Goal: Transaction & Acquisition: Purchase product/service

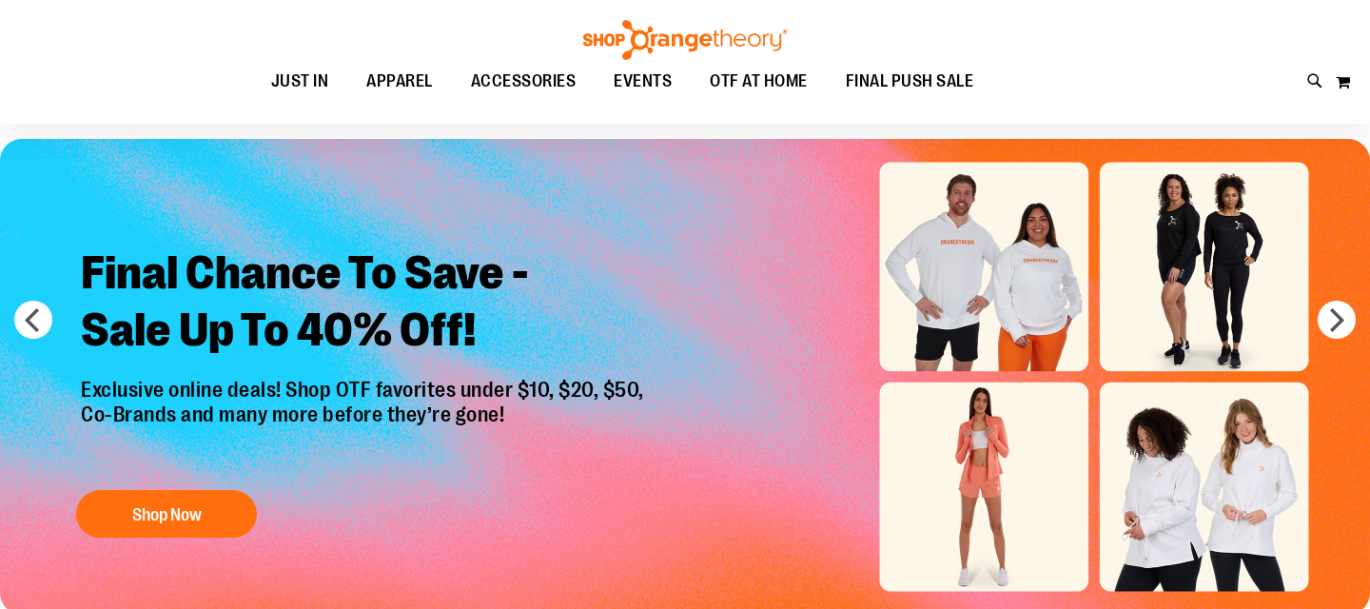
scroll to position [68, 0]
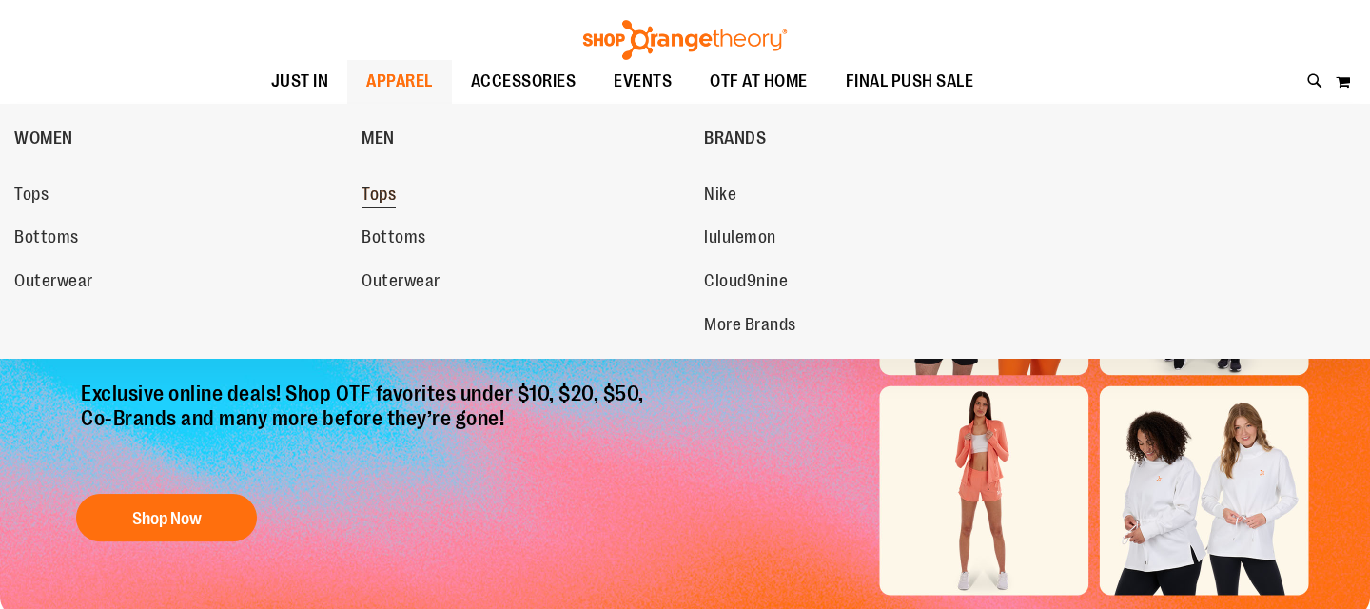
click at [379, 198] on span "Tops" at bounding box center [378, 197] width 34 height 24
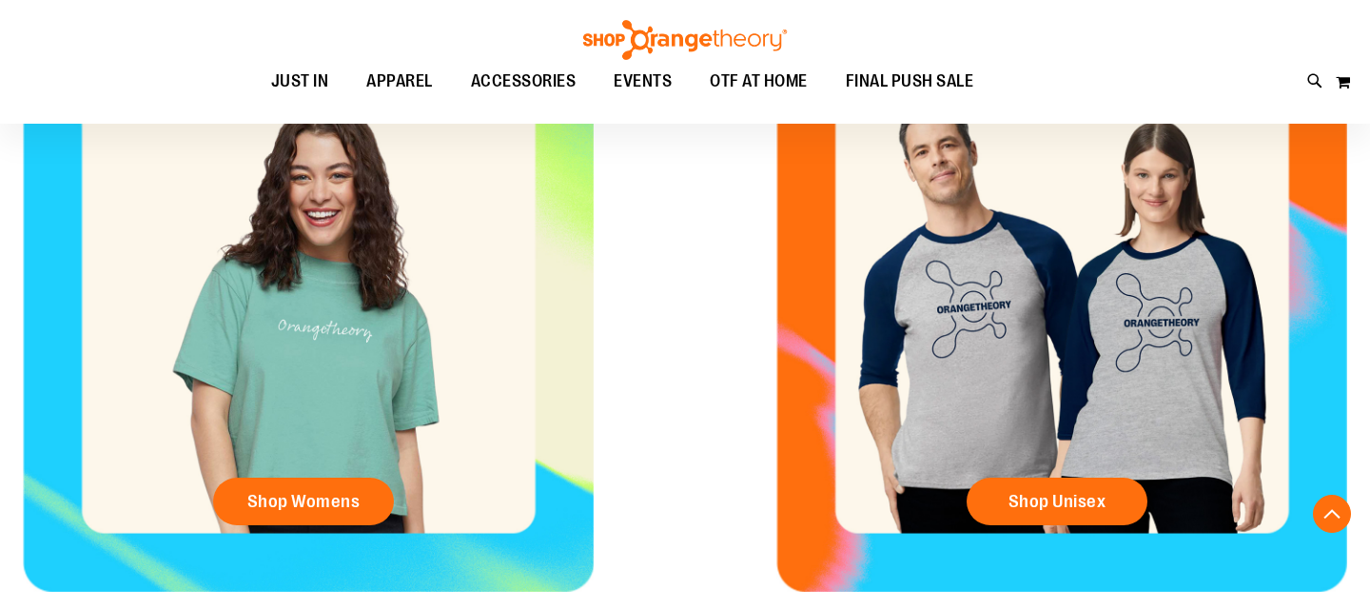
scroll to position [903, 0]
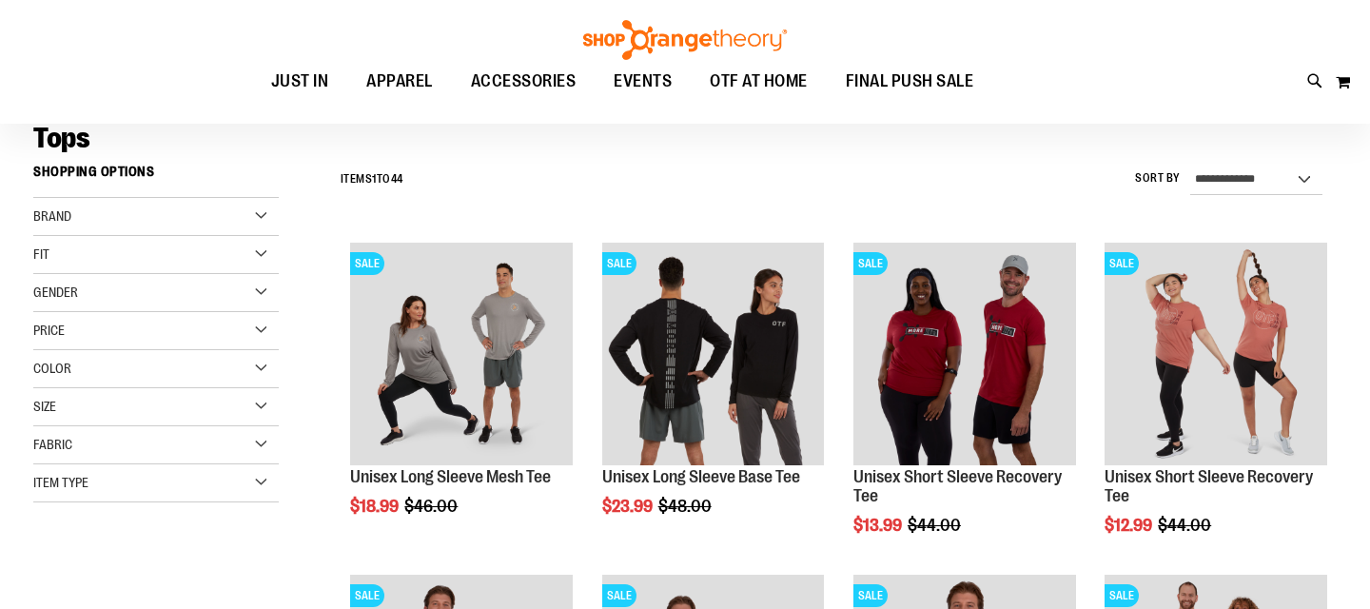
scroll to position [157, 0]
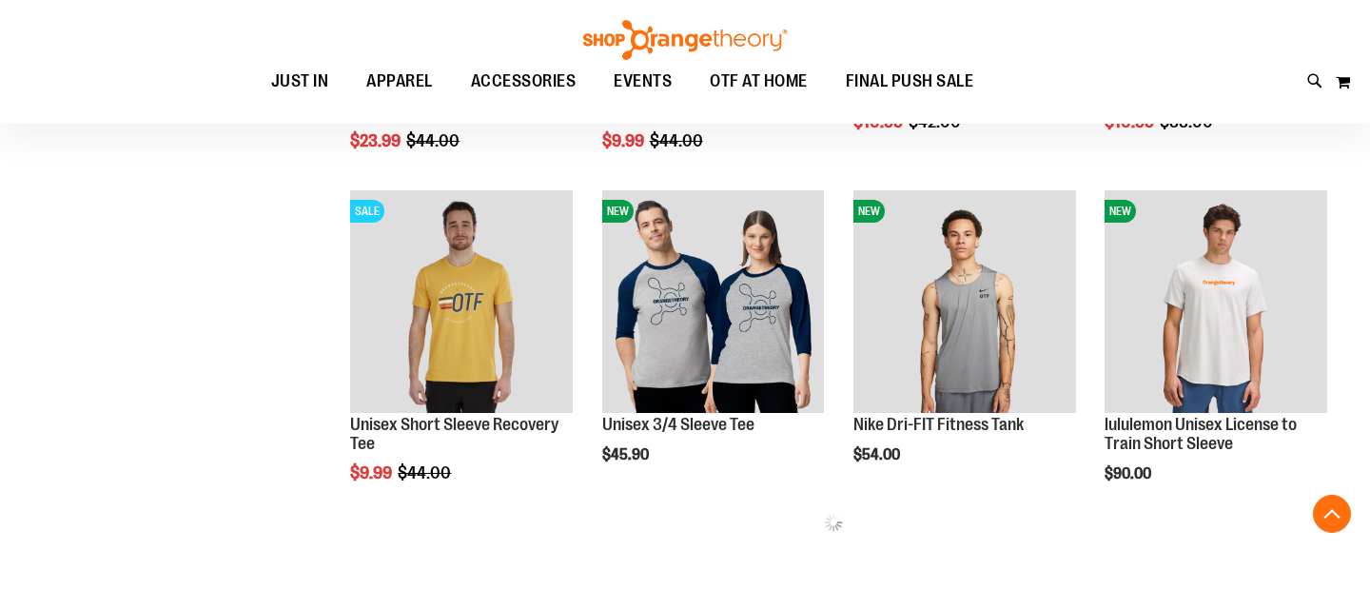
scroll to position [877, 0]
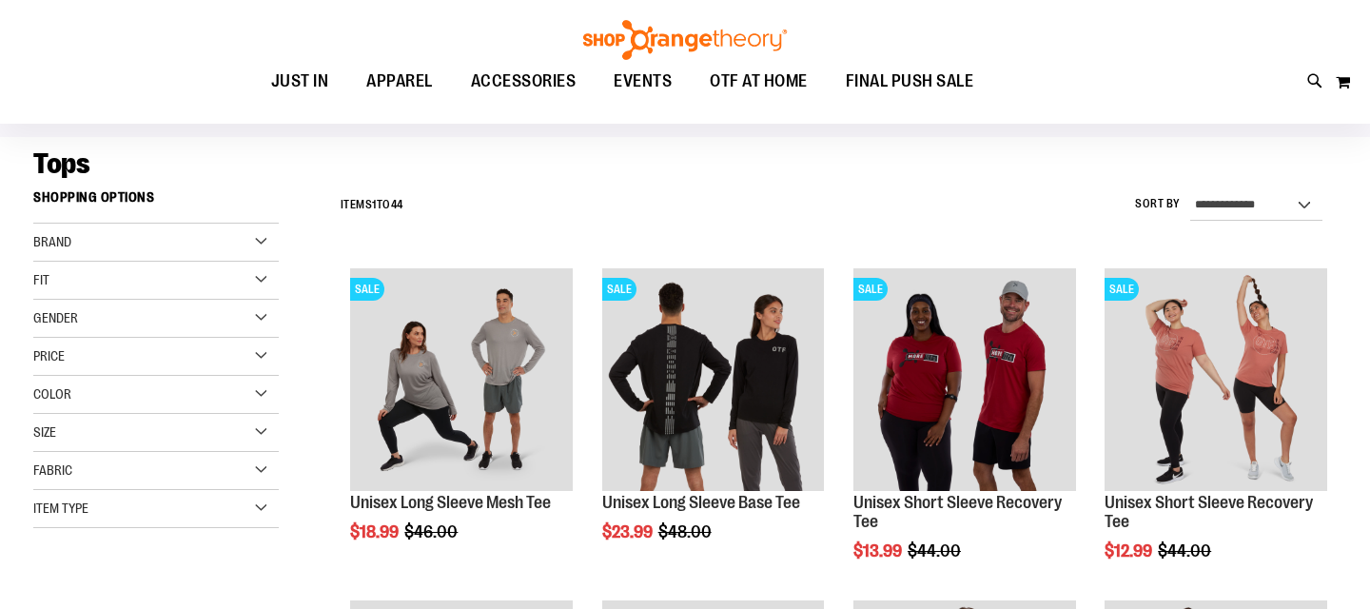
scroll to position [120, 0]
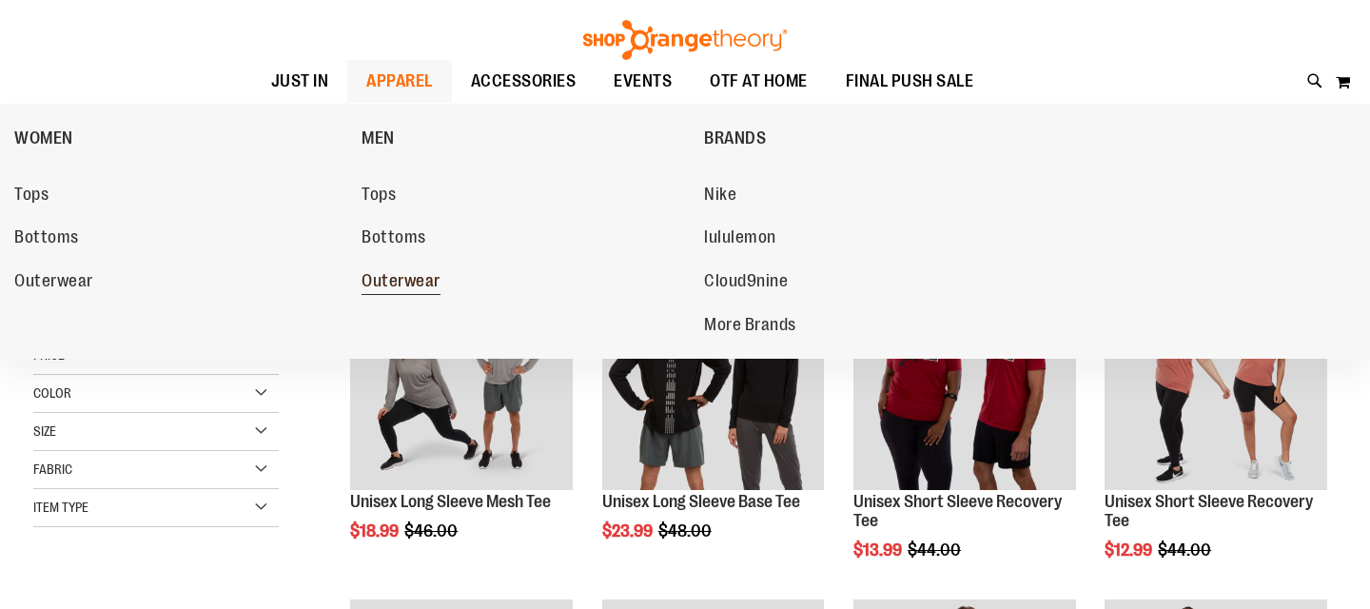
click at [398, 278] on span "Outerwear" at bounding box center [400, 283] width 79 height 24
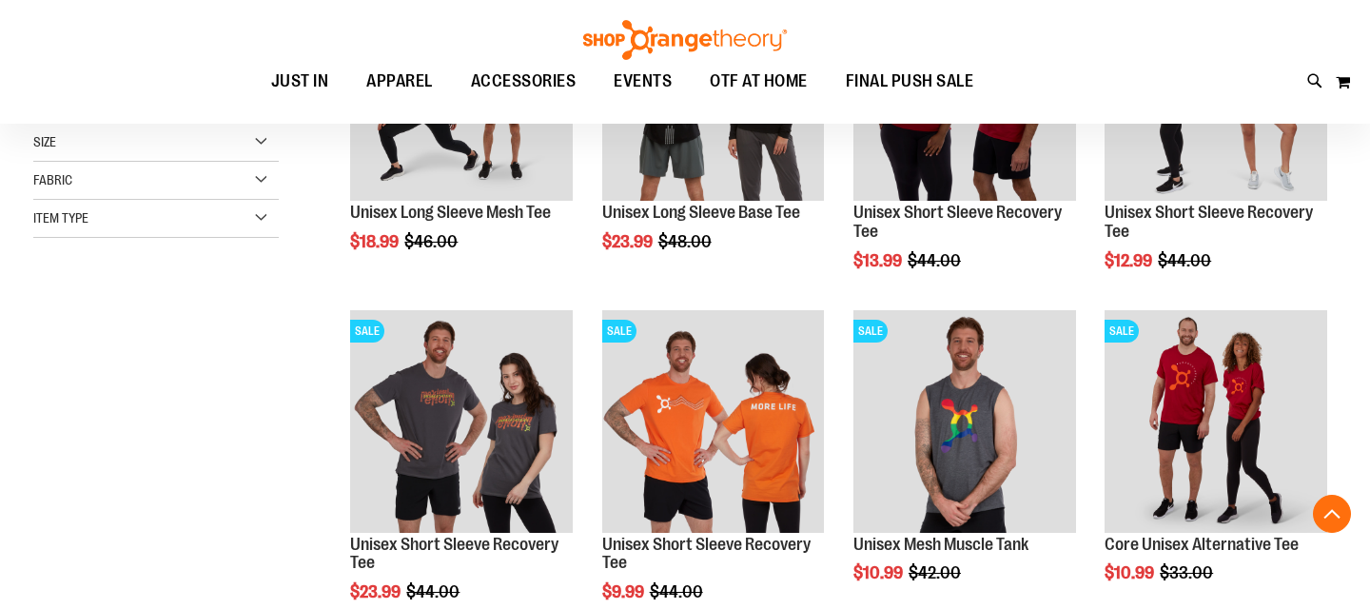
scroll to position [457, 0]
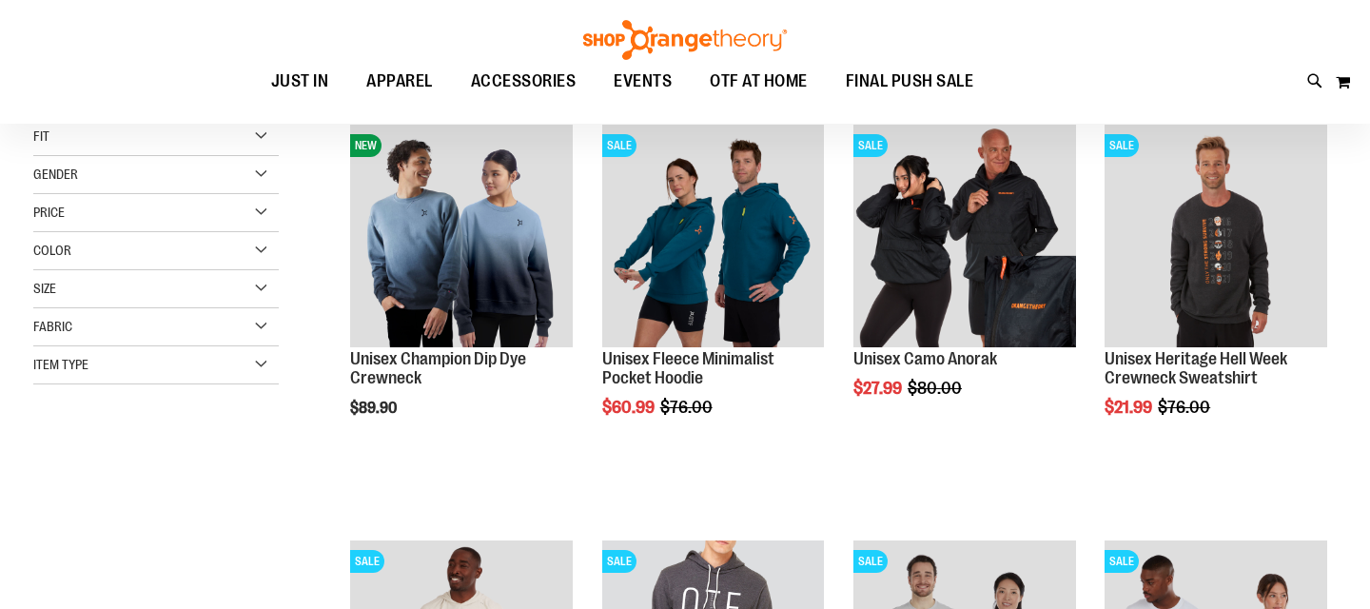
scroll to position [56, 0]
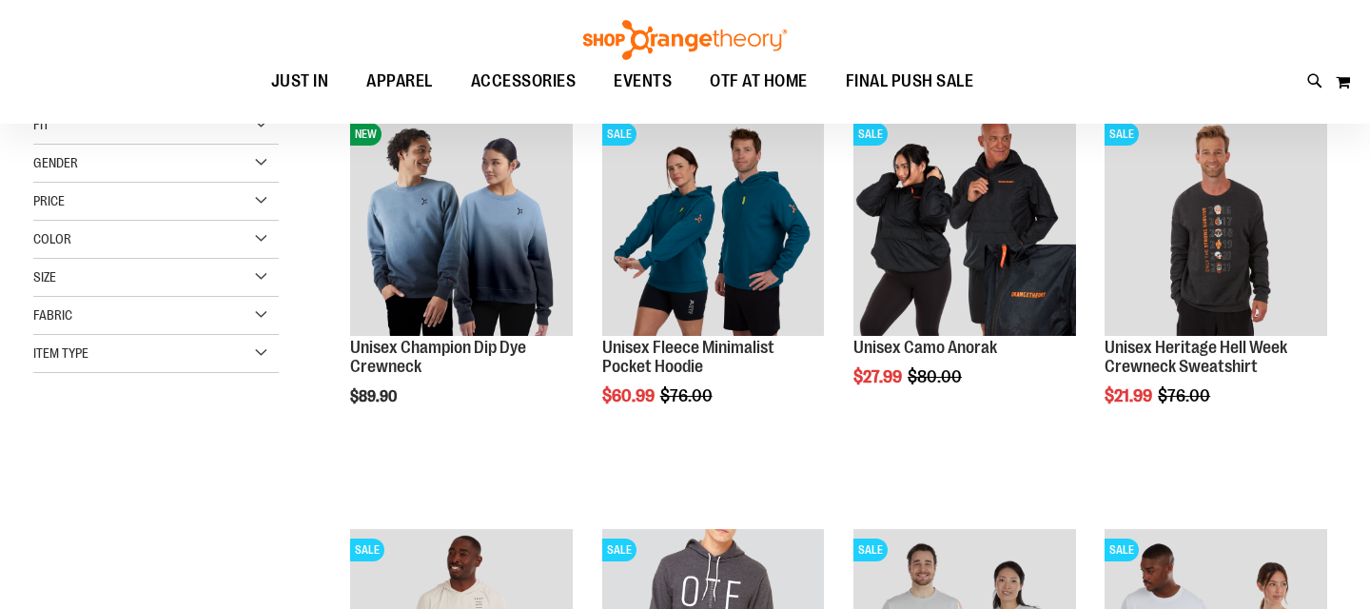
scroll to position [82, 0]
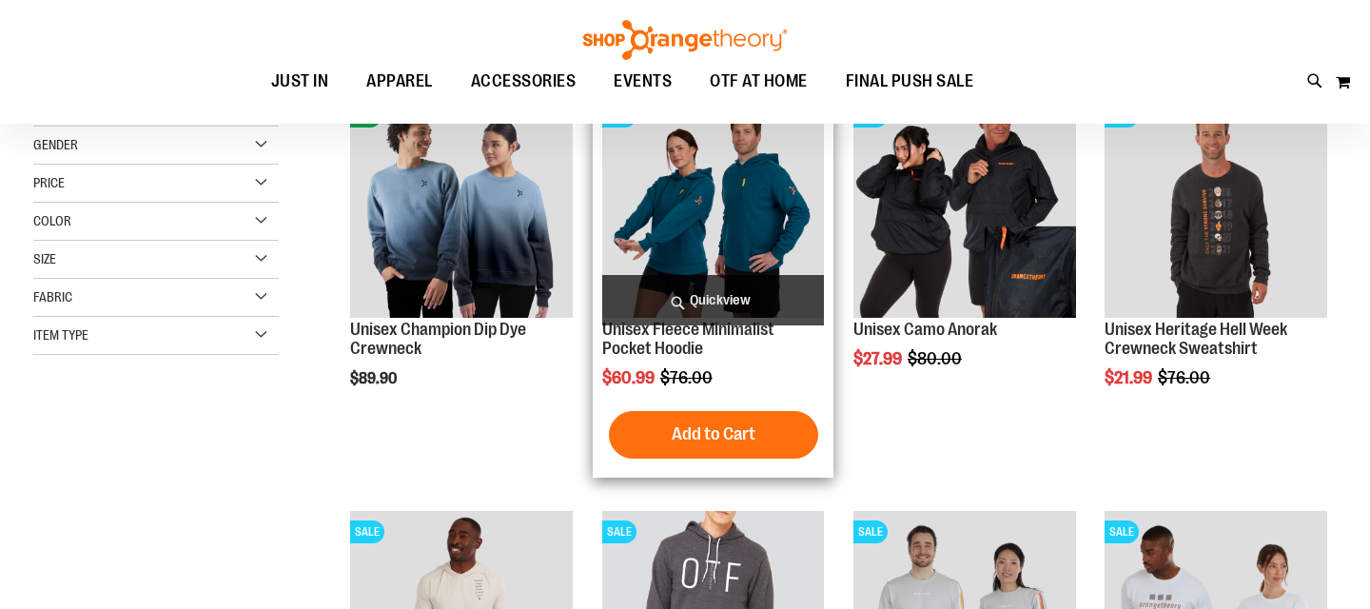
click at [736, 227] on img "product" at bounding box center [713, 206] width 223 height 223
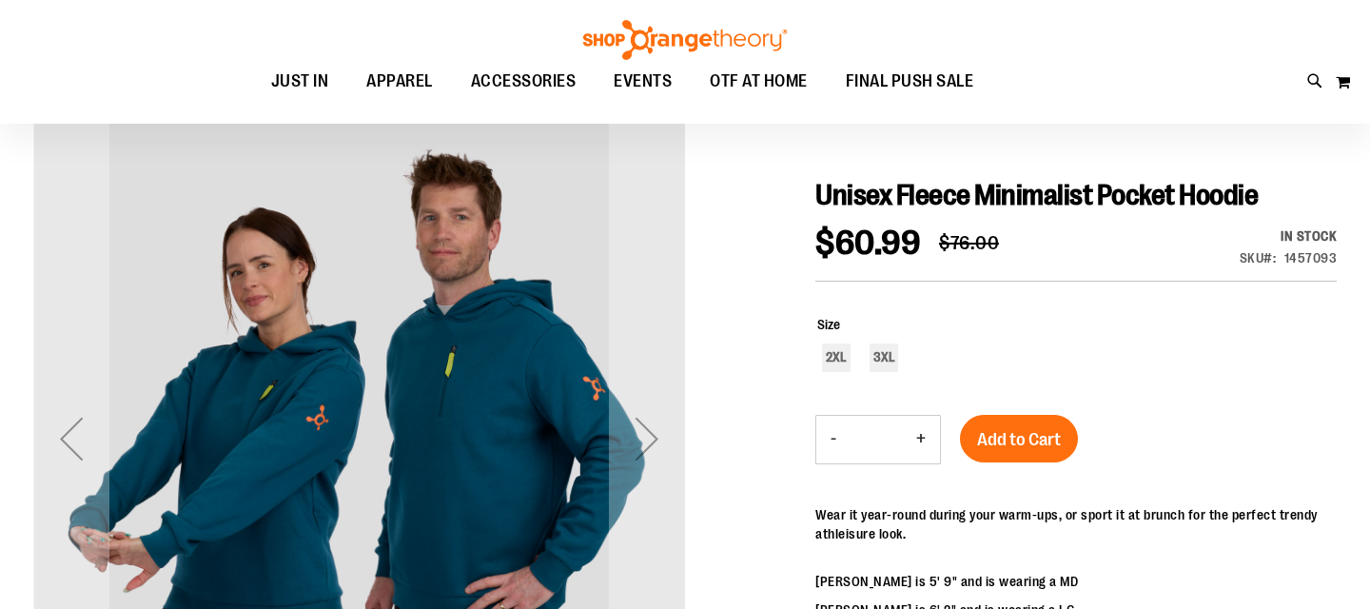
scroll to position [179, 0]
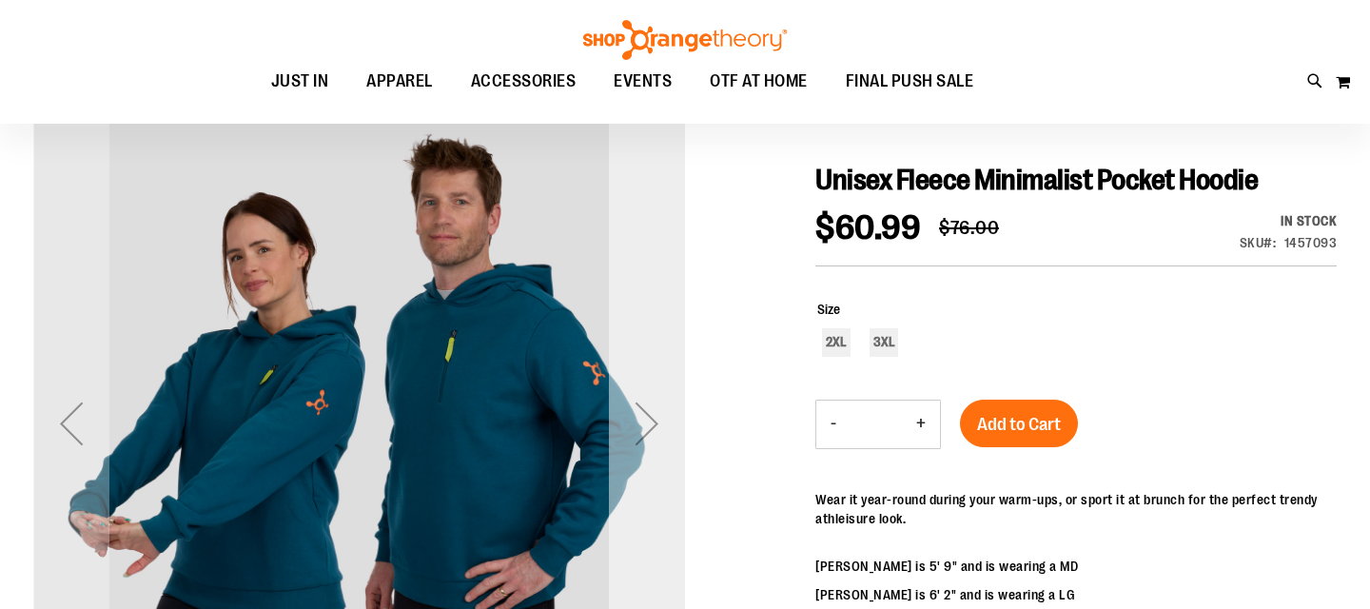
click at [649, 413] on div "Next" at bounding box center [647, 423] width 76 height 76
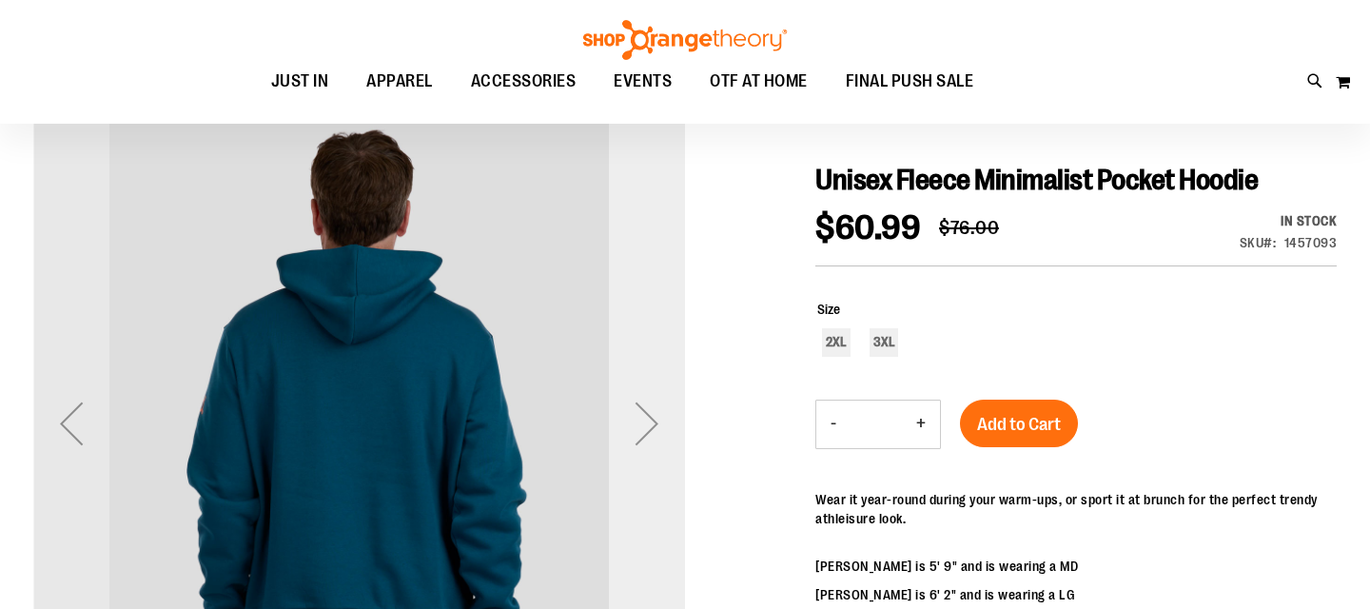
click at [649, 413] on div "Next" at bounding box center [647, 423] width 76 height 76
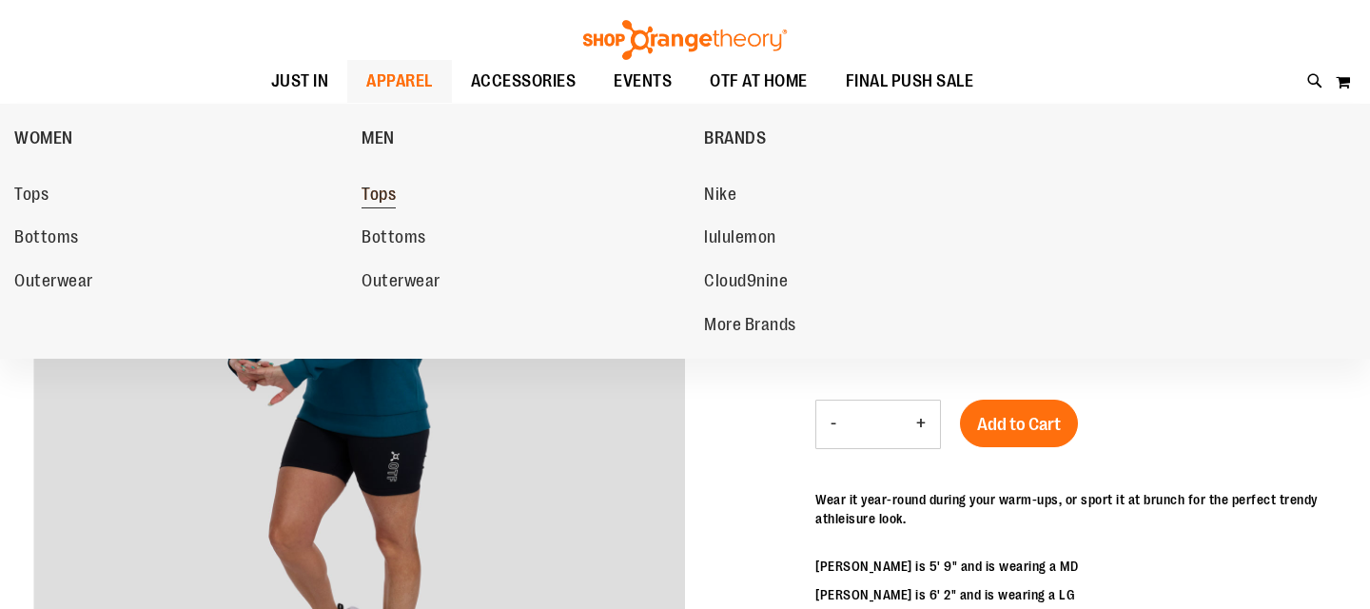
click at [381, 198] on span "Tops" at bounding box center [378, 197] width 34 height 24
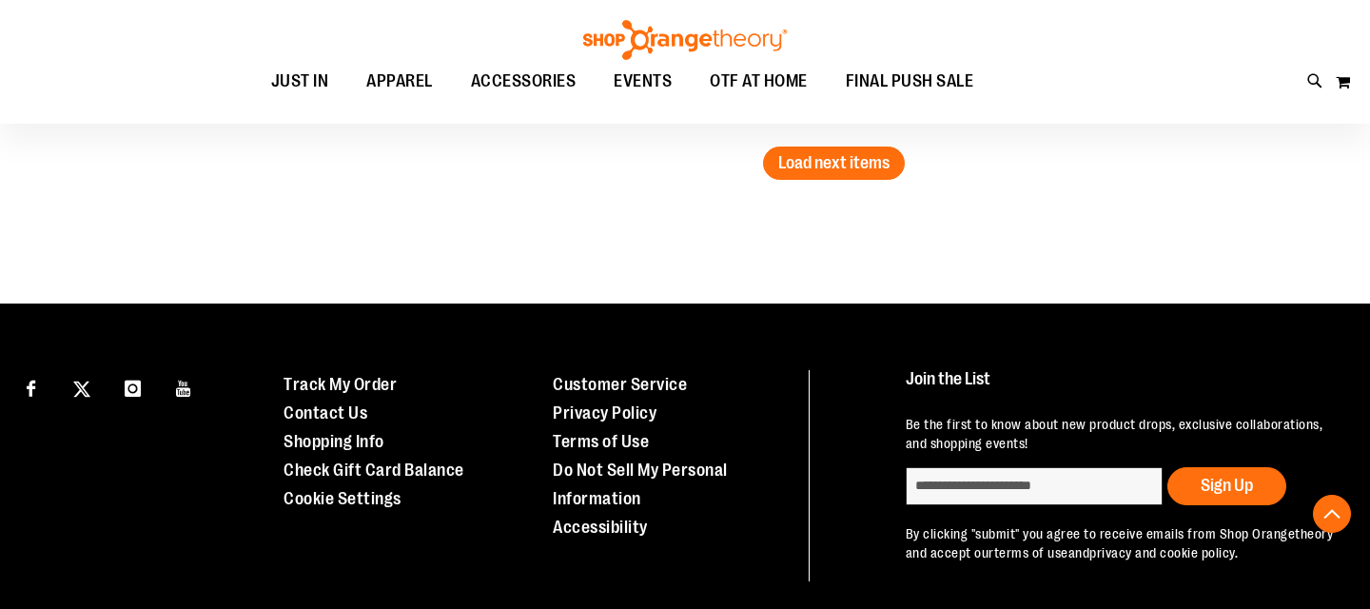
scroll to position [3219, 0]
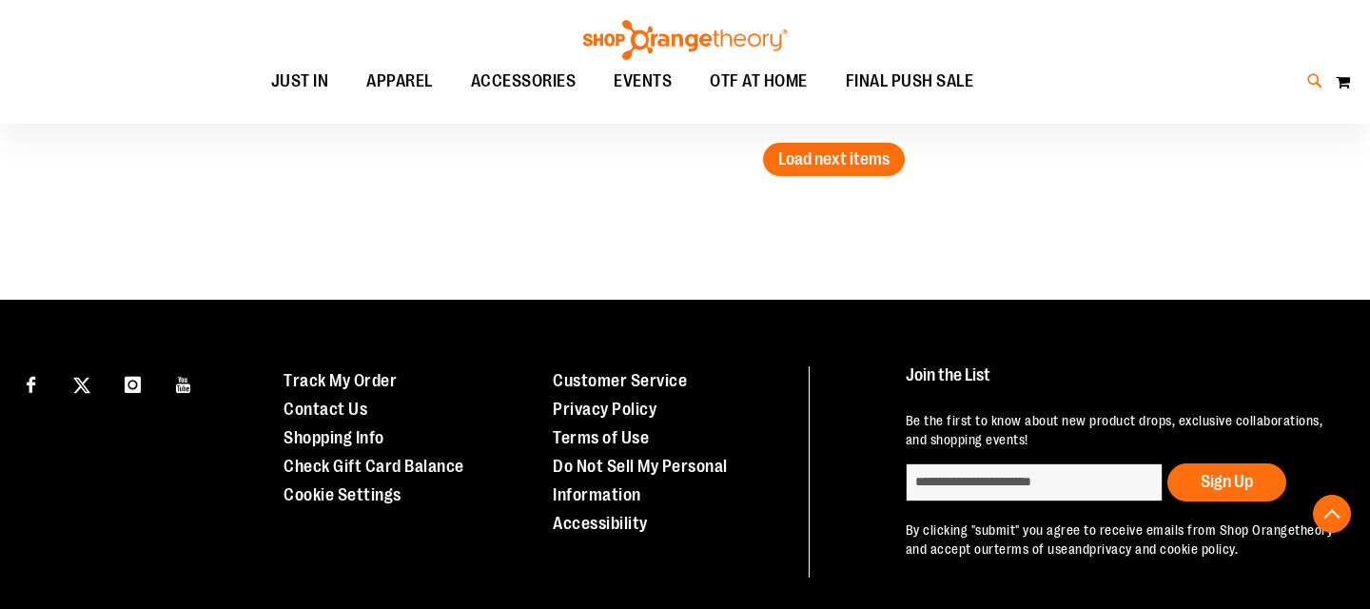
click at [1312, 77] on icon at bounding box center [1315, 81] width 16 height 22
type input "*******"
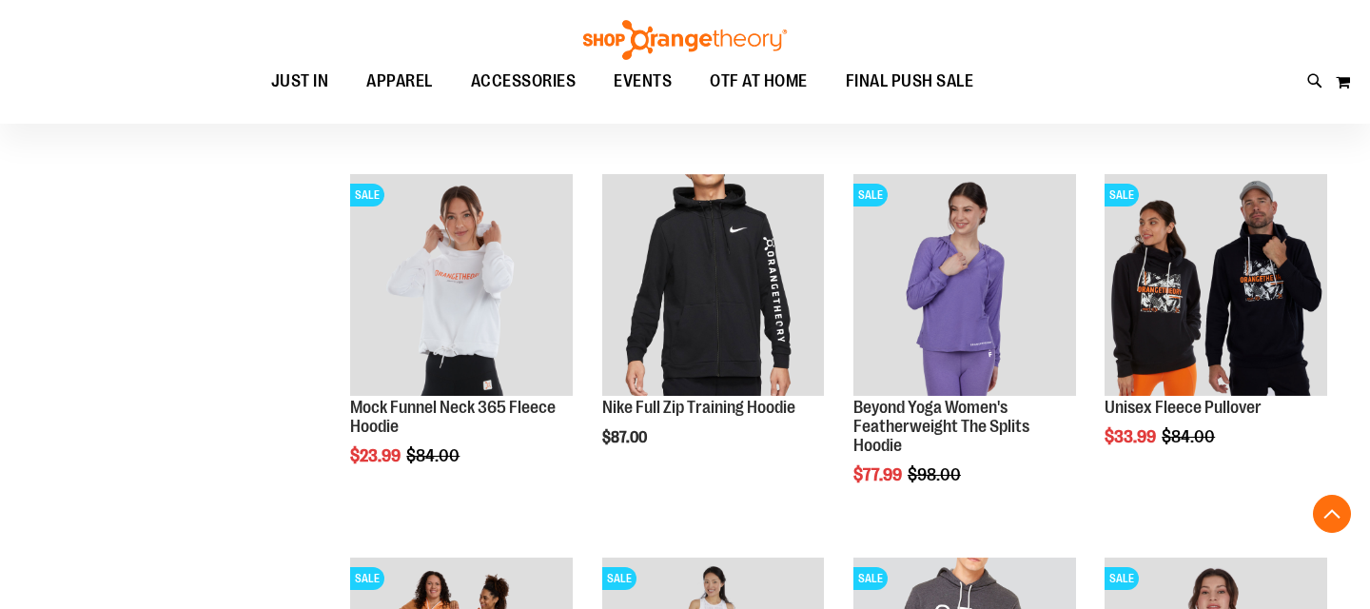
scroll to position [1743, 0]
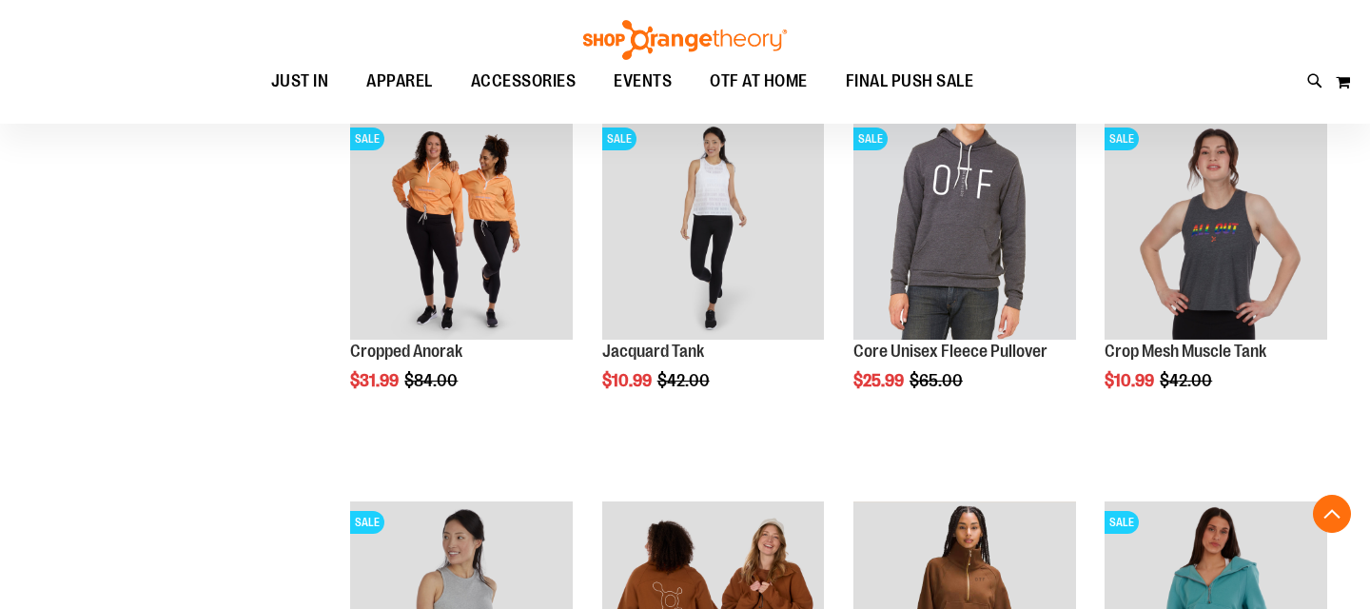
scroll to position [4485, 0]
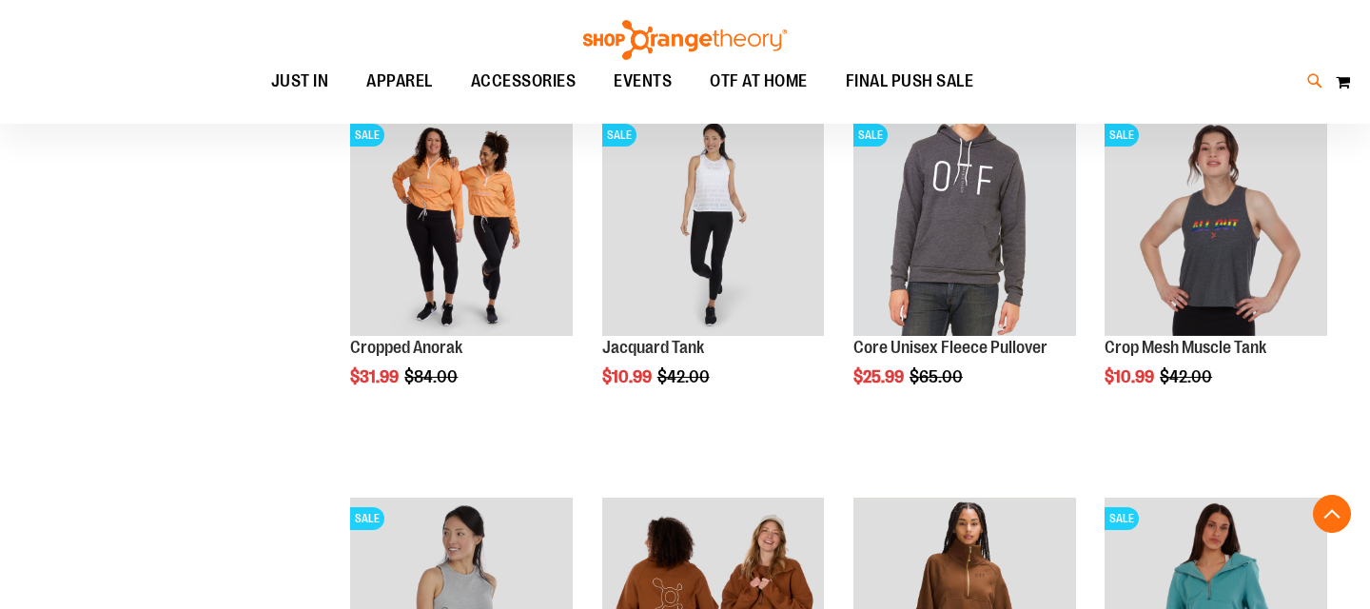
click at [1310, 78] on icon at bounding box center [1315, 81] width 16 height 22
click at [776, 91] on input "*******" at bounding box center [684, 107] width 1083 height 63
click at [241, 112] on input "*******" at bounding box center [684, 107] width 1083 height 63
type input "*"
type input "*********"
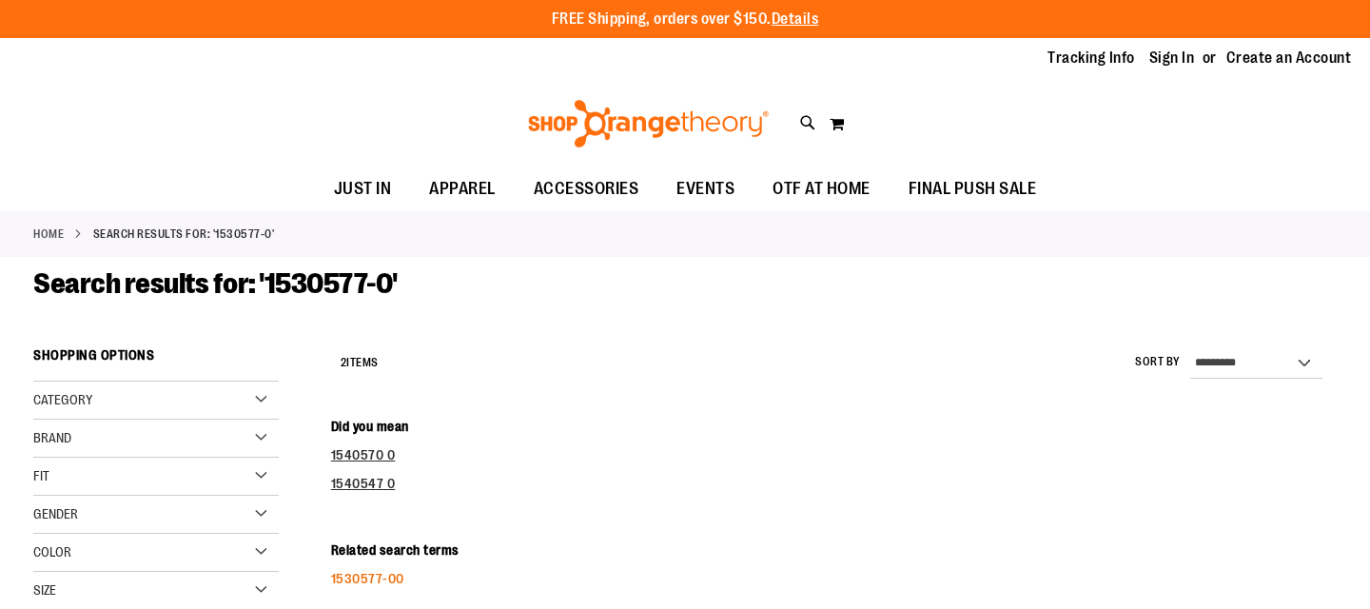
click at [373, 580] on link "1530577-00" at bounding box center [367, 578] width 73 height 15
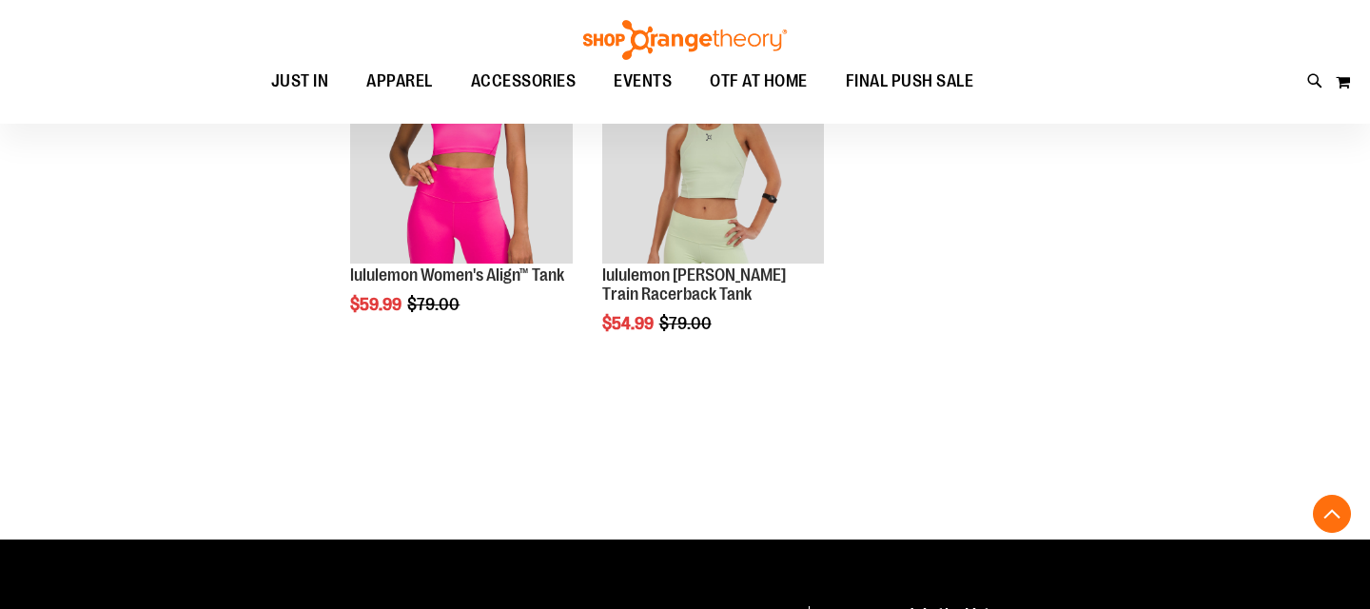
scroll to position [610, 0]
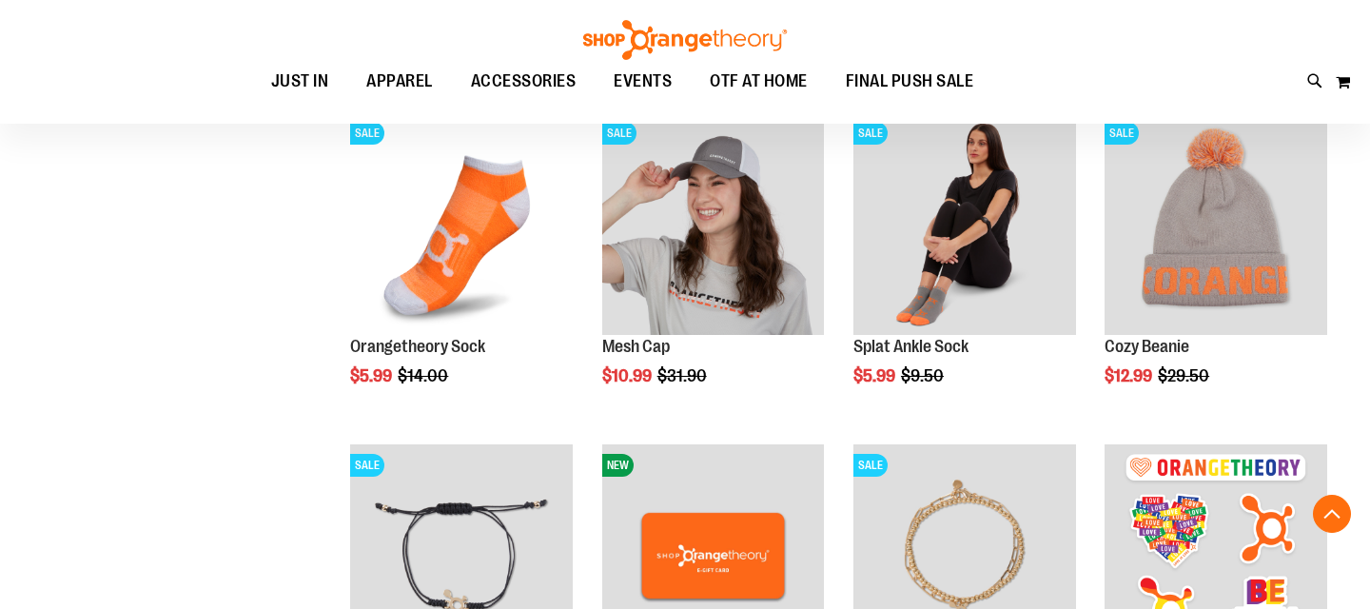
scroll to position [1743, 0]
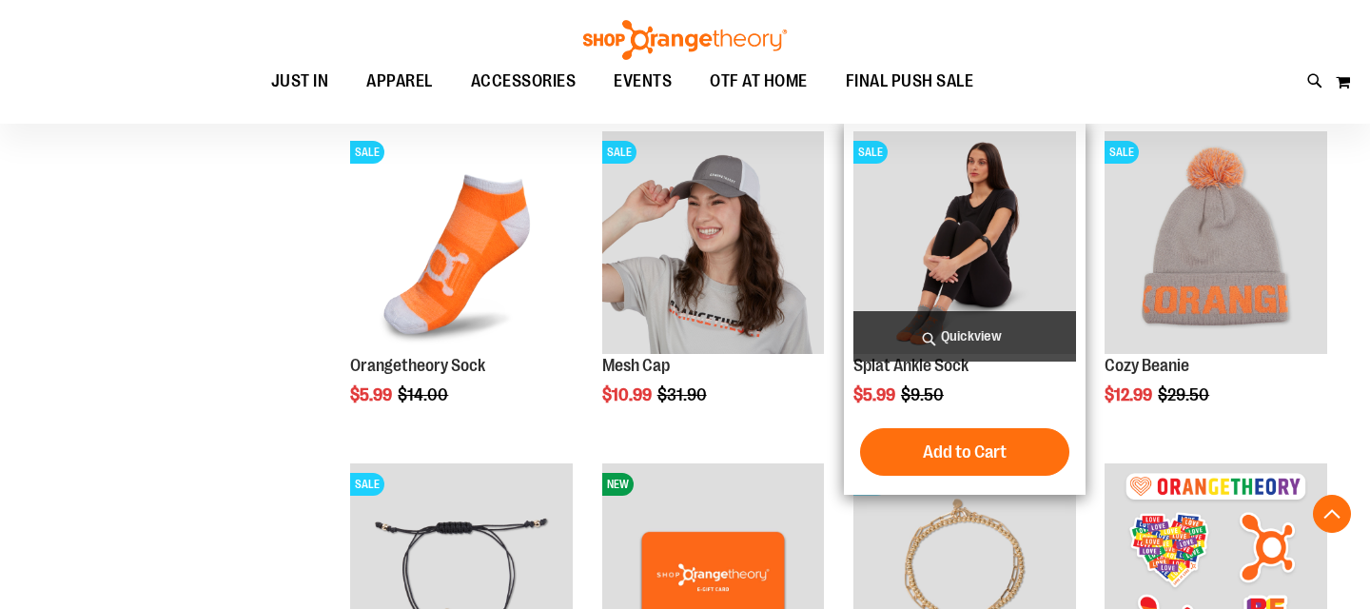
click at [918, 337] on span "Quickview" at bounding box center [964, 336] width 223 height 50
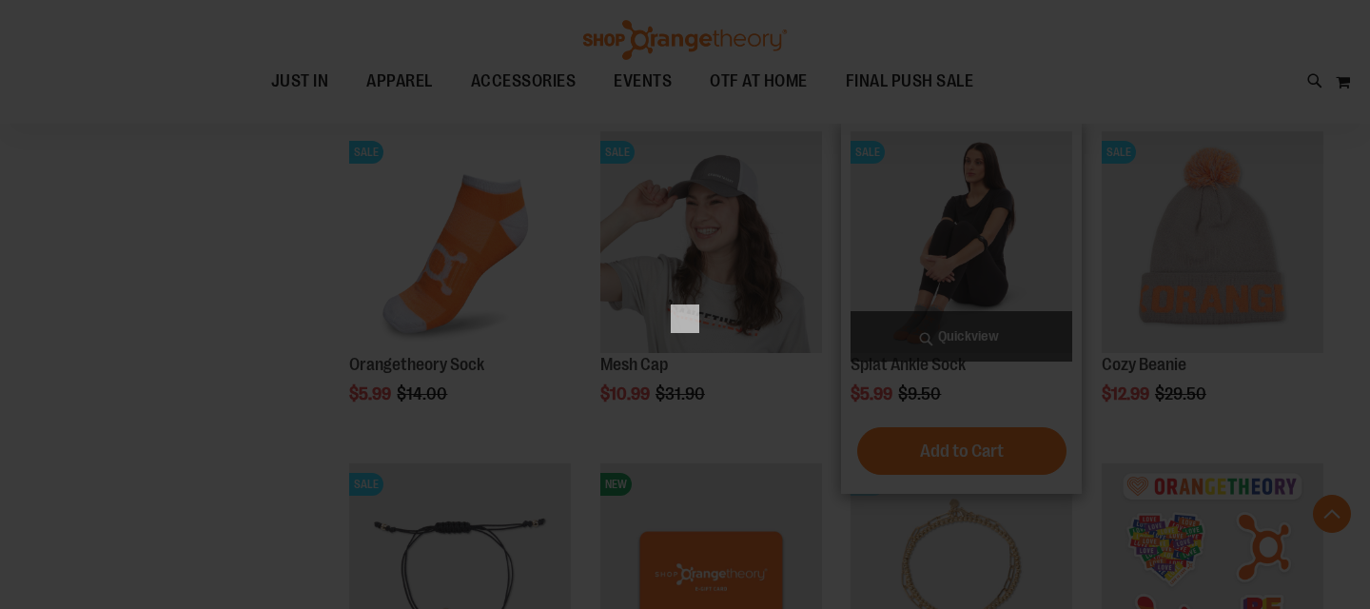
scroll to position [0, 0]
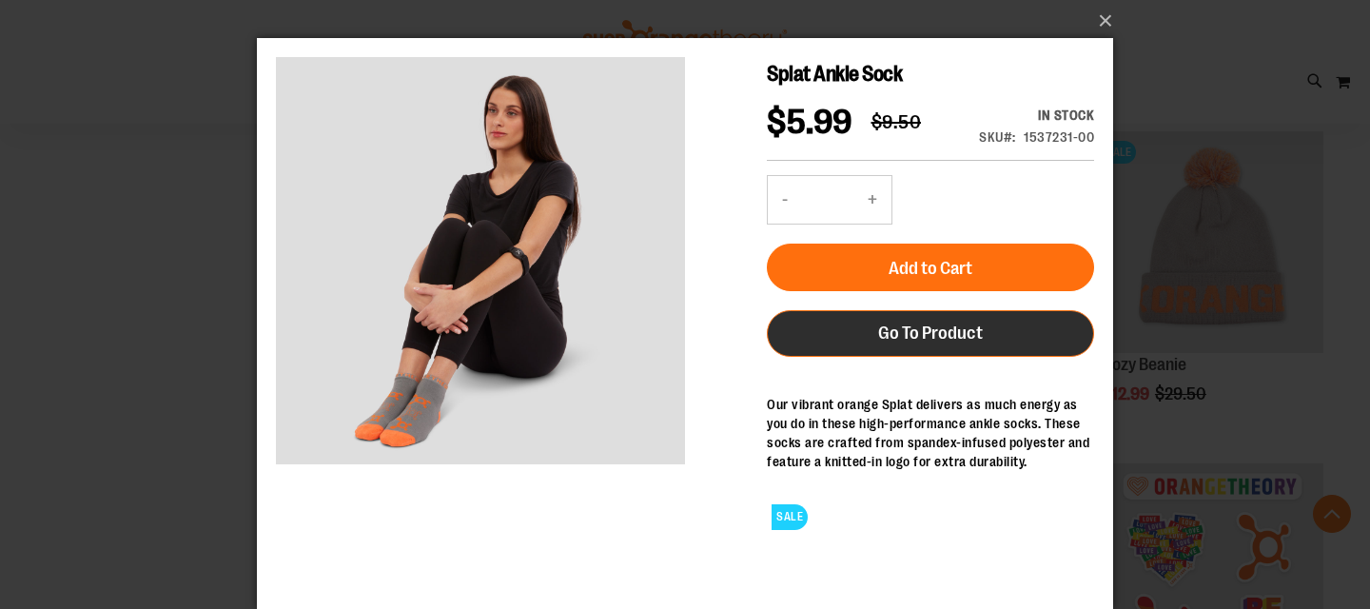
click at [940, 323] on span "Go To Product" at bounding box center [930, 332] width 105 height 21
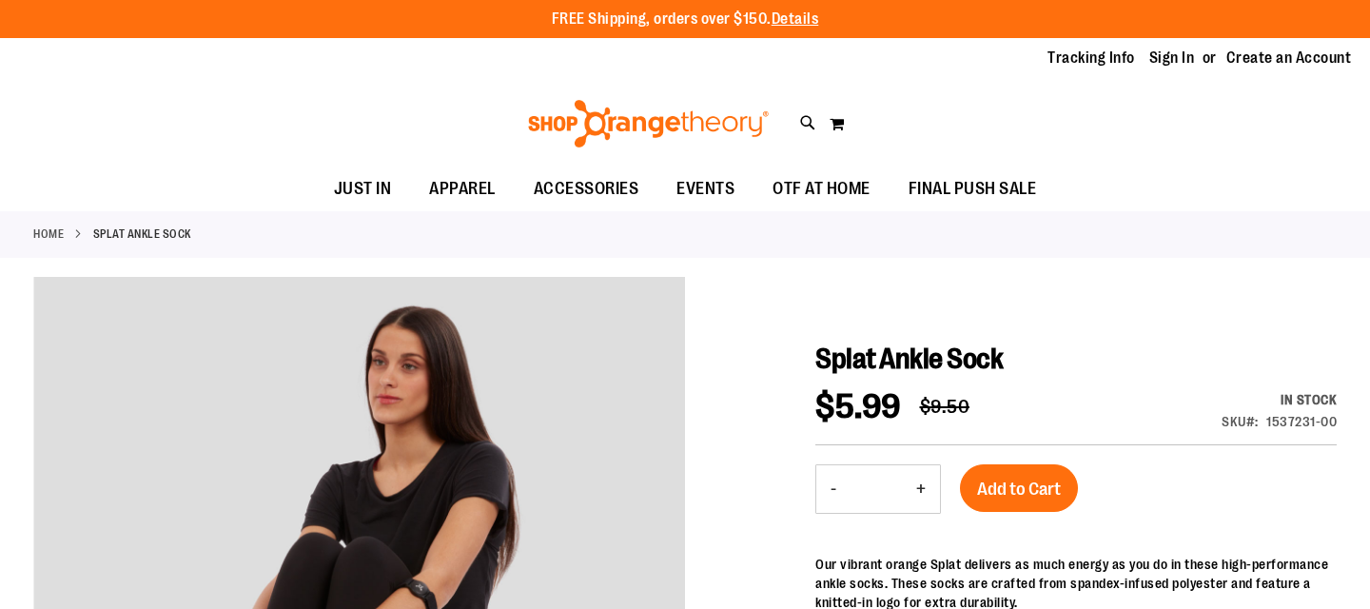
click at [61, 235] on link "Home" at bounding box center [48, 233] width 30 height 17
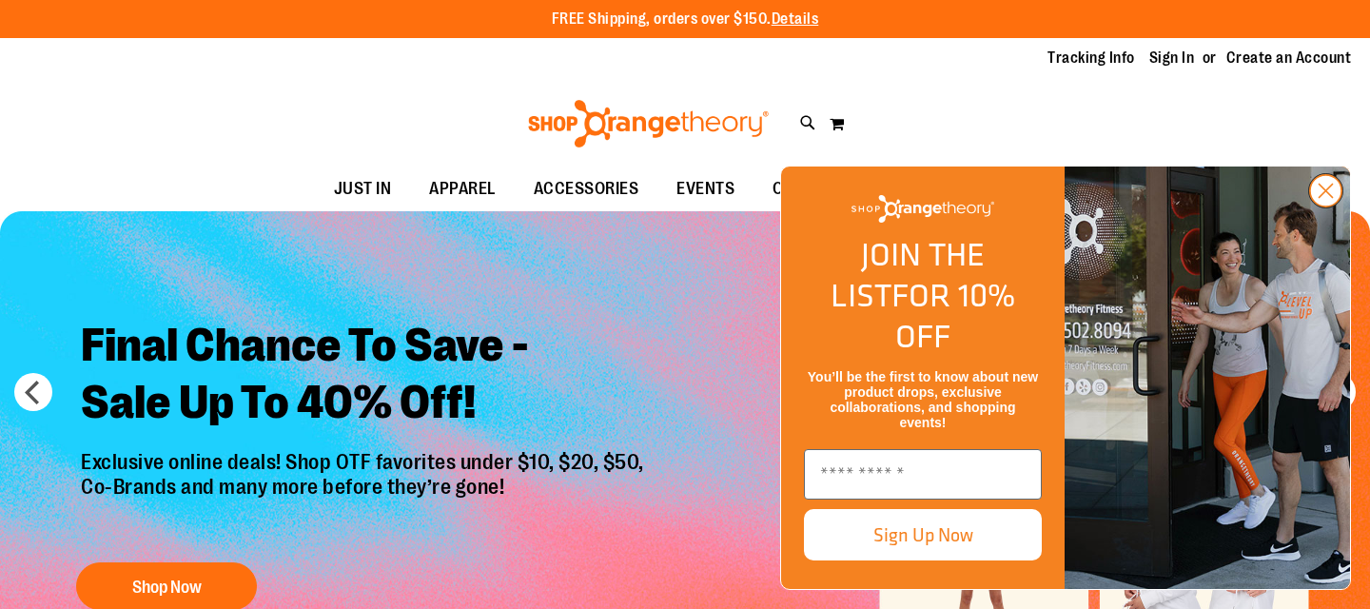
click at [1327, 198] on icon "Close dialog" at bounding box center [1325, 191] width 13 height 13
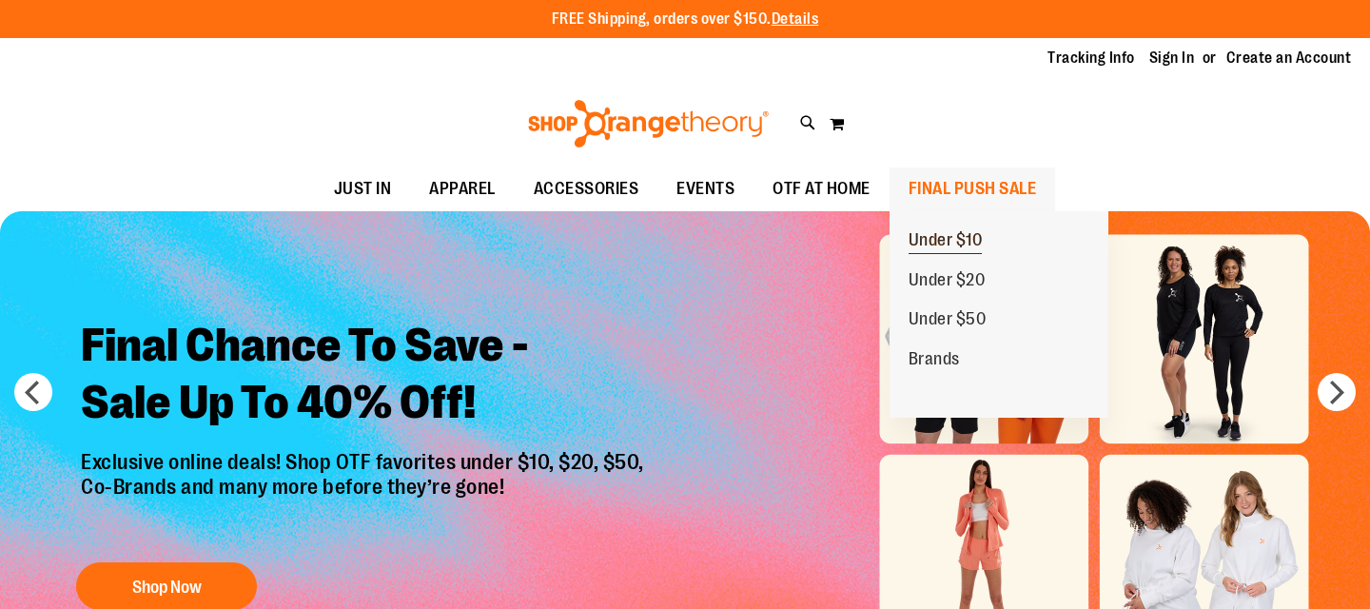
click at [964, 249] on span "Under $10" at bounding box center [945, 242] width 74 height 24
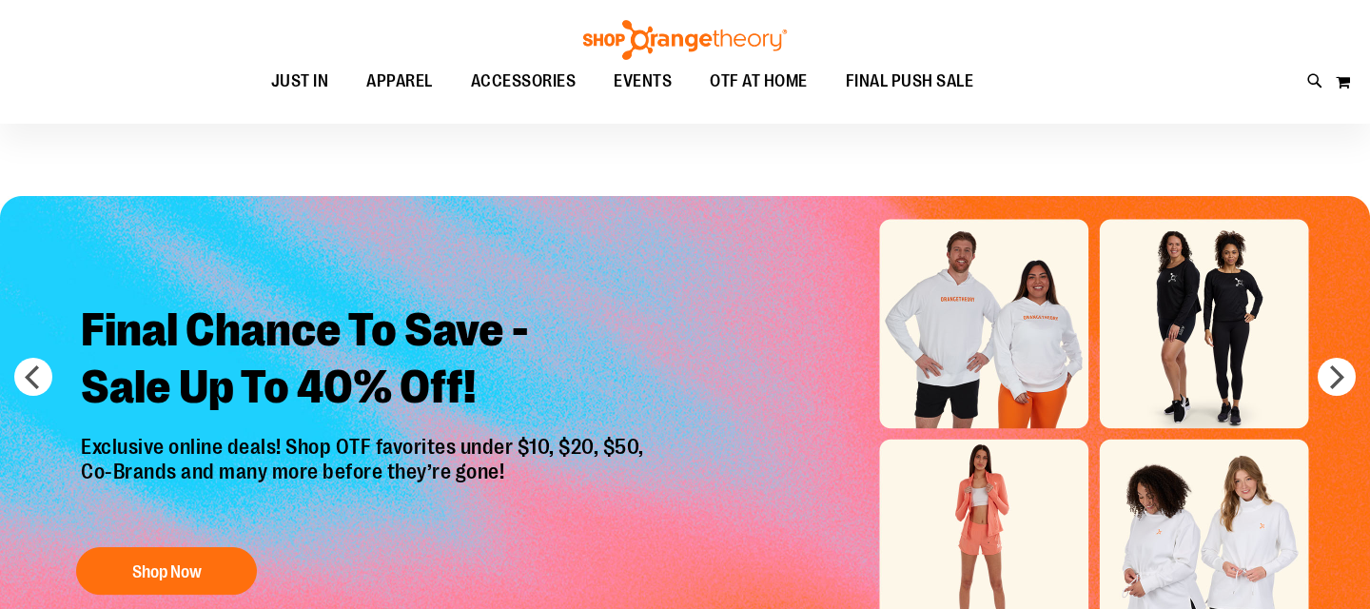
scroll to position [63, 0]
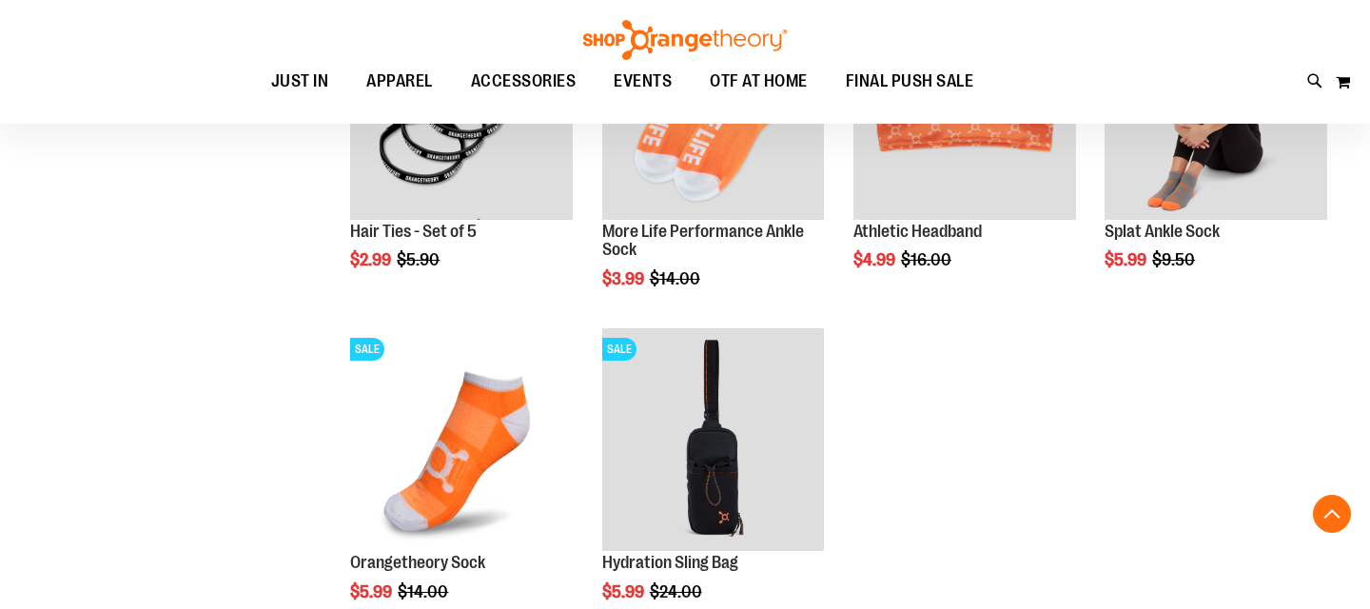
scroll to position [1382, 0]
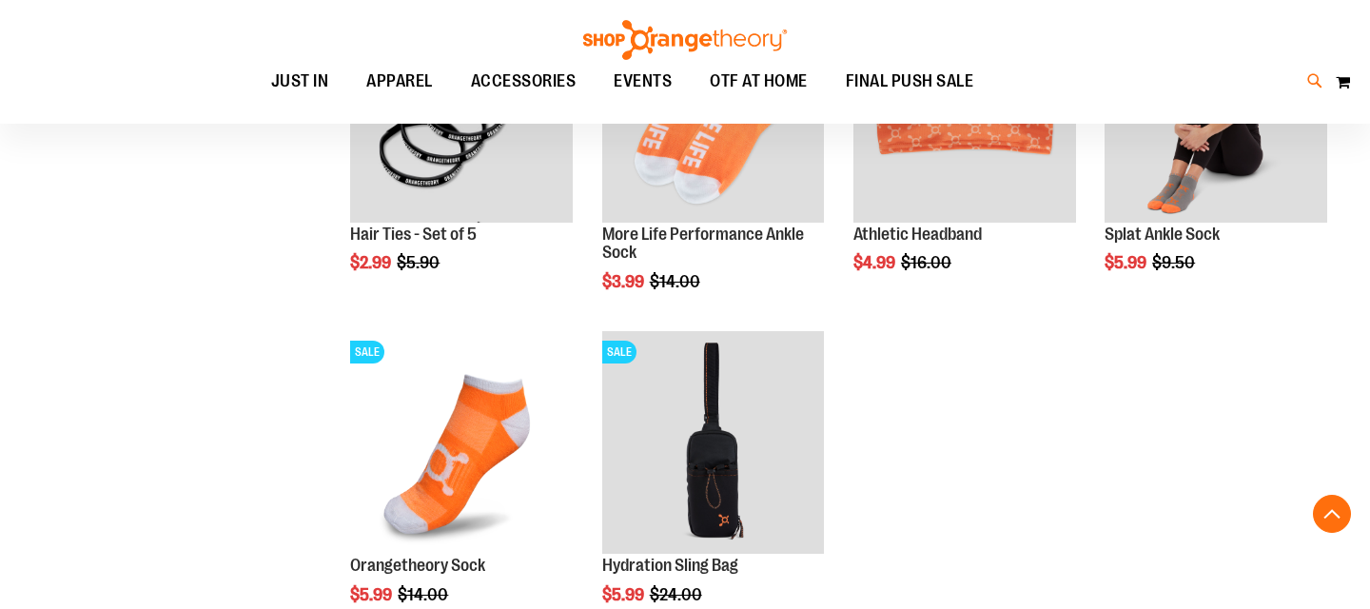
click at [1307, 81] on icon at bounding box center [1315, 81] width 16 height 22
click at [298, 227] on div "Orangetheory Sock $5.99 One size fits..." at bounding box center [326, 239] width 113 height 62
type input "**********"
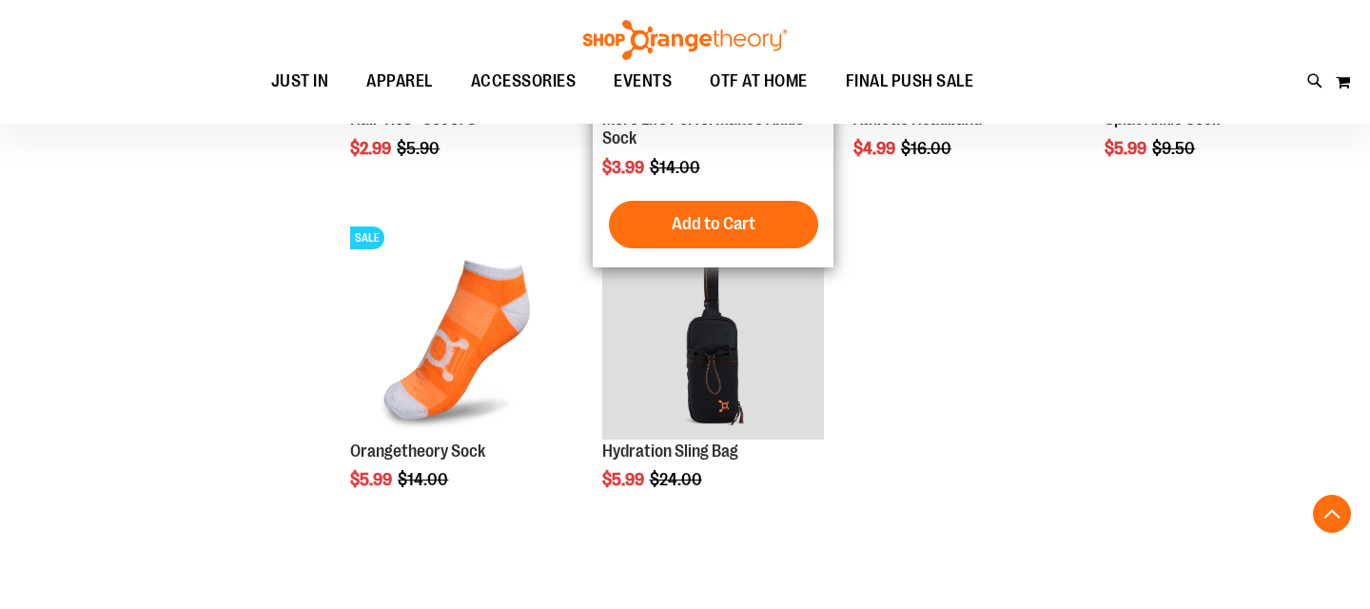
scroll to position [341, 0]
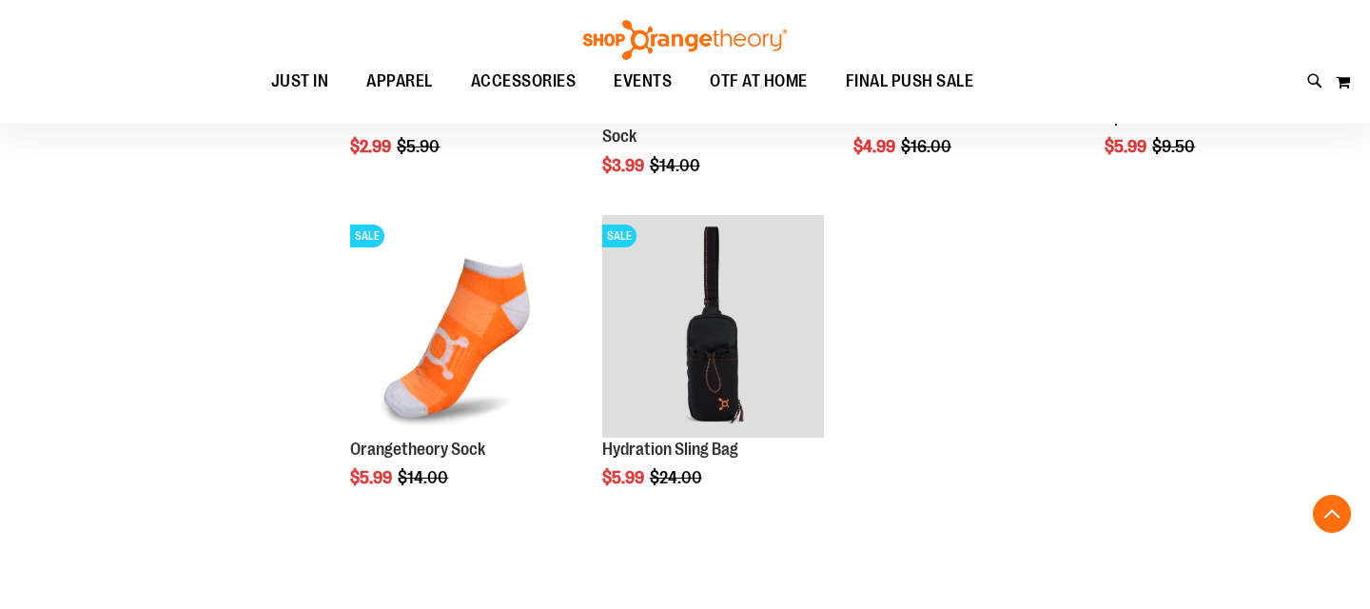
click at [925, 467] on ol "Load previous items SALE Hair Ties - Set of 5 Special Price $2.99 Regular Price…" at bounding box center [833, 181] width 1005 height 711
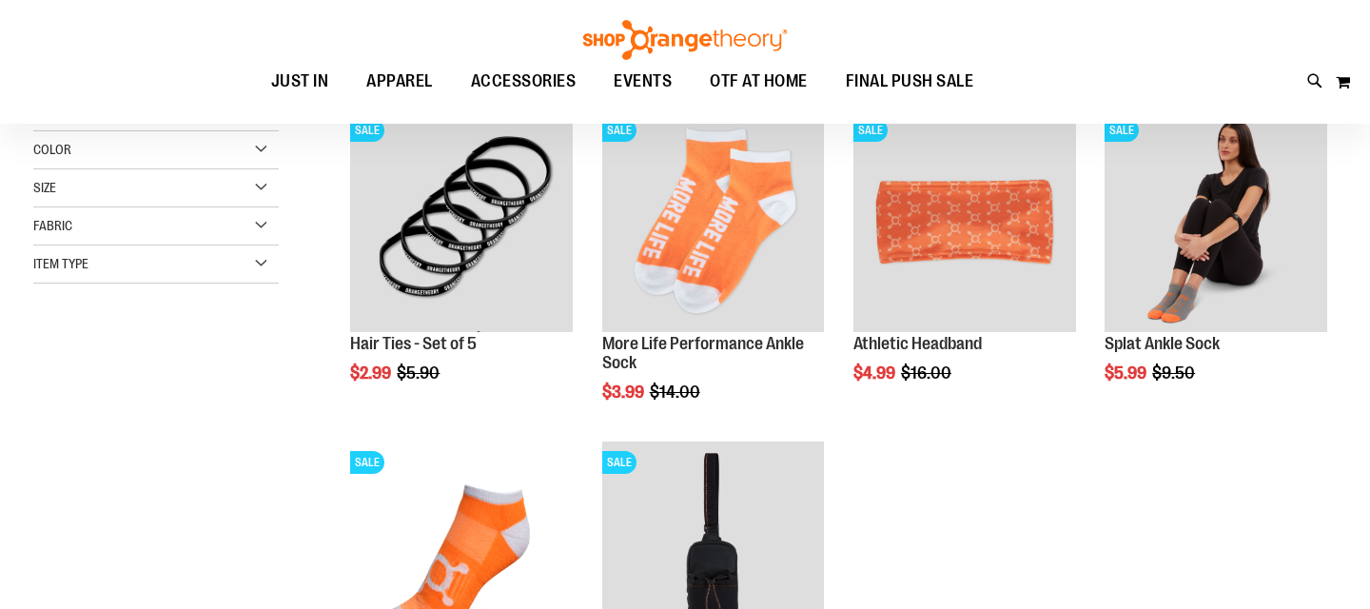
scroll to position [111, 0]
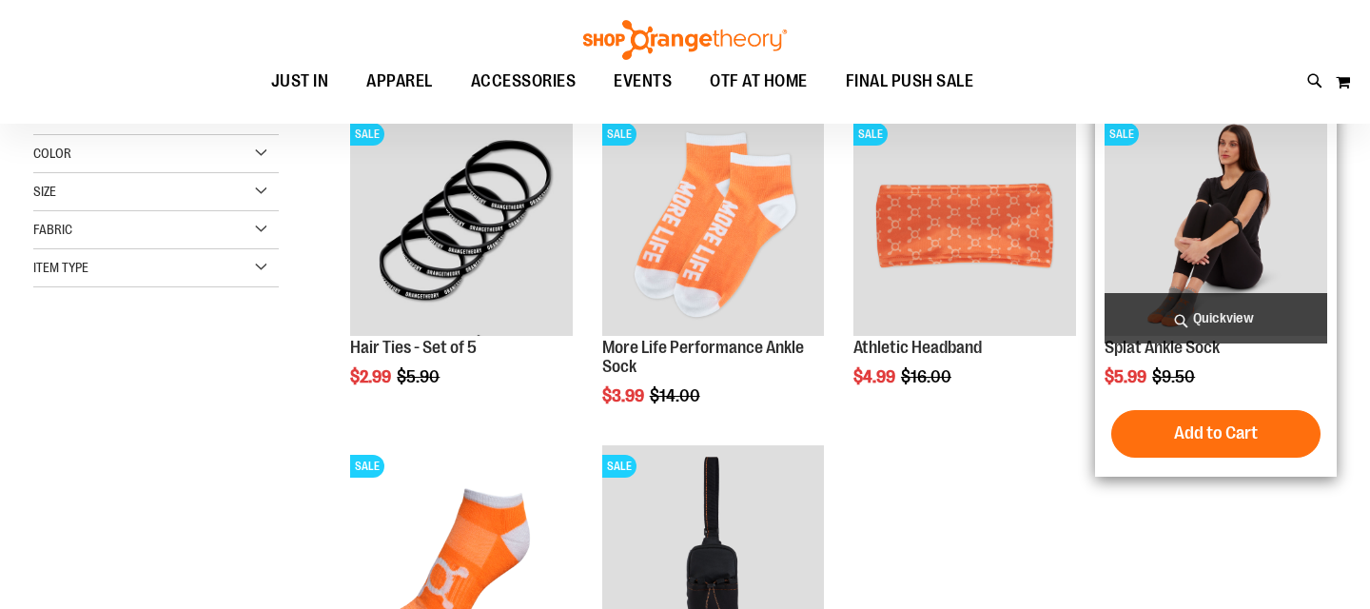
click at [1203, 250] on img "product" at bounding box center [1215, 224] width 223 height 223
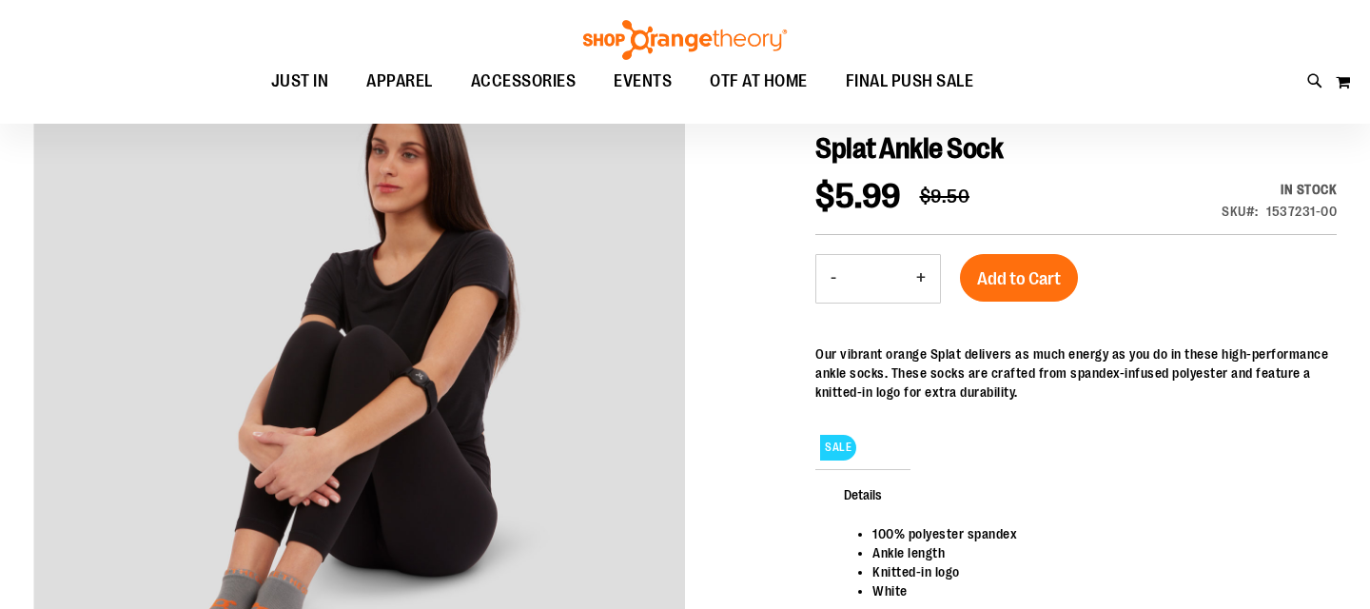
scroll to position [204, 0]
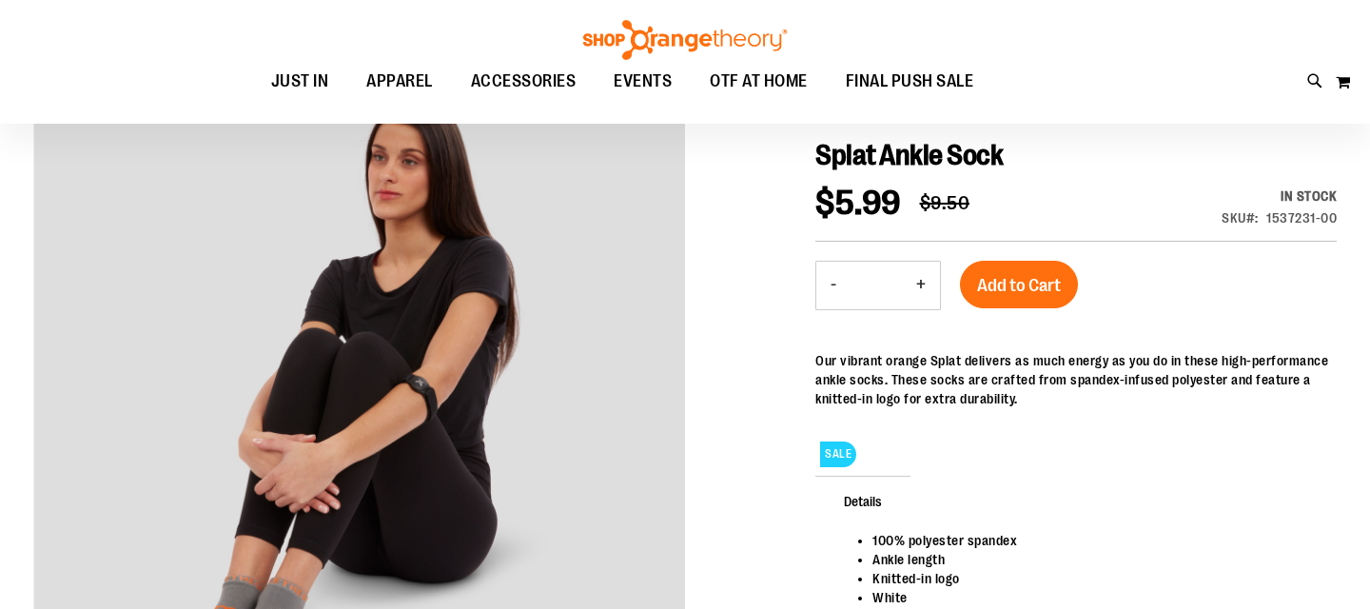
click at [906, 283] on button "+" at bounding box center [921, 286] width 38 height 48
click at [923, 285] on button "+" at bounding box center [921, 286] width 38 height 48
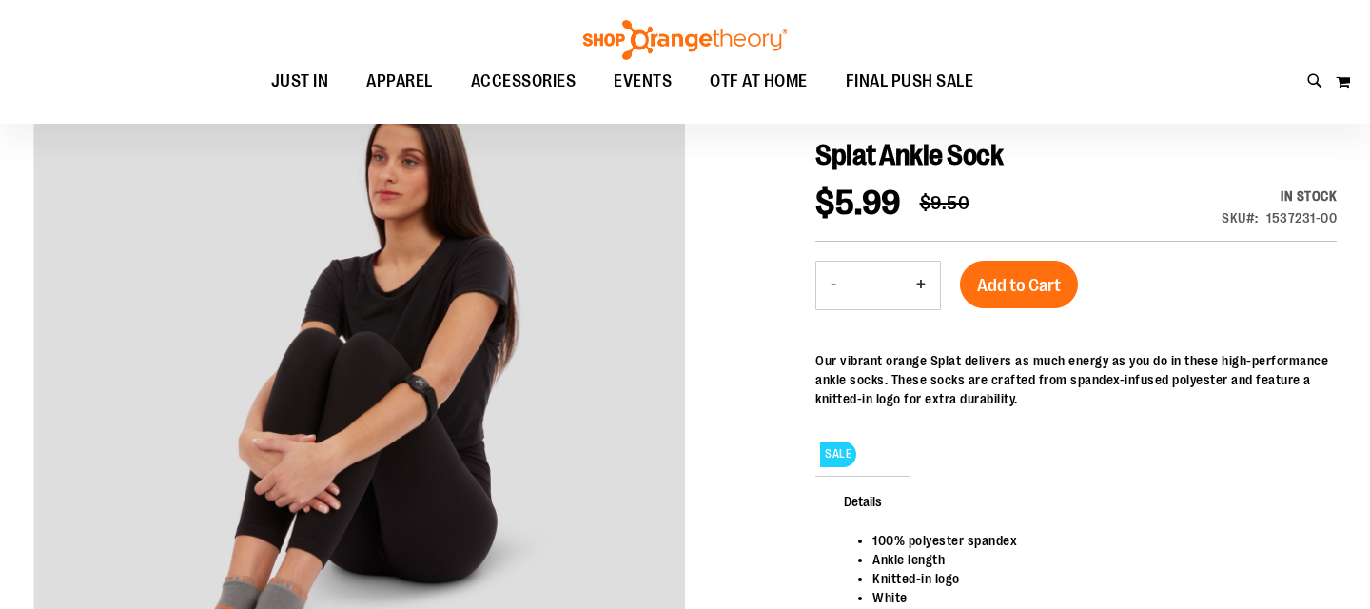
click at [923, 285] on button "+" at bounding box center [921, 286] width 38 height 48
type input "**"
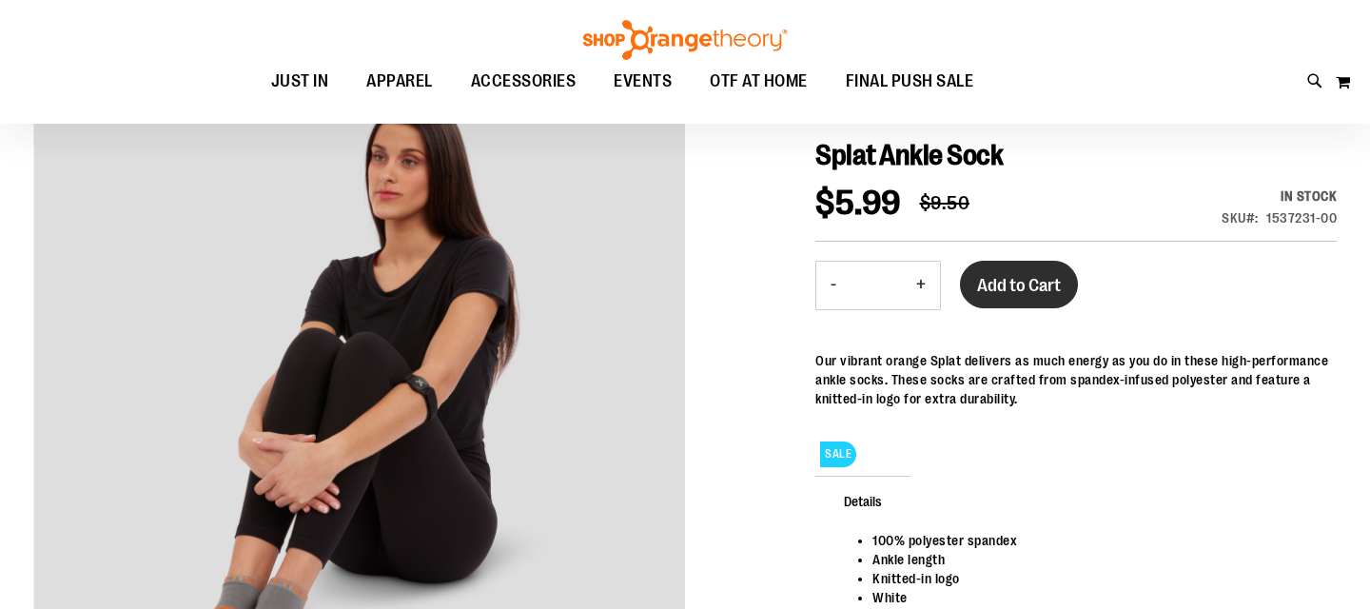
click at [1013, 288] on span "Add to Cart" at bounding box center [1019, 285] width 84 height 21
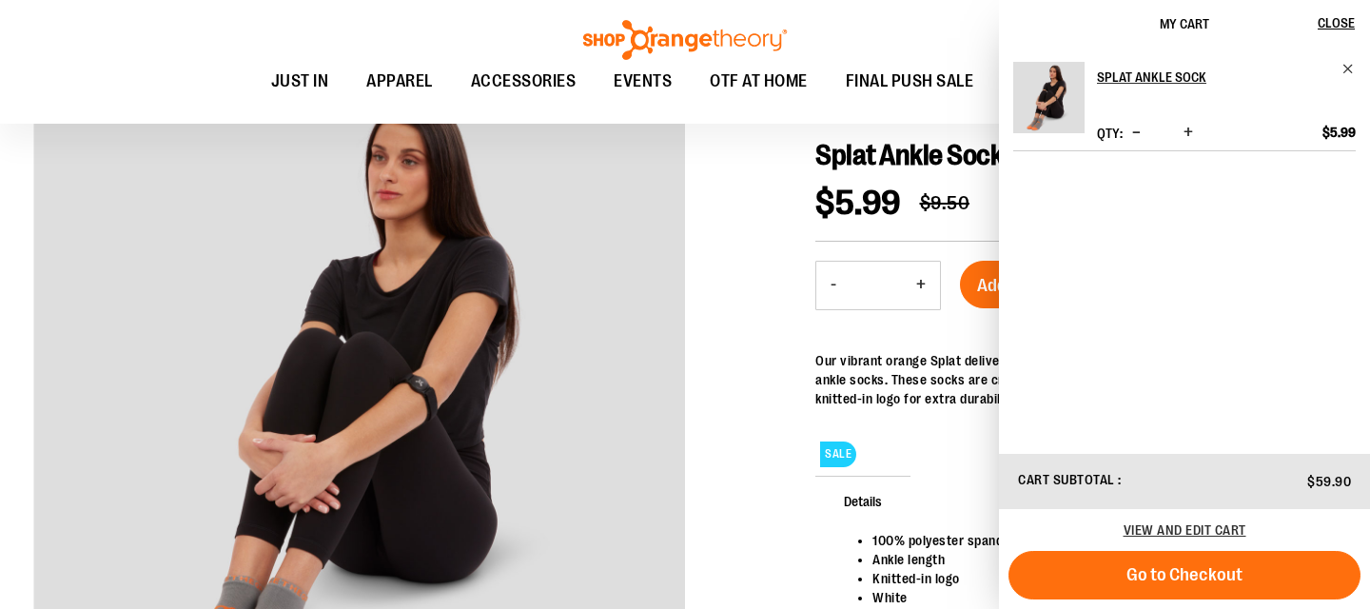
click at [688, 153] on div at bounding box center [684, 409] width 1303 height 675
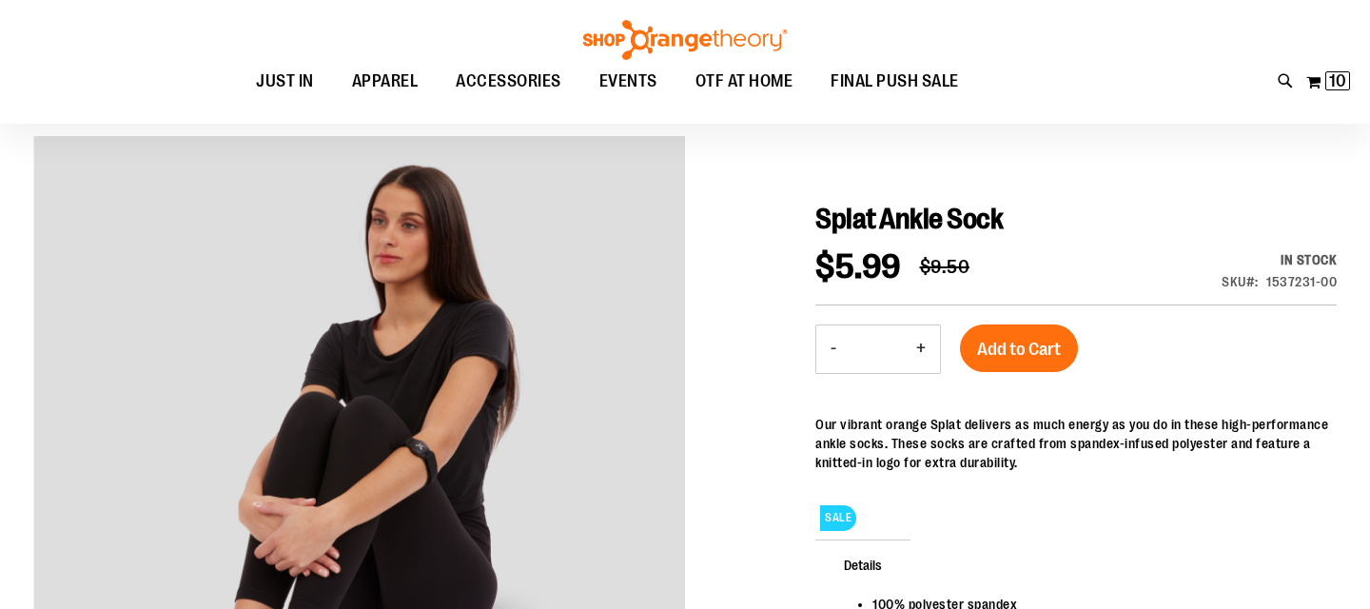
scroll to position [134, 0]
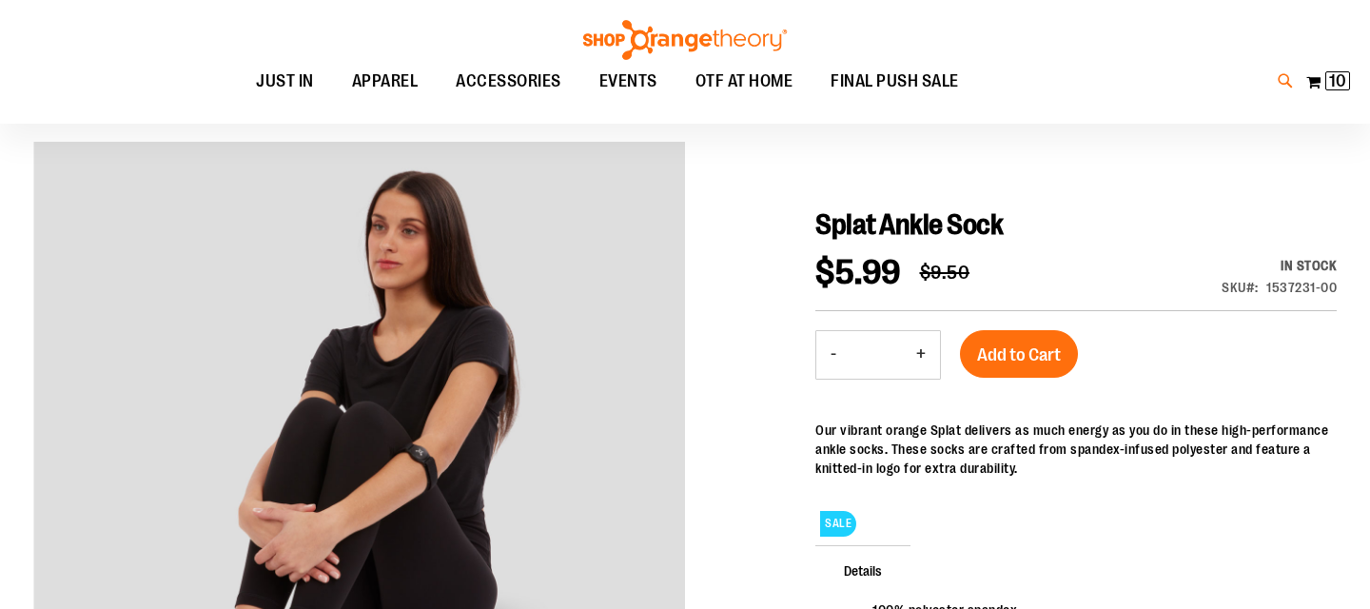
click at [1282, 77] on icon at bounding box center [1285, 81] width 16 height 22
click at [329, 101] on input "**********" at bounding box center [684, 107] width 1083 height 63
type input "*"
click at [306, 227] on div "Tonal Splat Candle $17.99 9 oz ceramic..." at bounding box center [324, 239] width 108 height 62
type input "**********"
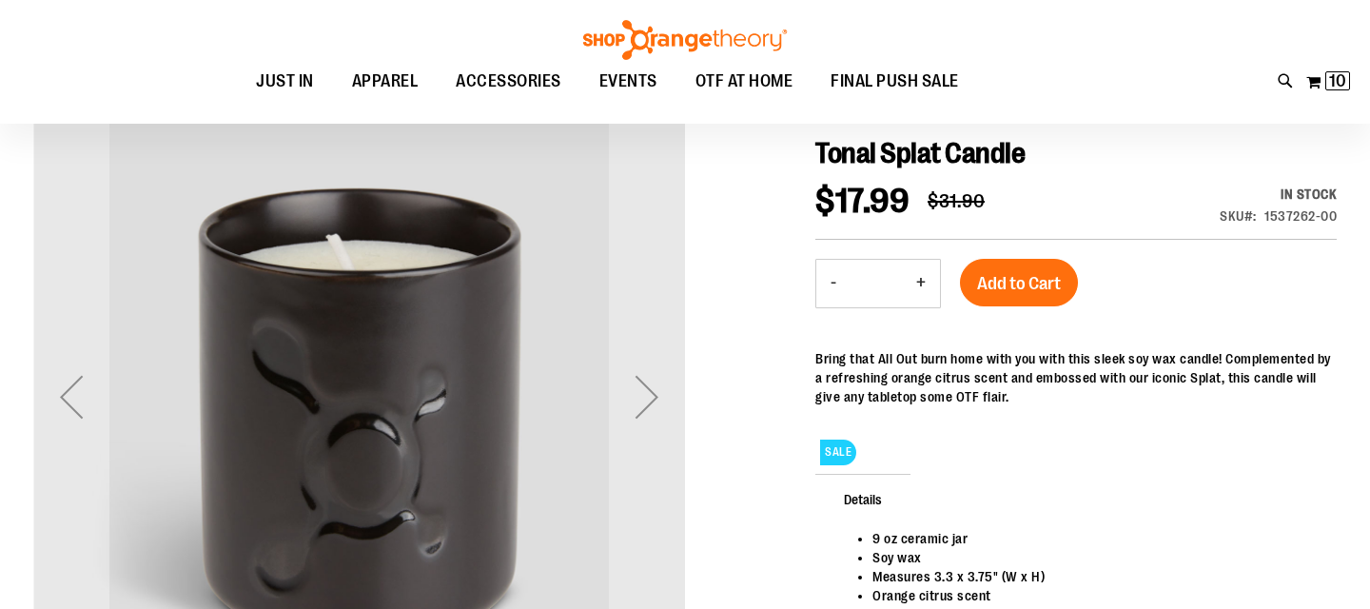
scroll to position [204, 0]
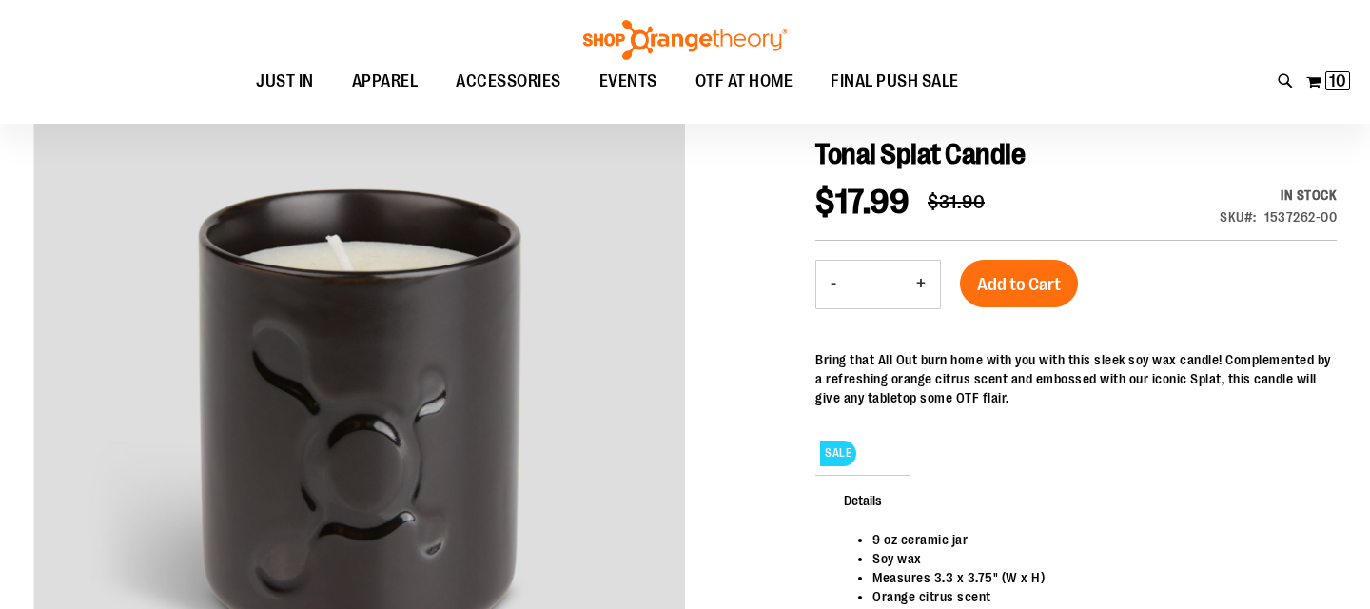
click at [924, 282] on button "+" at bounding box center [921, 285] width 38 height 48
click at [925, 282] on button "+" at bounding box center [921, 285] width 38 height 48
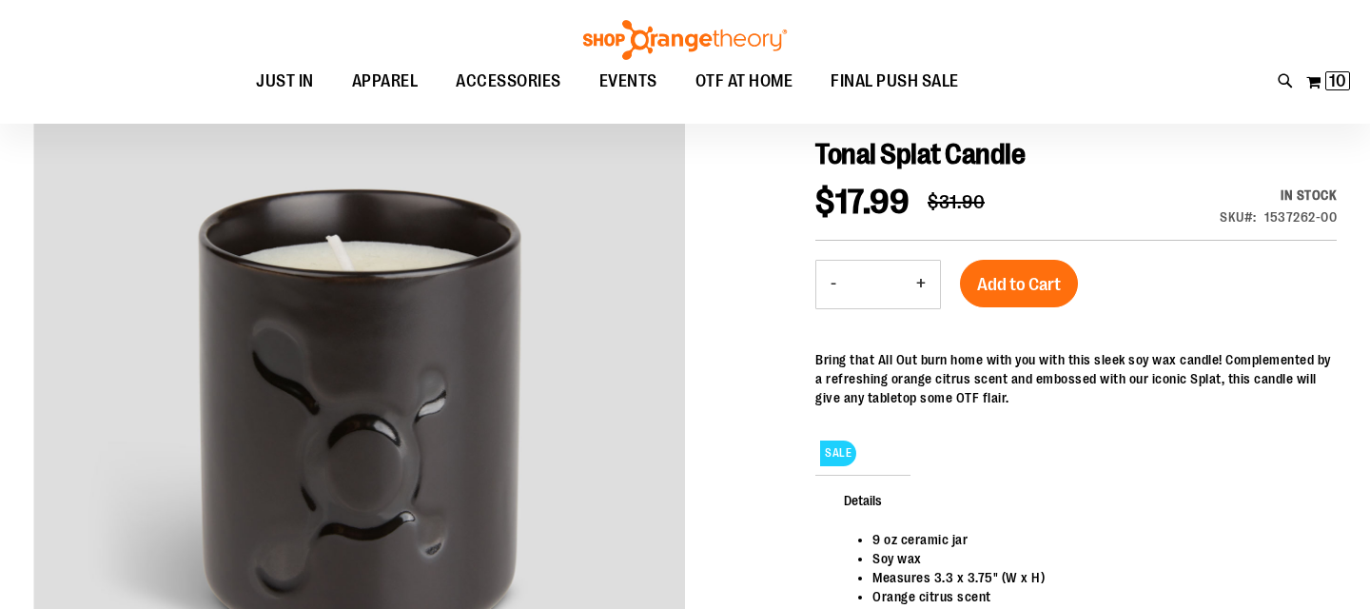
click at [922, 286] on button "+" at bounding box center [921, 285] width 38 height 48
click at [924, 286] on button "+" at bounding box center [921, 285] width 38 height 48
type input "*"
click at [1004, 279] on span "Add to Cart" at bounding box center [1019, 284] width 84 height 21
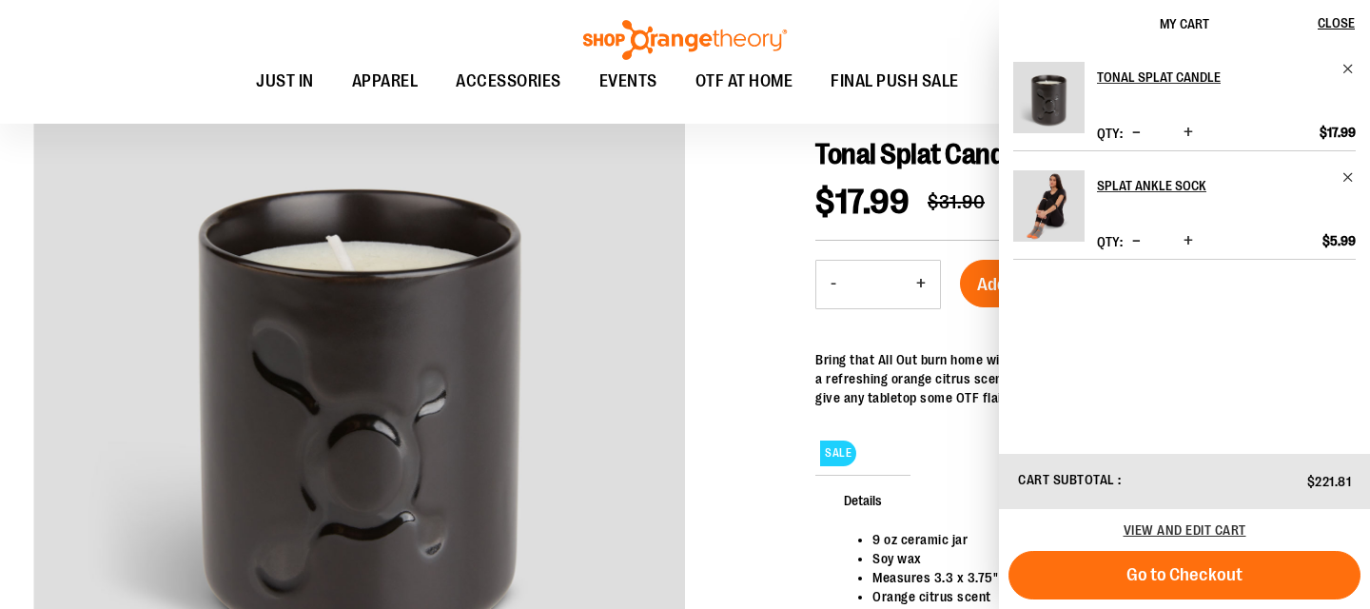
click at [688, 466] on div at bounding box center [684, 448] width 1303 height 755
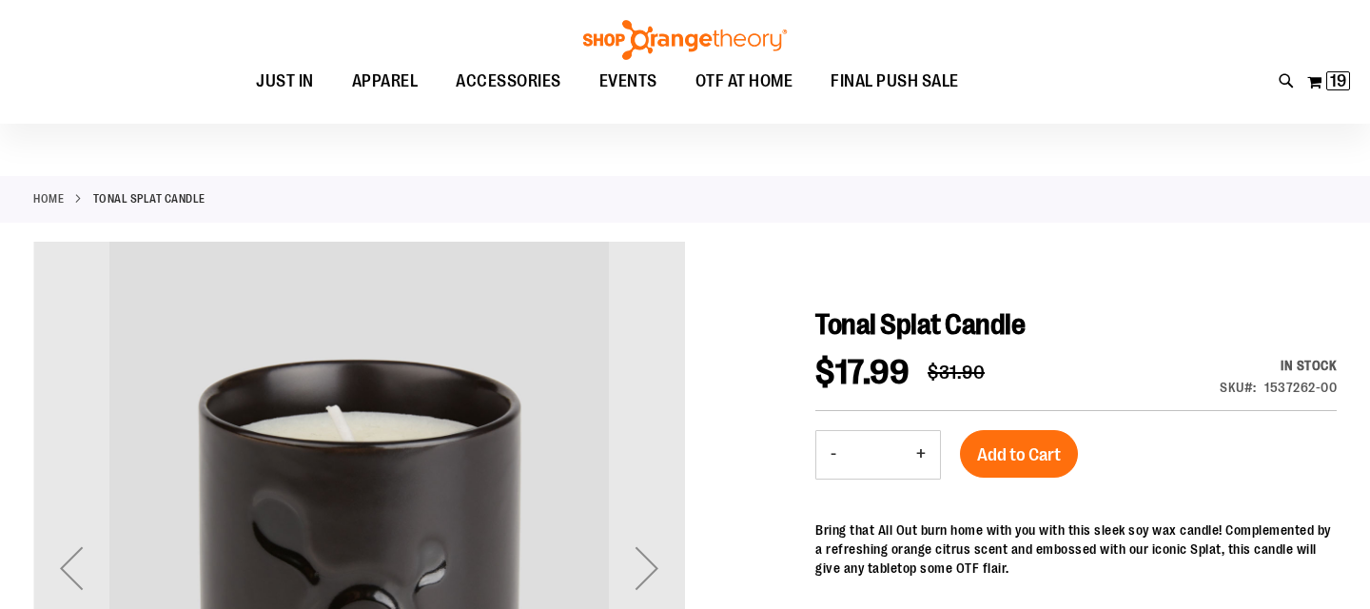
scroll to position [0, 0]
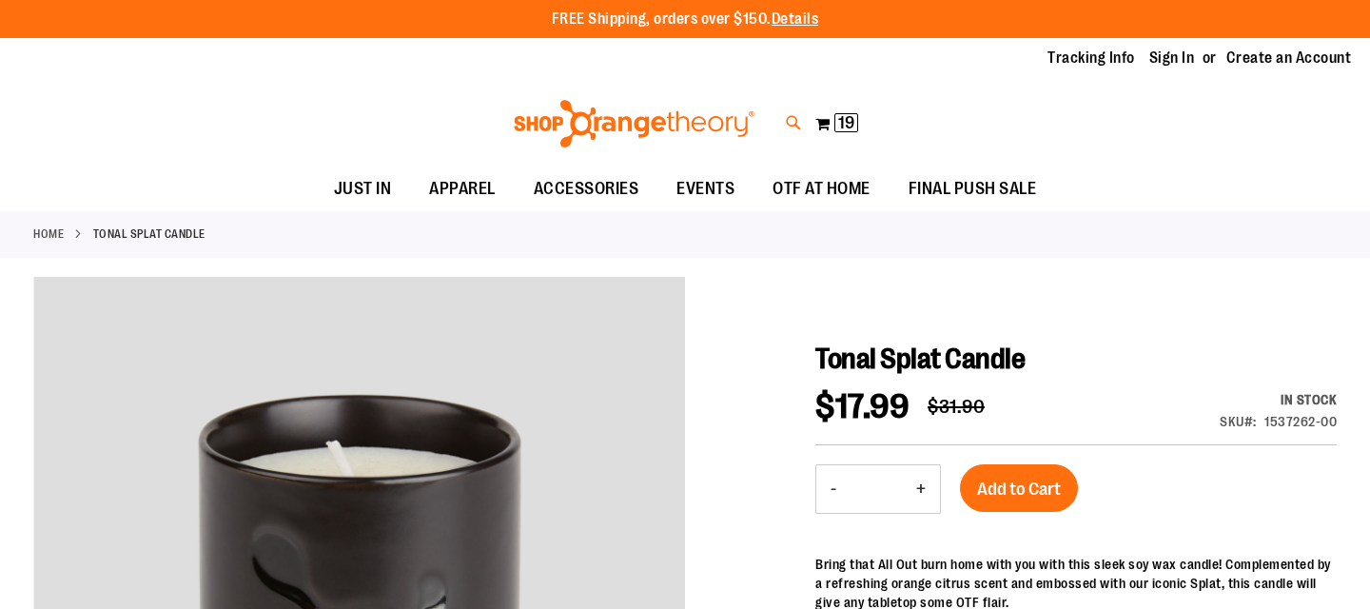
click at [789, 118] on icon at bounding box center [794, 123] width 16 height 22
click at [397, 111] on input "Search" at bounding box center [684, 107] width 1083 height 63
type input "*******"
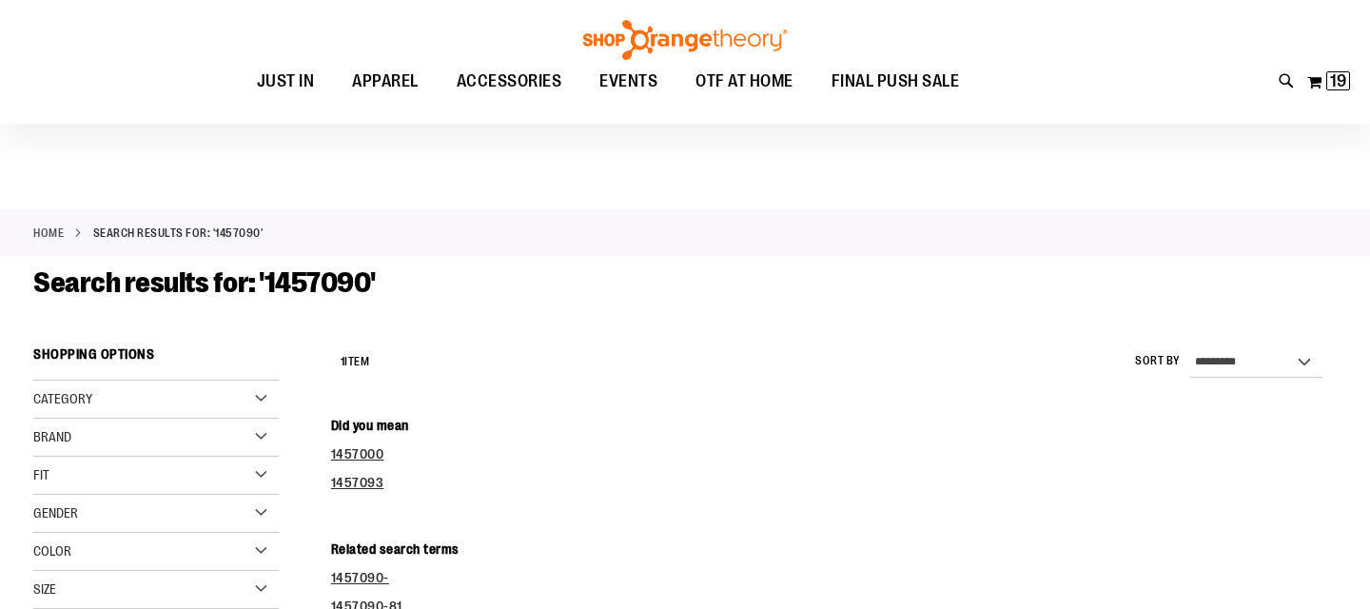
scroll to position [10, 0]
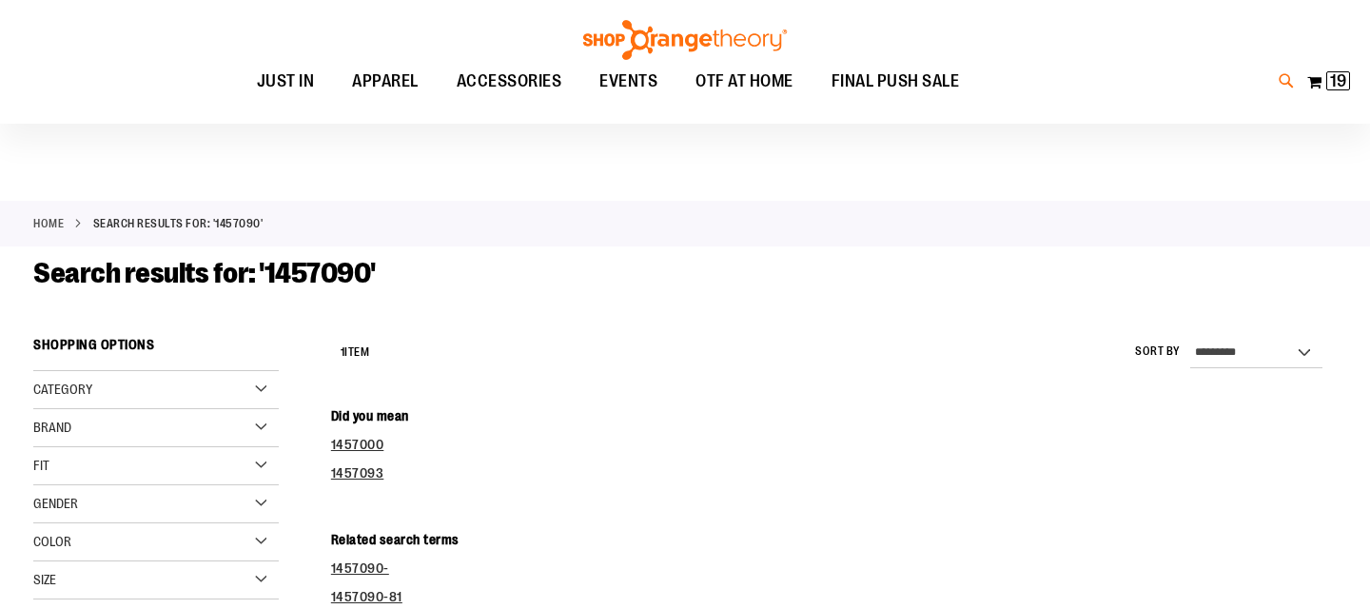
click at [1286, 81] on icon at bounding box center [1286, 81] width 16 height 22
click at [479, 112] on input "*******" at bounding box center [684, 107] width 1083 height 63
type input "*******"
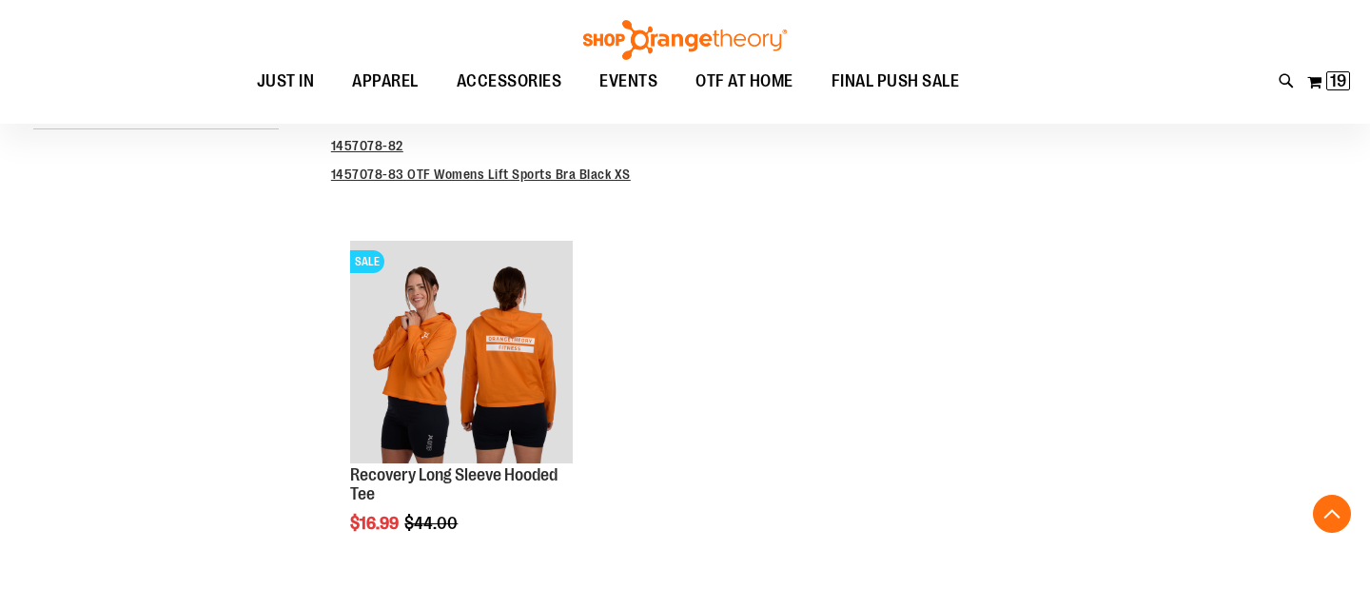
scroll to position [559, 0]
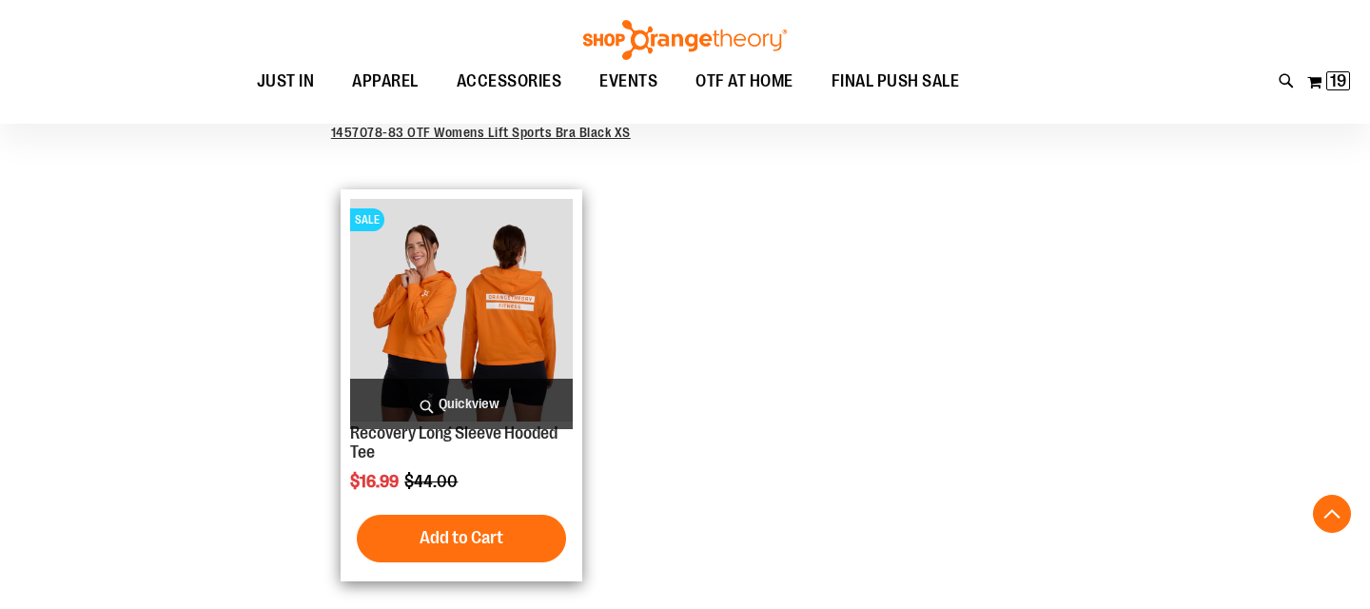
click at [480, 325] on img "product" at bounding box center [461, 310] width 223 height 223
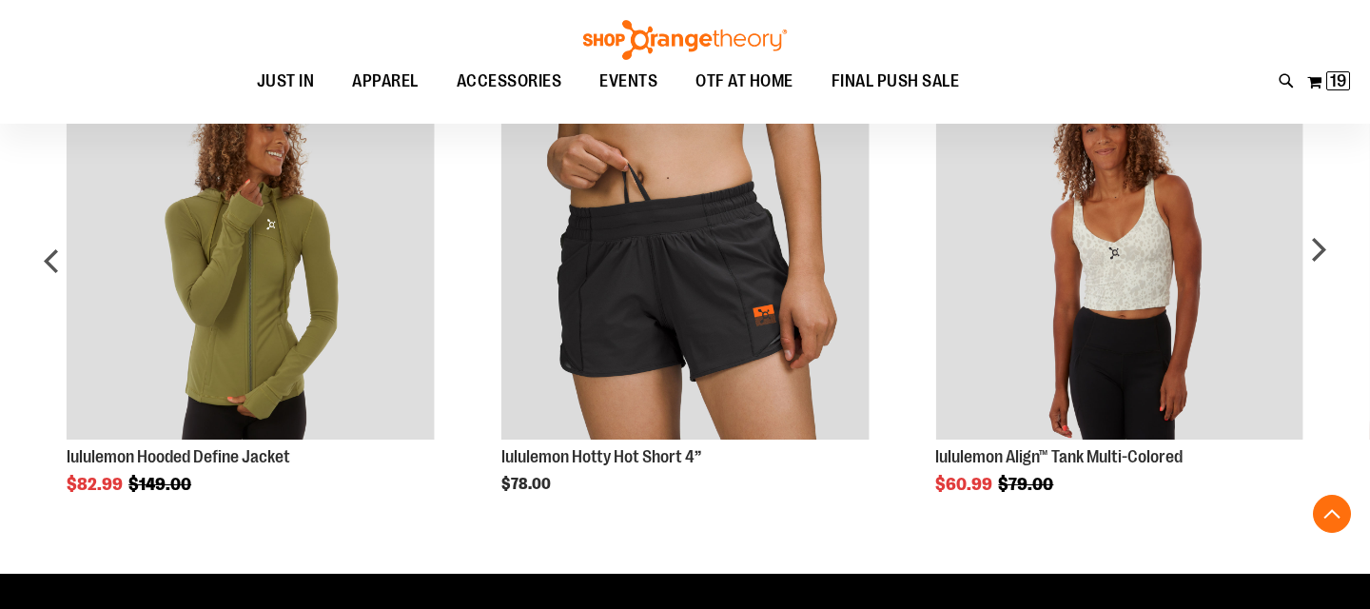
scroll to position [1025, 0]
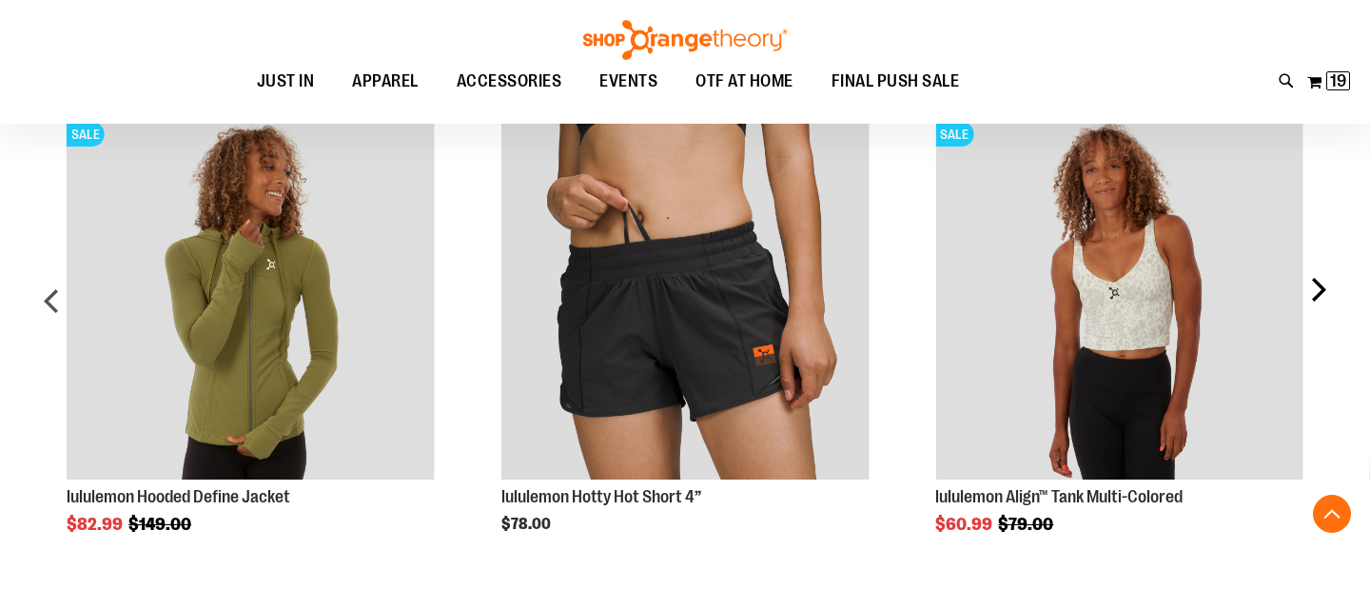
click at [1322, 287] on div "next" at bounding box center [1317, 308] width 38 height 449
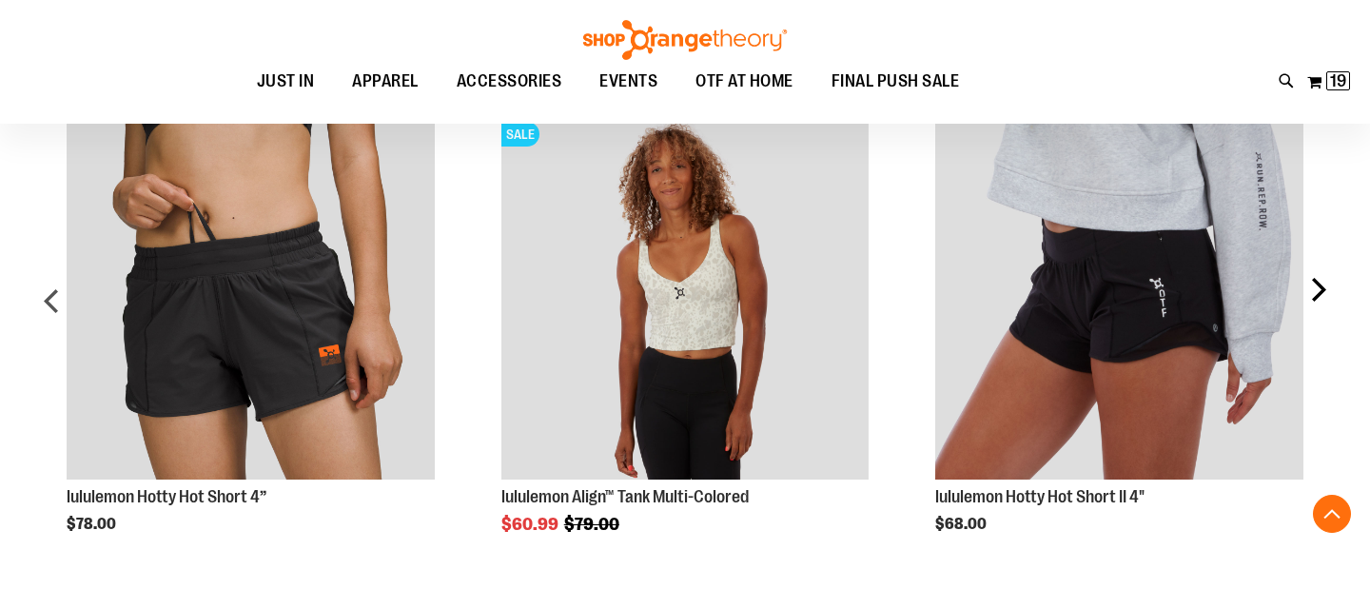
click at [1323, 287] on div "next" at bounding box center [1317, 308] width 38 height 449
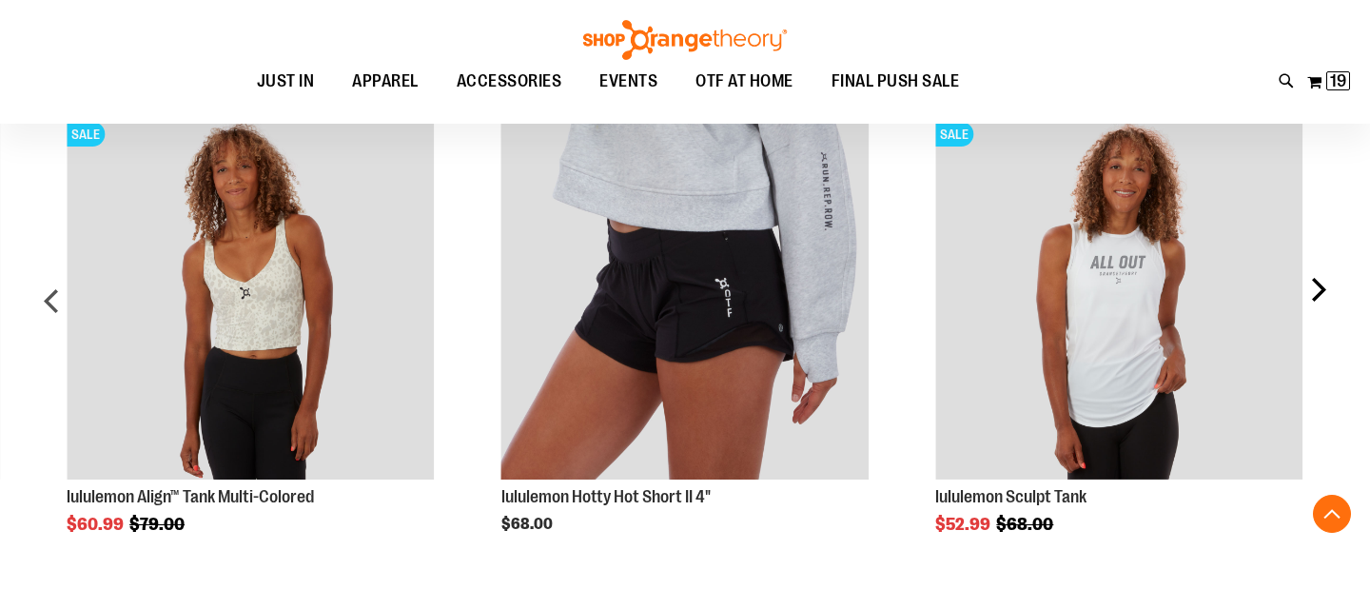
click at [1323, 287] on div "next" at bounding box center [1317, 308] width 38 height 449
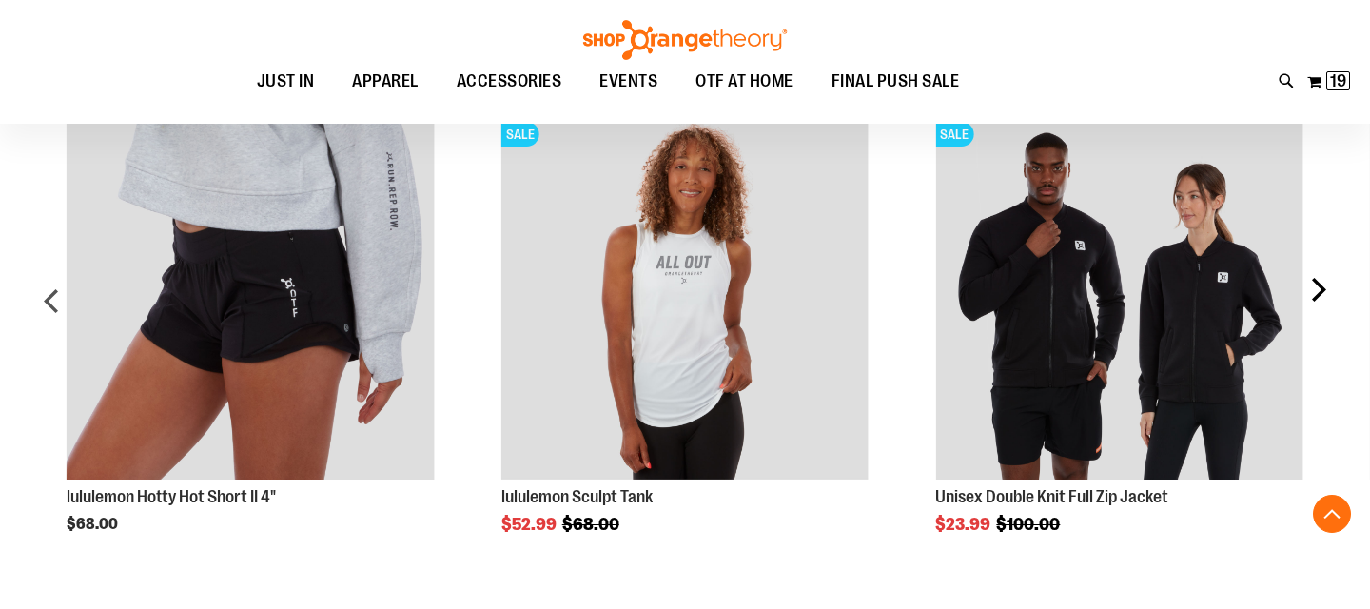
click at [1325, 287] on div "next" at bounding box center [1317, 308] width 38 height 449
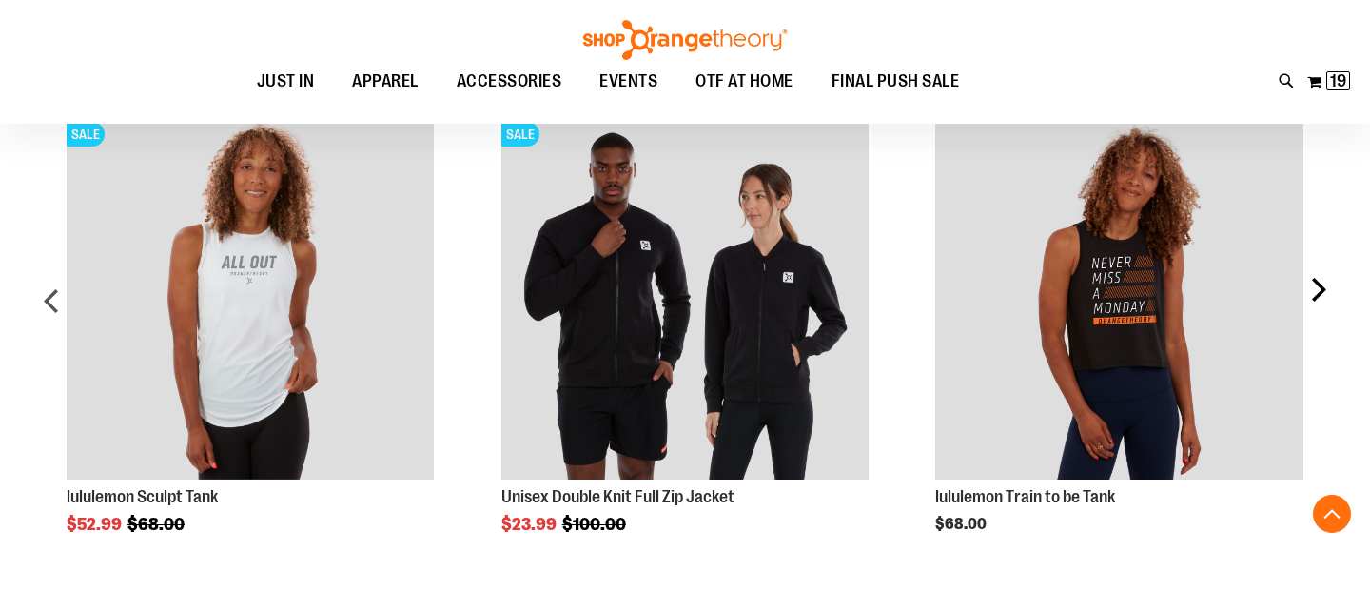
click at [1324, 287] on div "next" at bounding box center [1317, 308] width 38 height 449
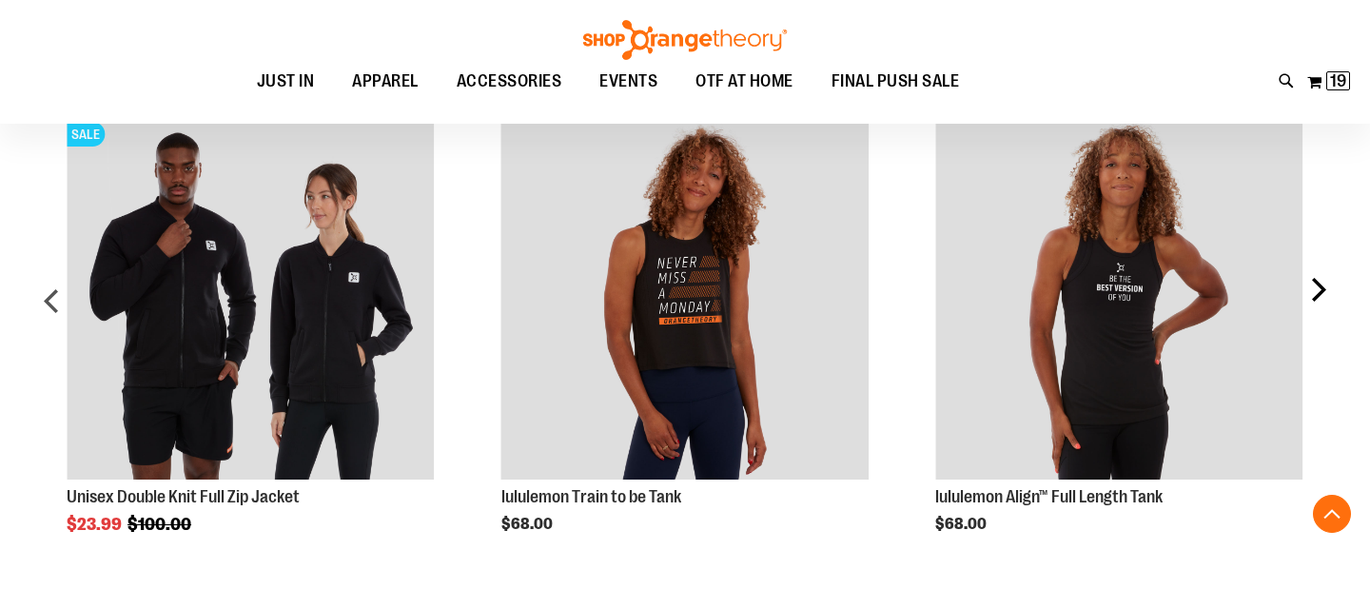
click at [1326, 287] on div "next" at bounding box center [1317, 308] width 38 height 449
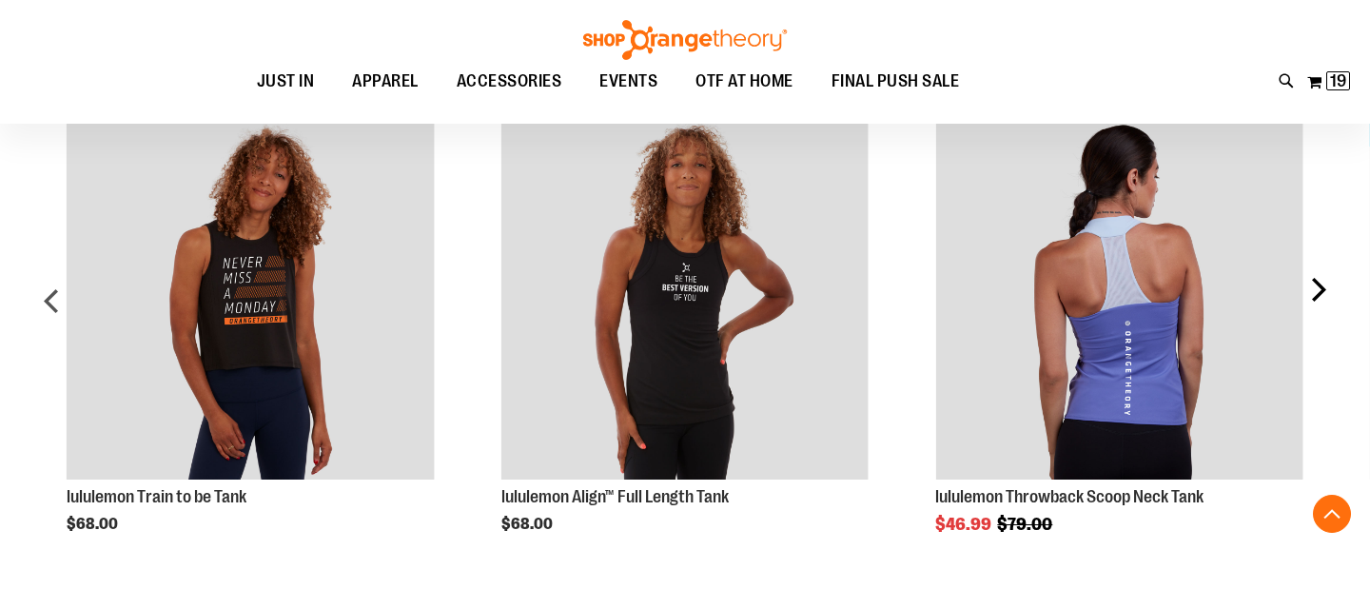
click at [1329, 287] on div "next" at bounding box center [1317, 308] width 38 height 449
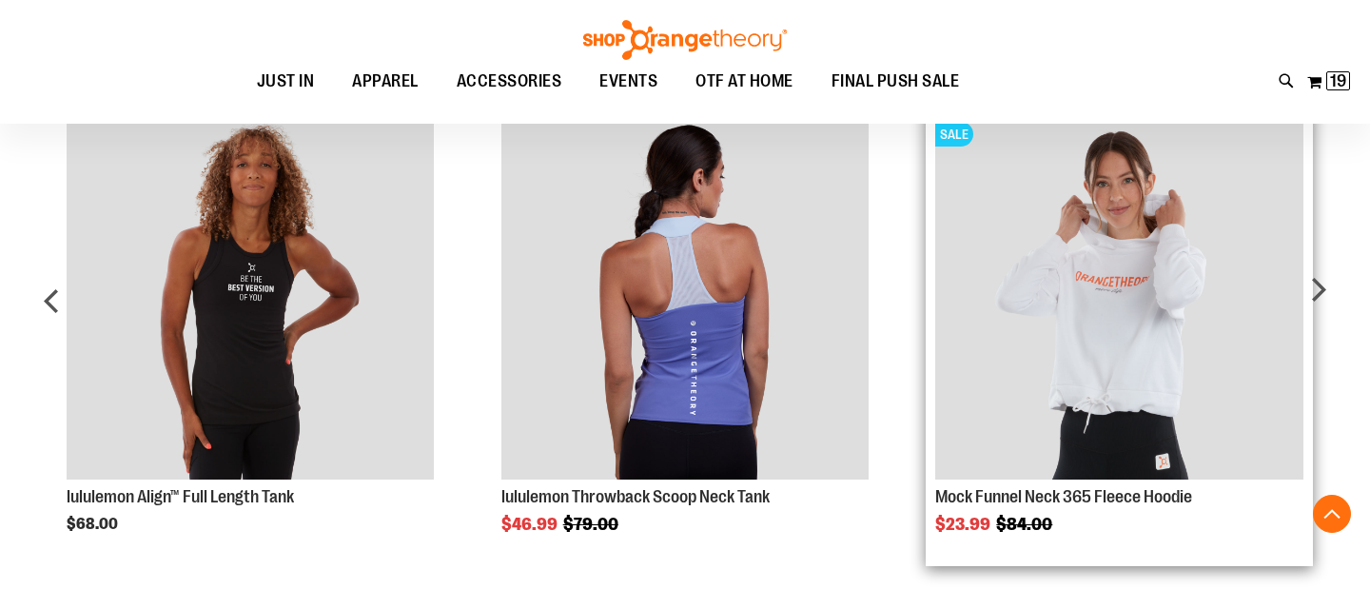
click at [1199, 327] on img "Product Page Link" at bounding box center [1118, 295] width 367 height 367
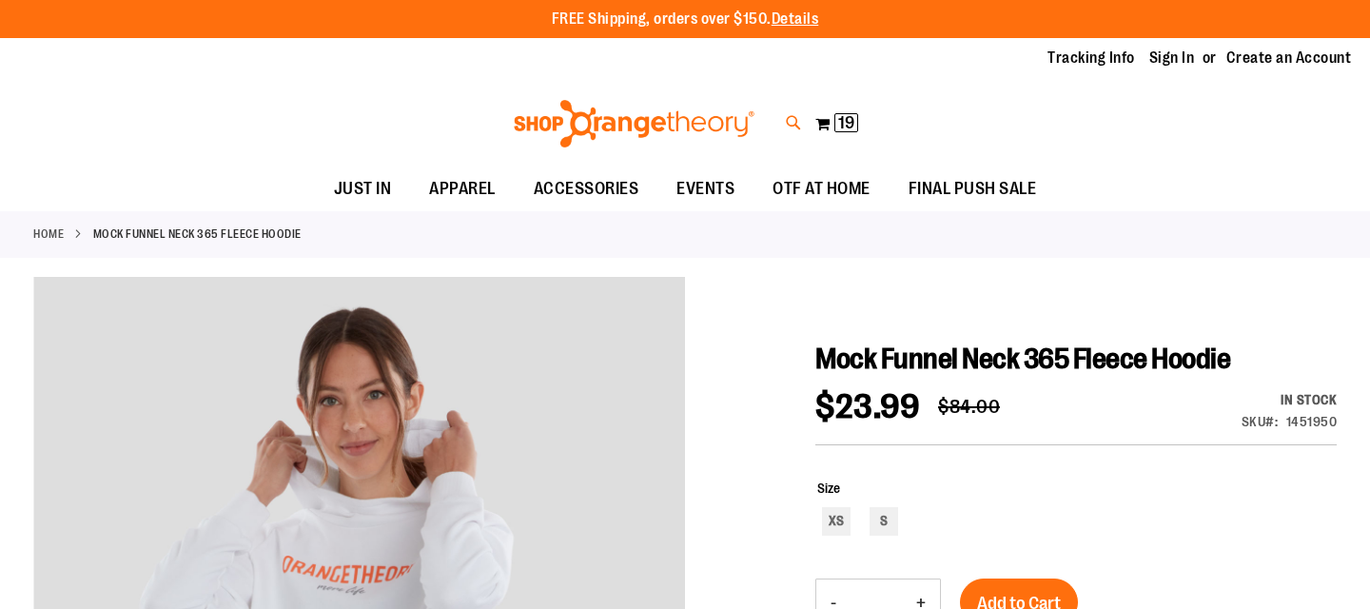
click at [793, 119] on icon at bounding box center [794, 123] width 16 height 22
click at [563, 104] on input "Search" at bounding box center [684, 107] width 1083 height 63
click at [192, 243] on img at bounding box center [190, 237] width 76 height 76
type input "*******"
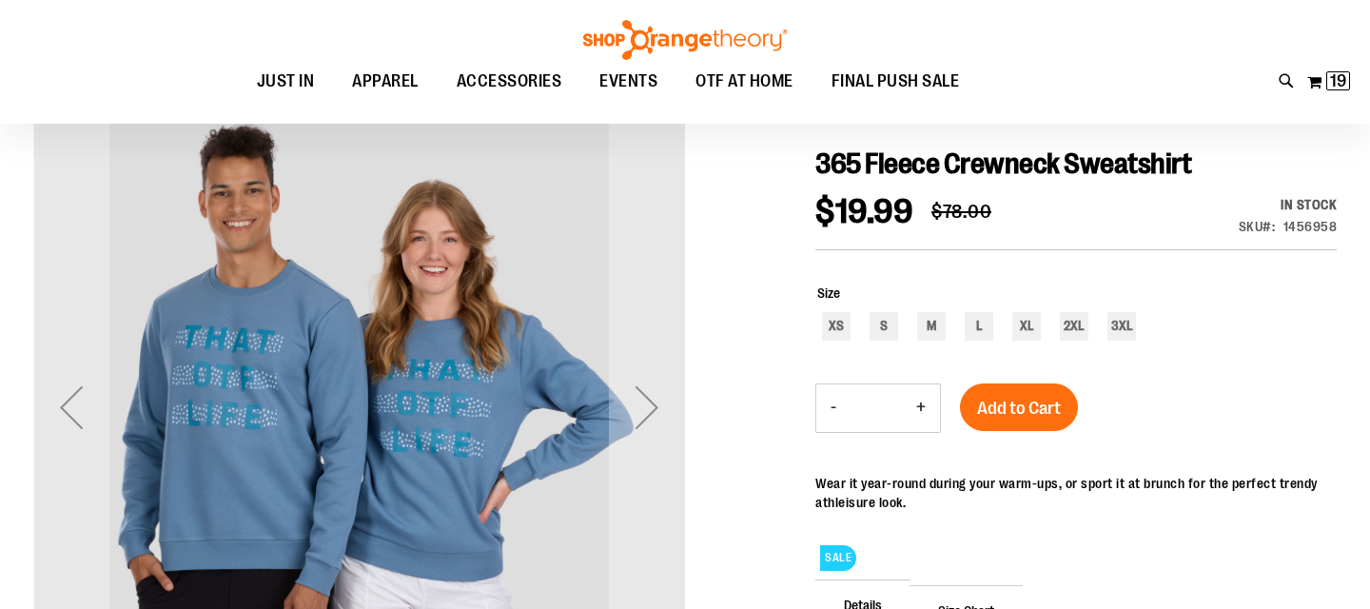
scroll to position [199, 0]
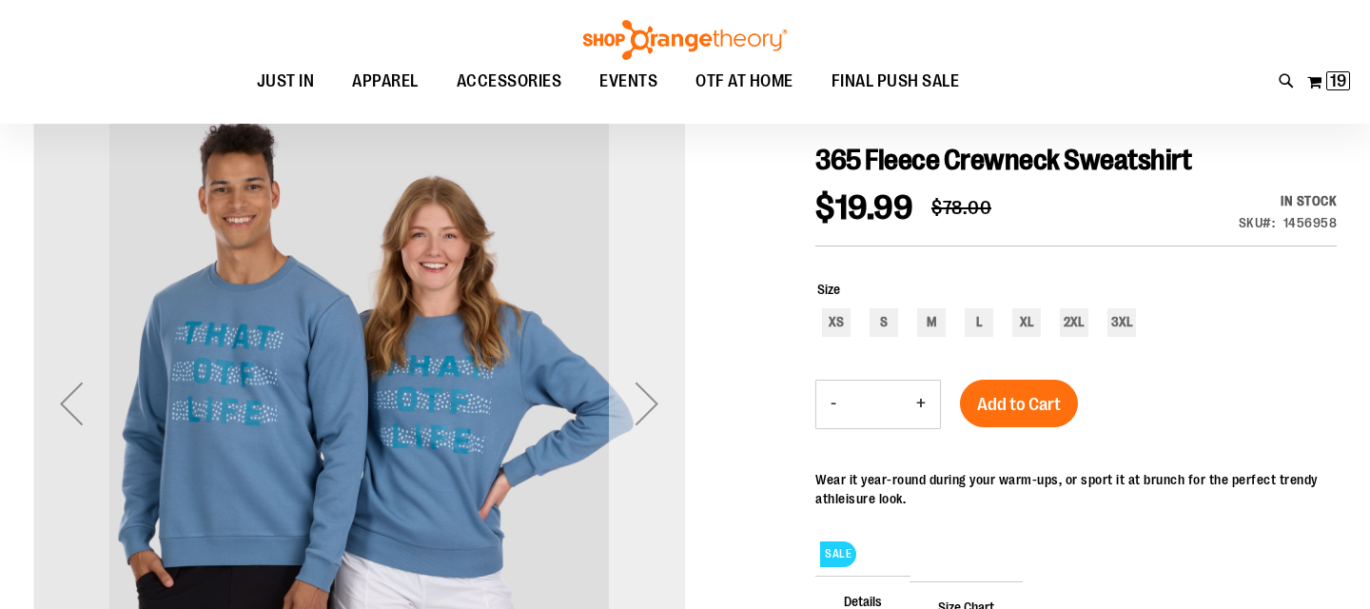
click at [650, 396] on div "Next" at bounding box center [647, 403] width 76 height 76
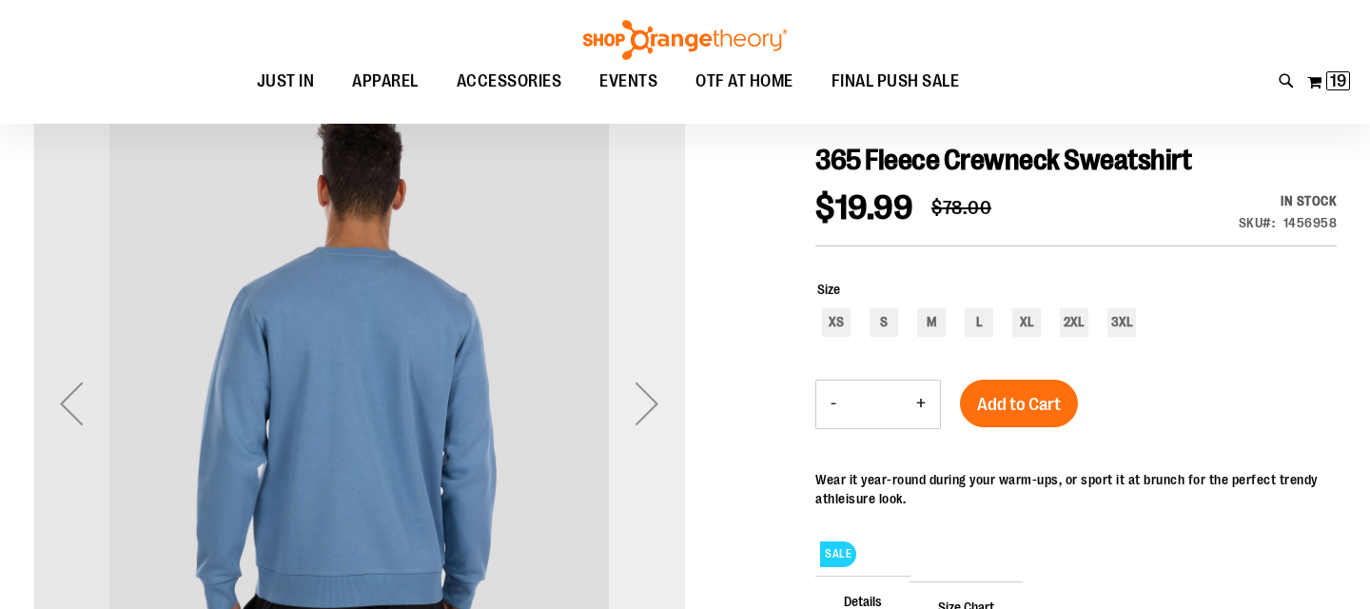
click at [652, 396] on div "Next" at bounding box center [647, 403] width 76 height 76
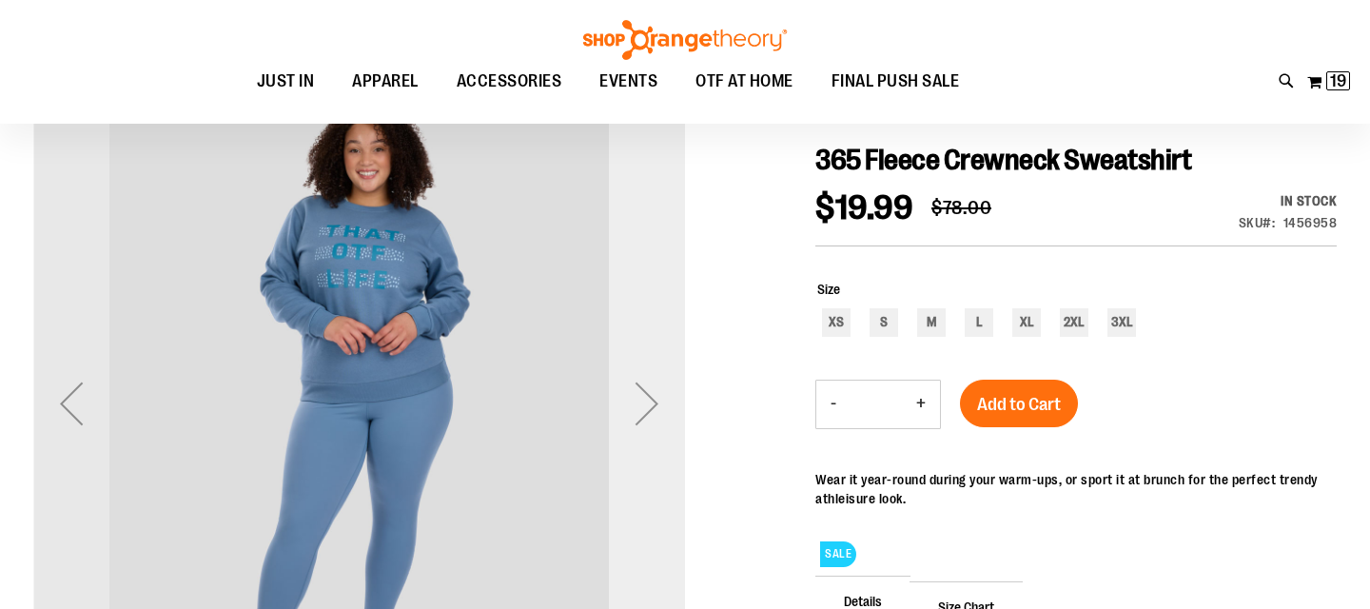
click at [651, 396] on div "Next" at bounding box center [647, 403] width 76 height 76
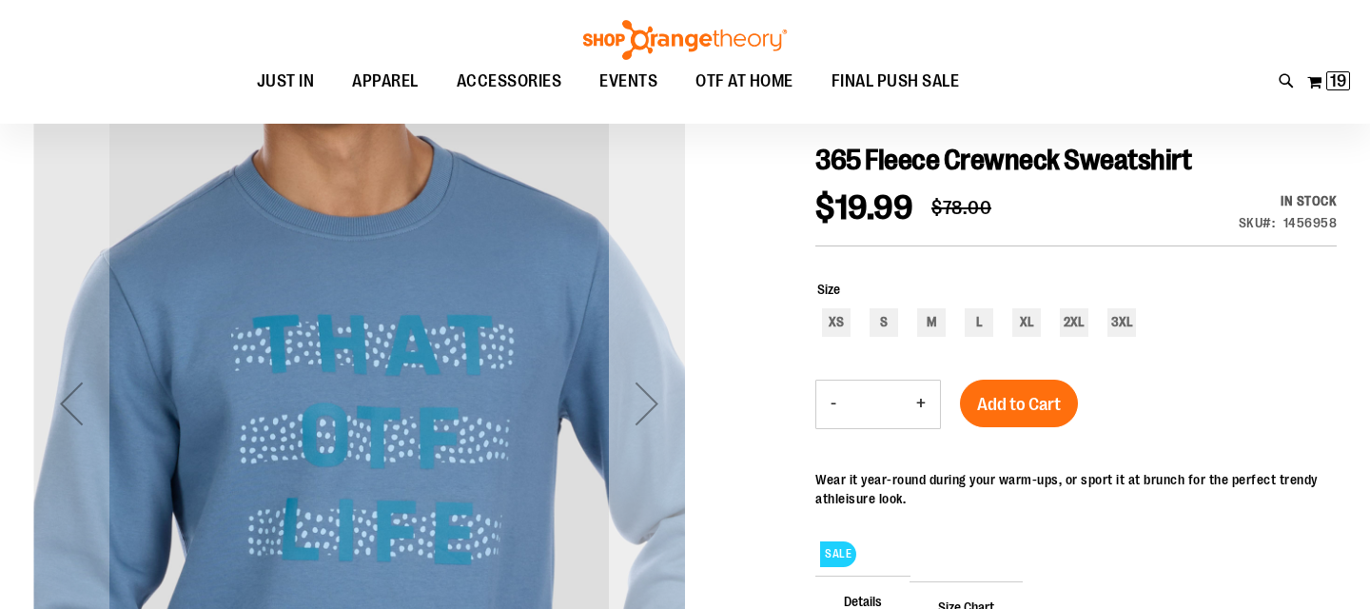
click at [651, 396] on div "Next" at bounding box center [647, 403] width 76 height 76
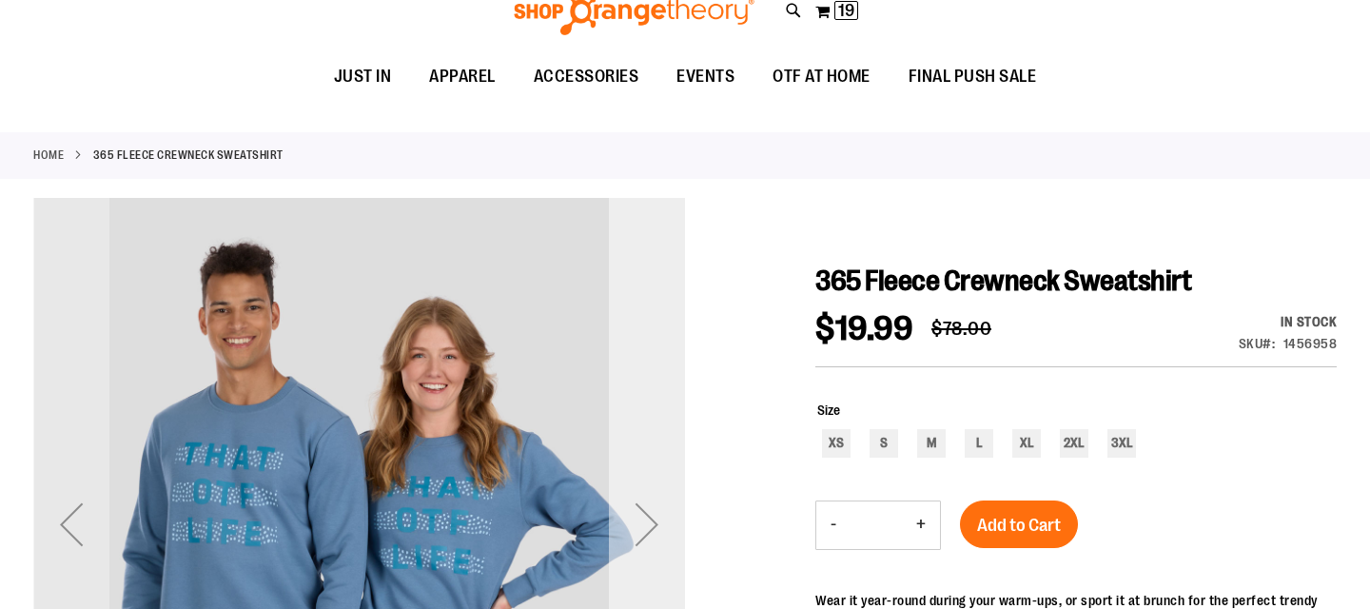
scroll to position [0, 0]
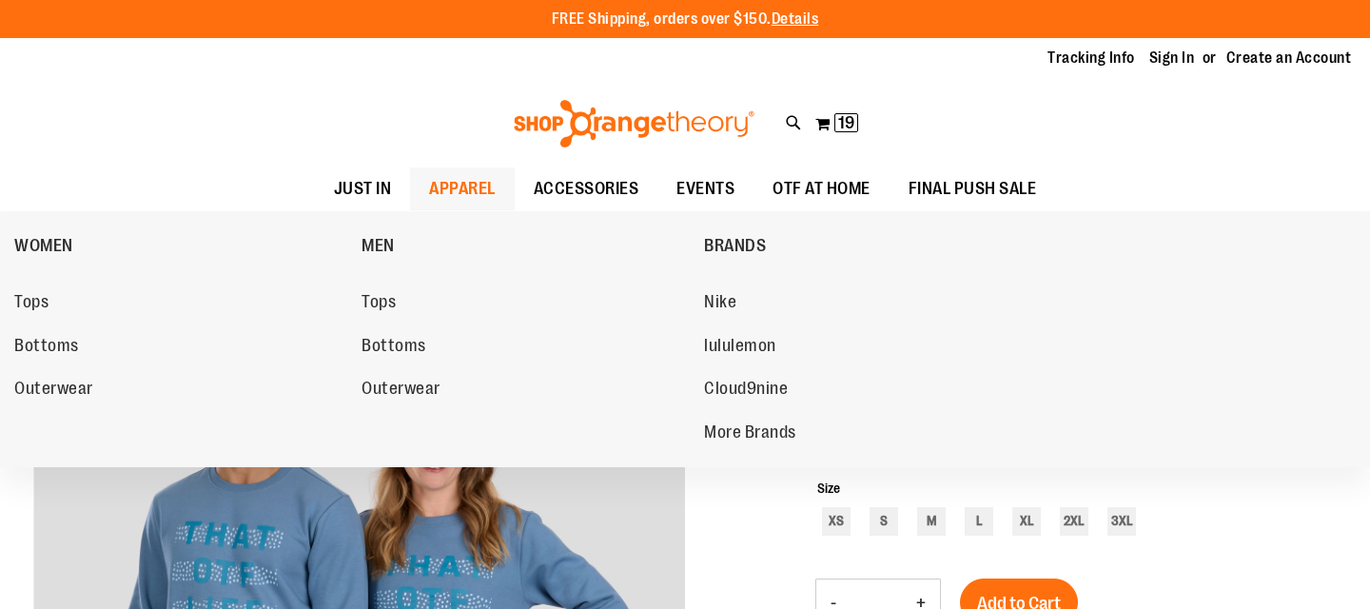
click at [500, 194] on link "APPAREL" at bounding box center [462, 188] width 105 height 43
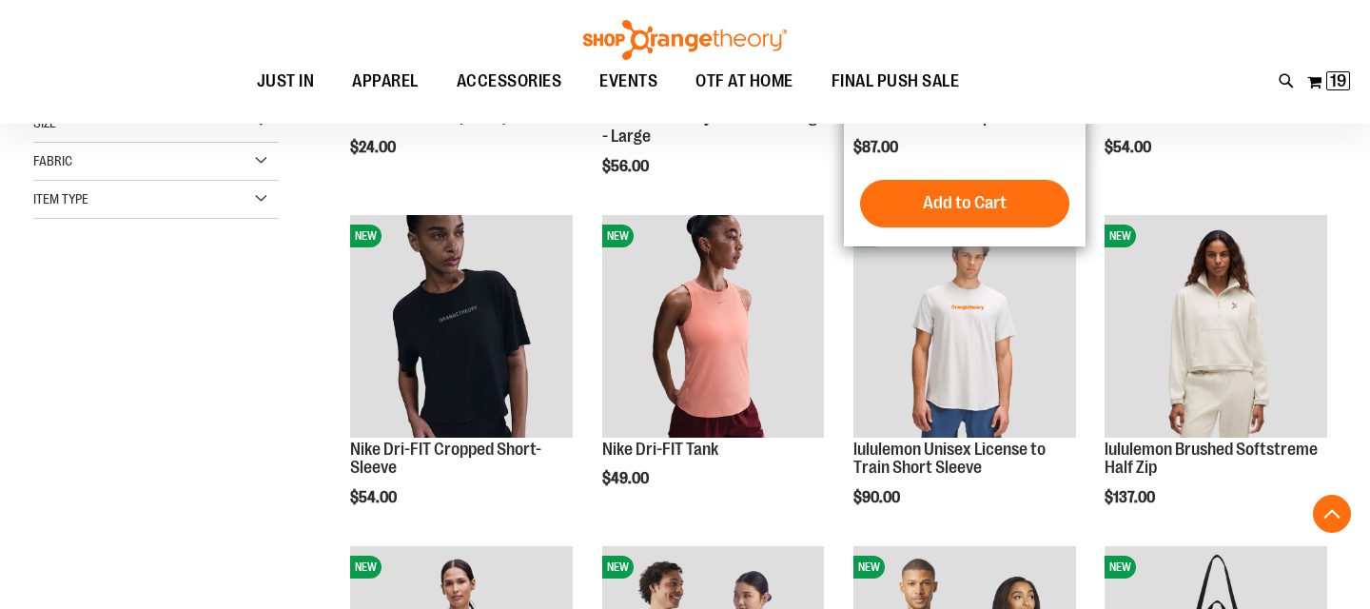
scroll to position [510, 0]
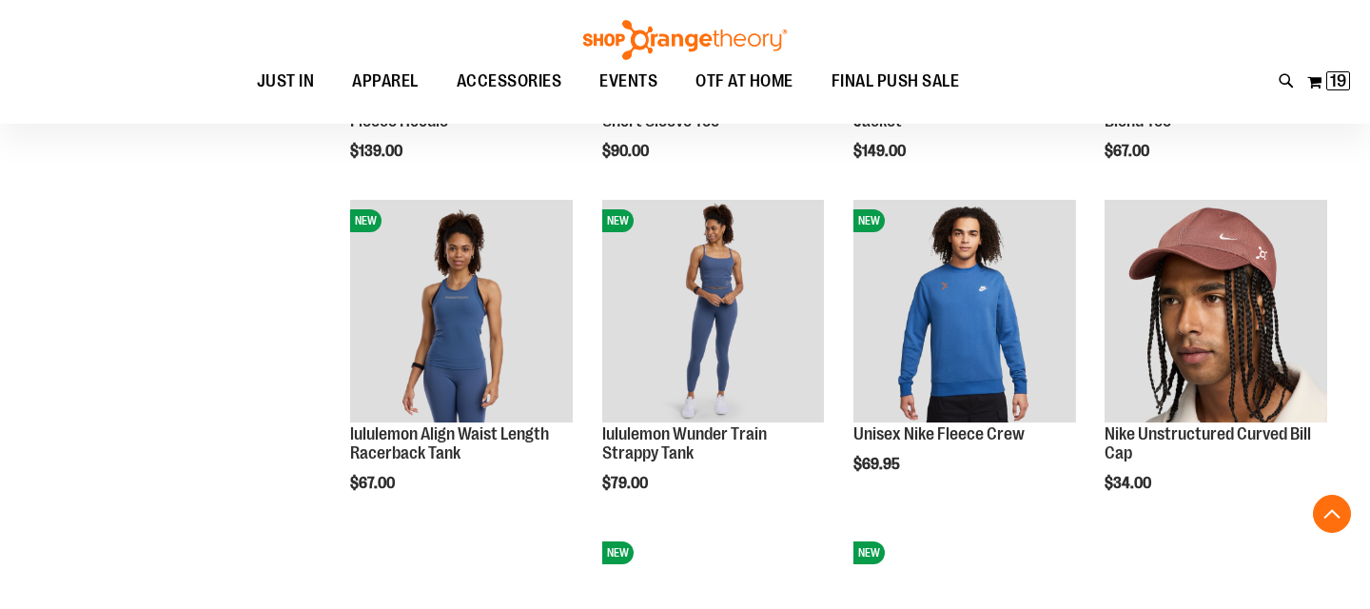
scroll to position [1526, 0]
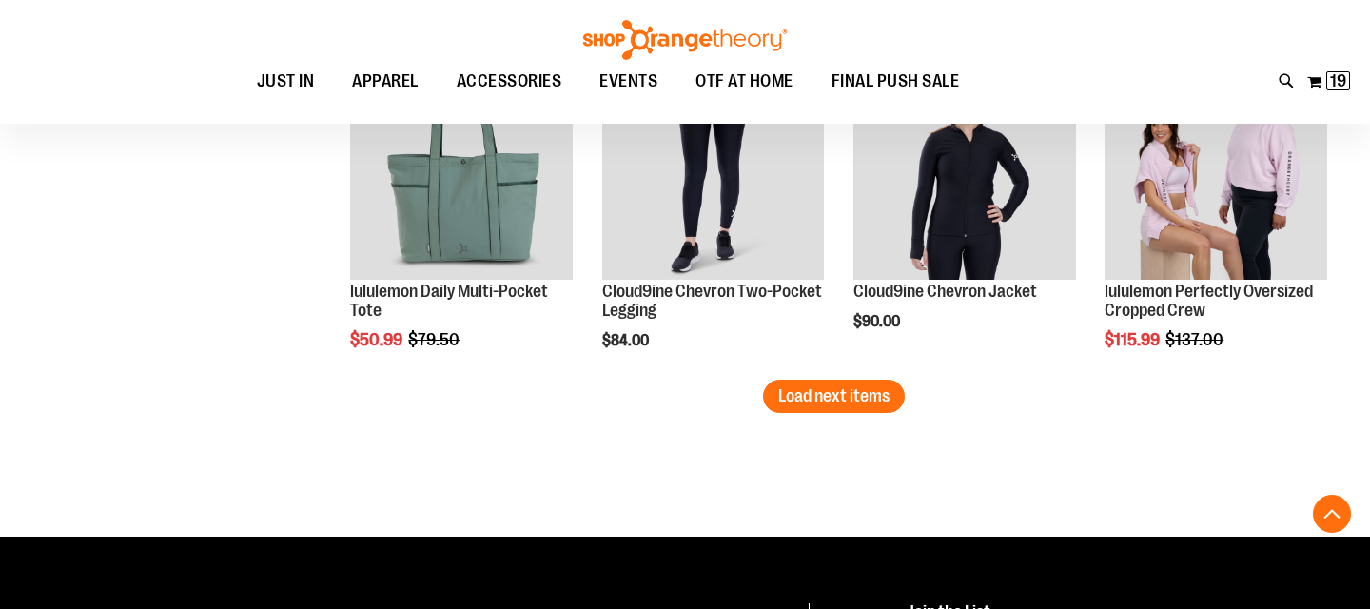
scroll to position [2985, 0]
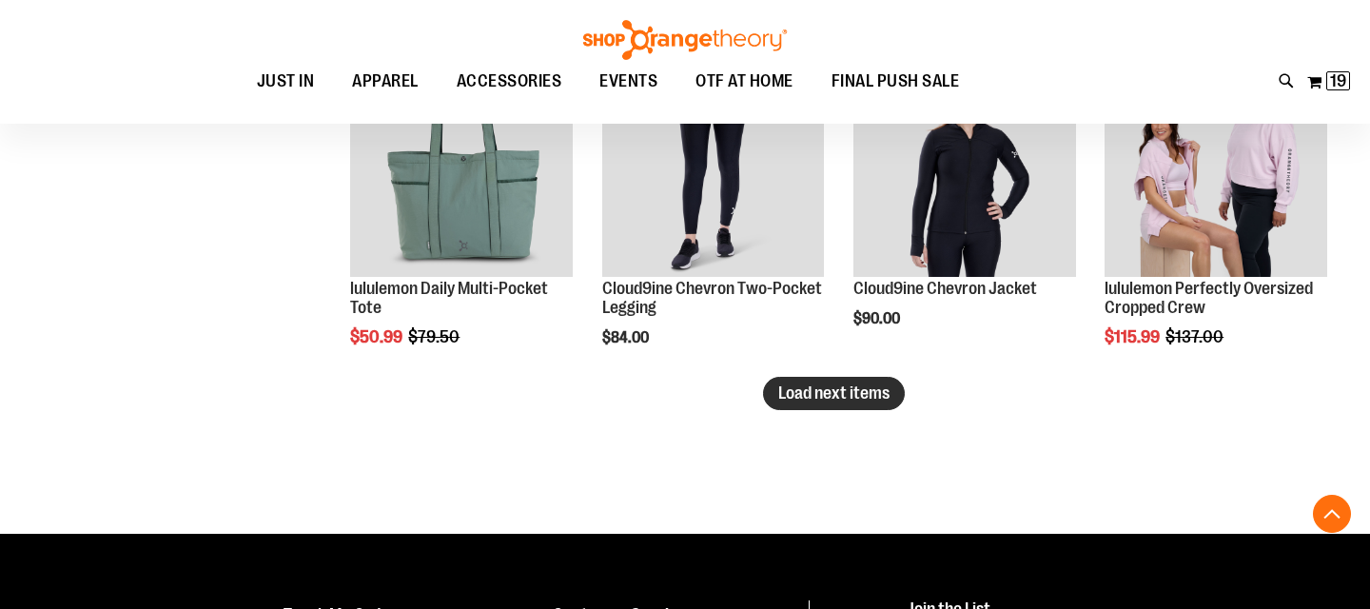
click at [857, 390] on span "Load next items" at bounding box center [833, 392] width 111 height 19
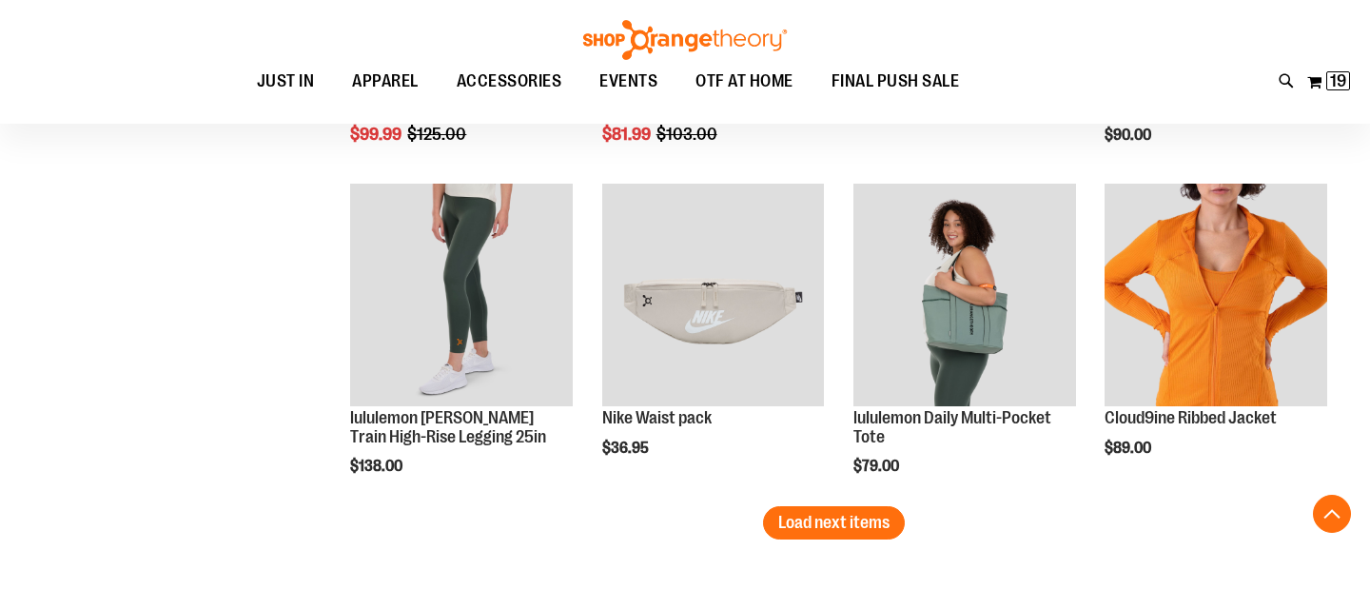
scroll to position [3852, 0]
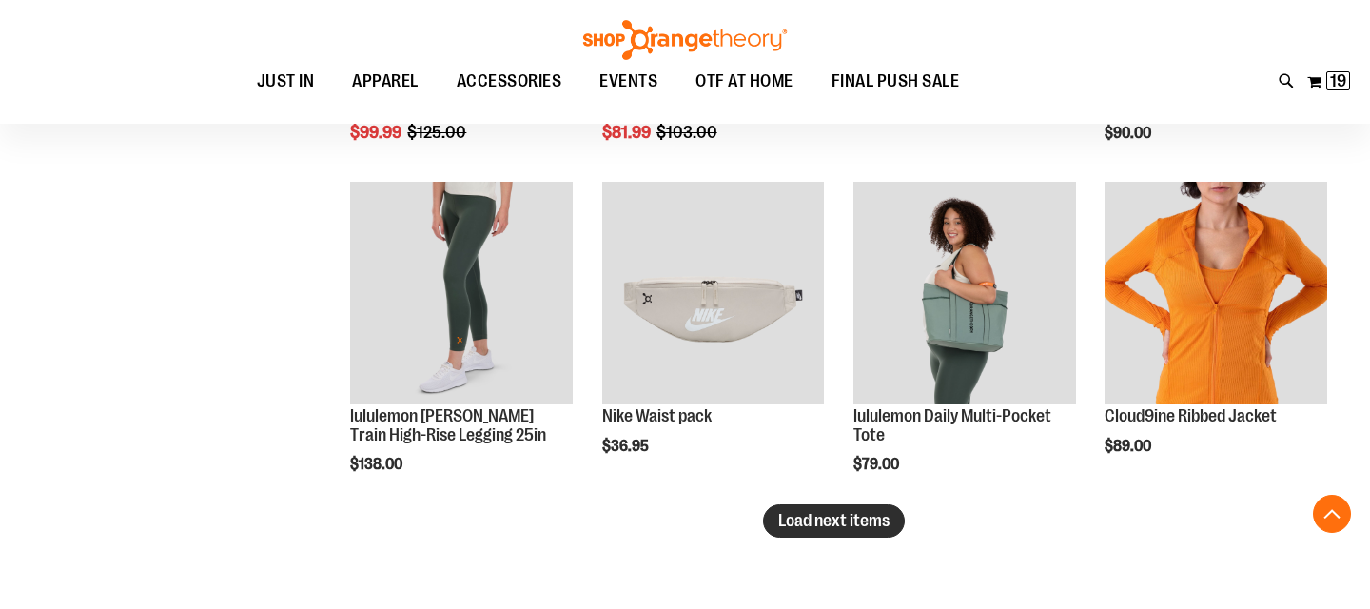
click at [828, 504] on button "Load next items" at bounding box center [834, 520] width 142 height 33
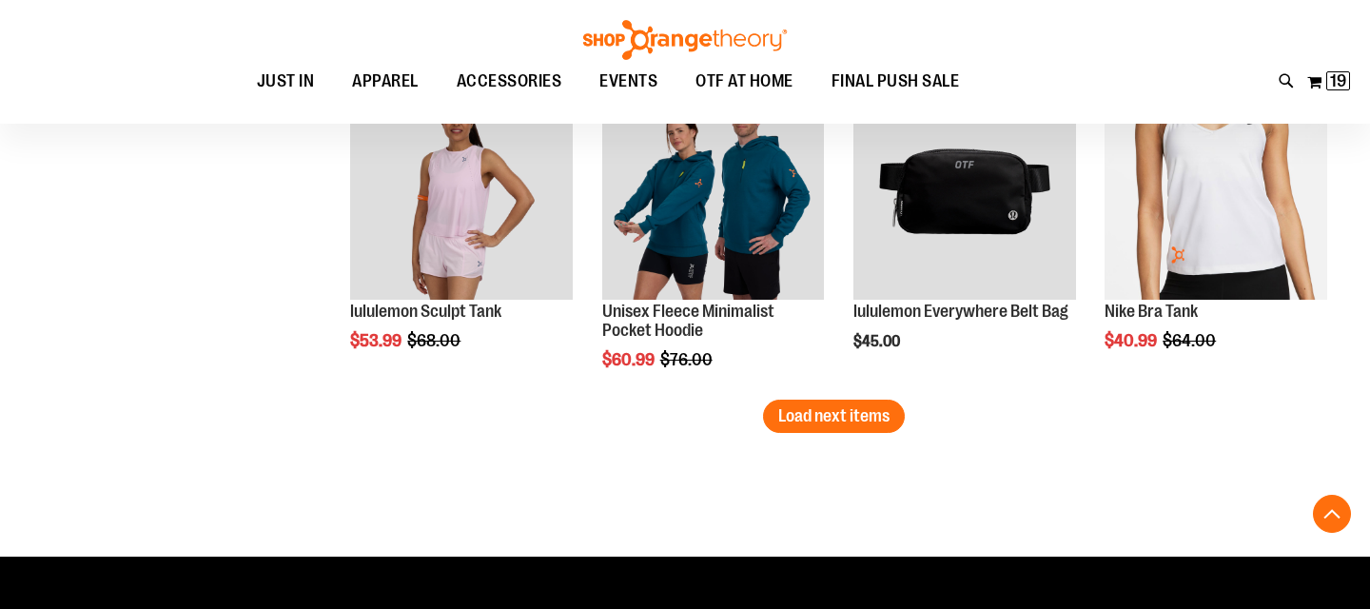
scroll to position [4948, 0]
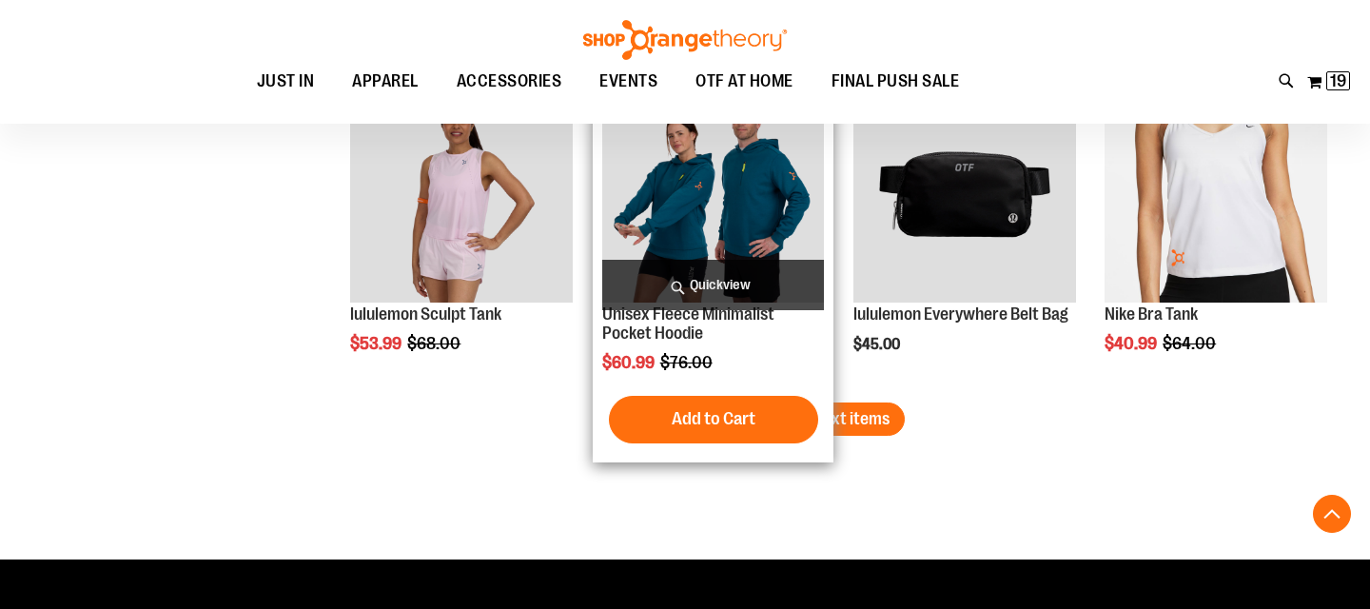
click at [736, 225] on img "product" at bounding box center [713, 192] width 223 height 223
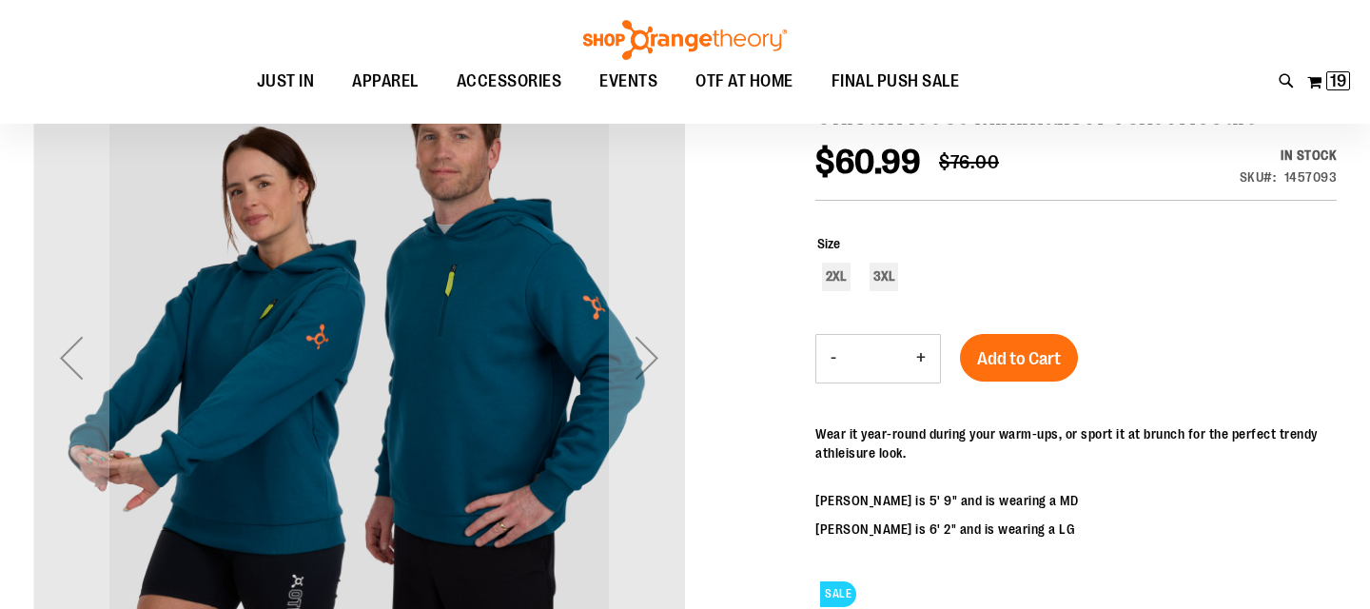
scroll to position [5, 0]
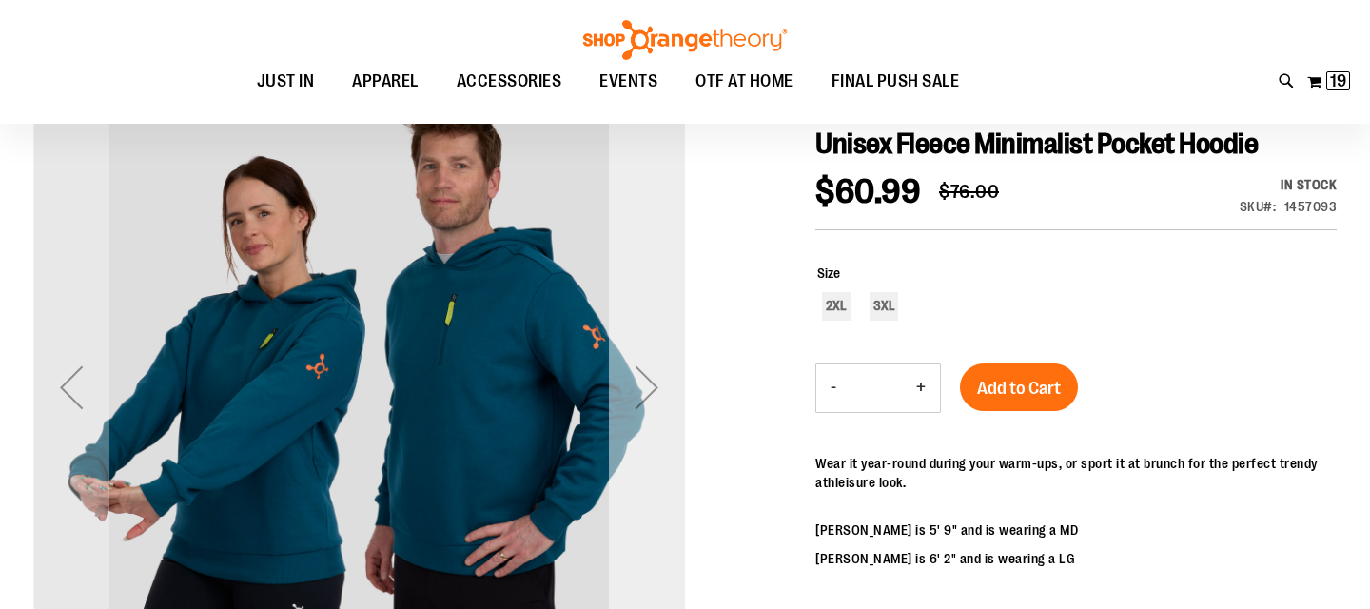
click at [650, 390] on div "Next" at bounding box center [647, 387] width 76 height 76
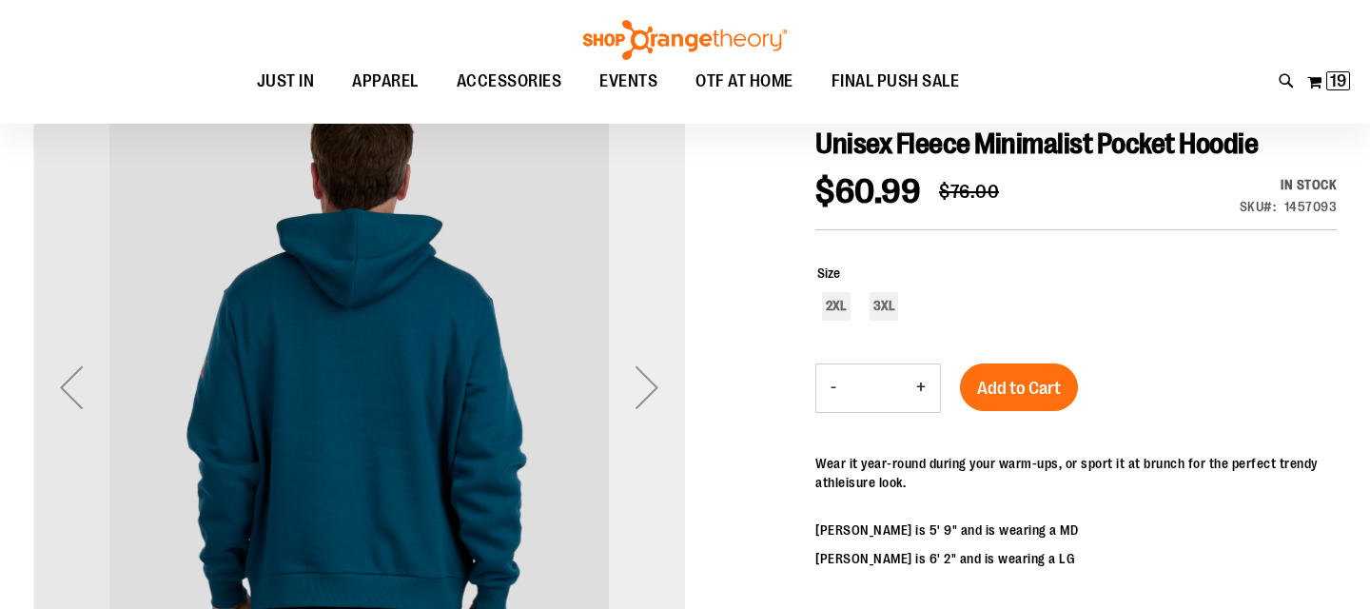
click at [650, 390] on div "Next" at bounding box center [647, 387] width 76 height 76
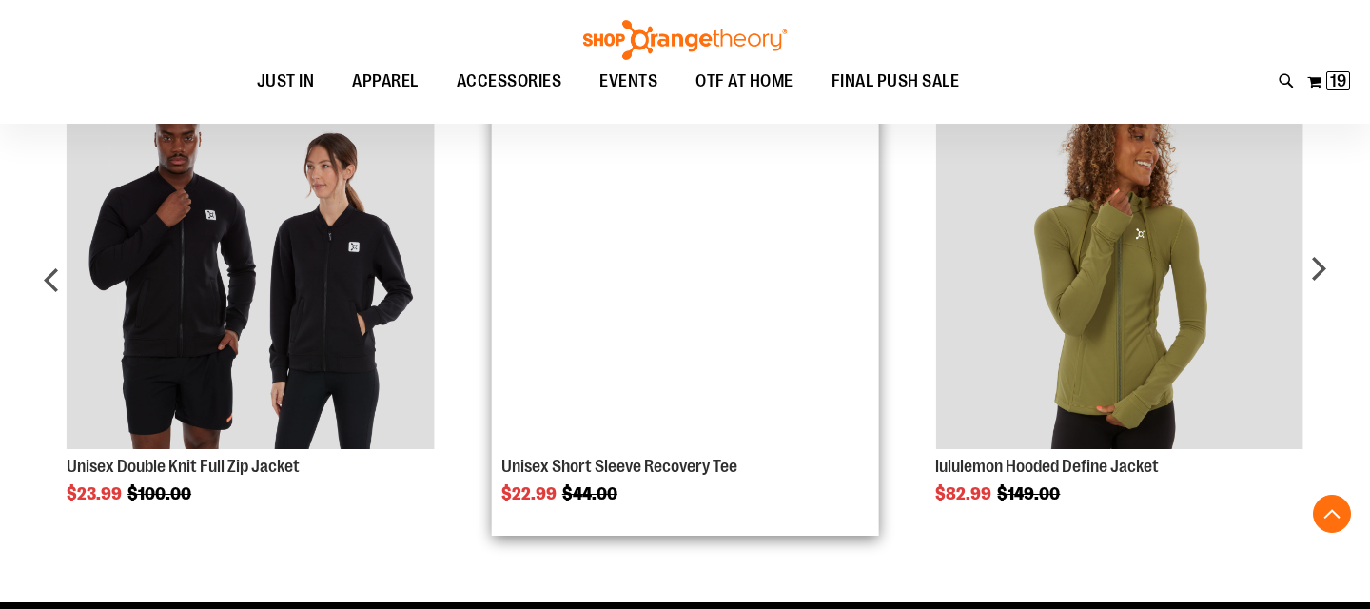
scroll to position [927, 0]
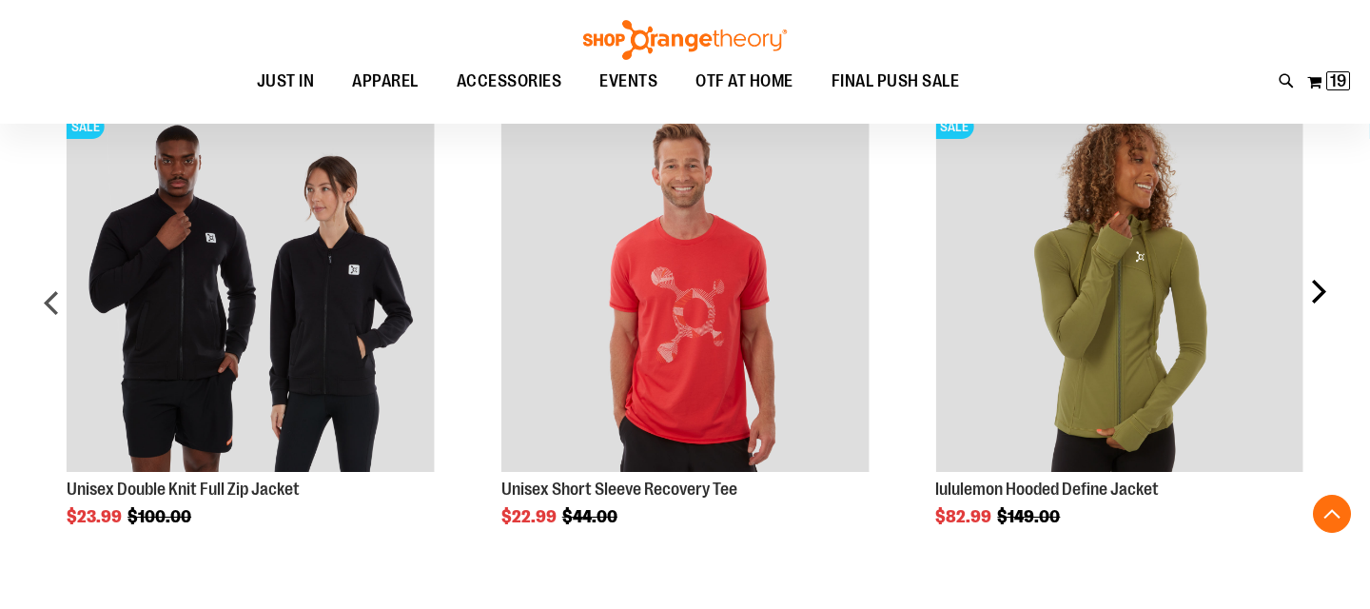
click at [1319, 282] on div "next" at bounding box center [1317, 310] width 38 height 468
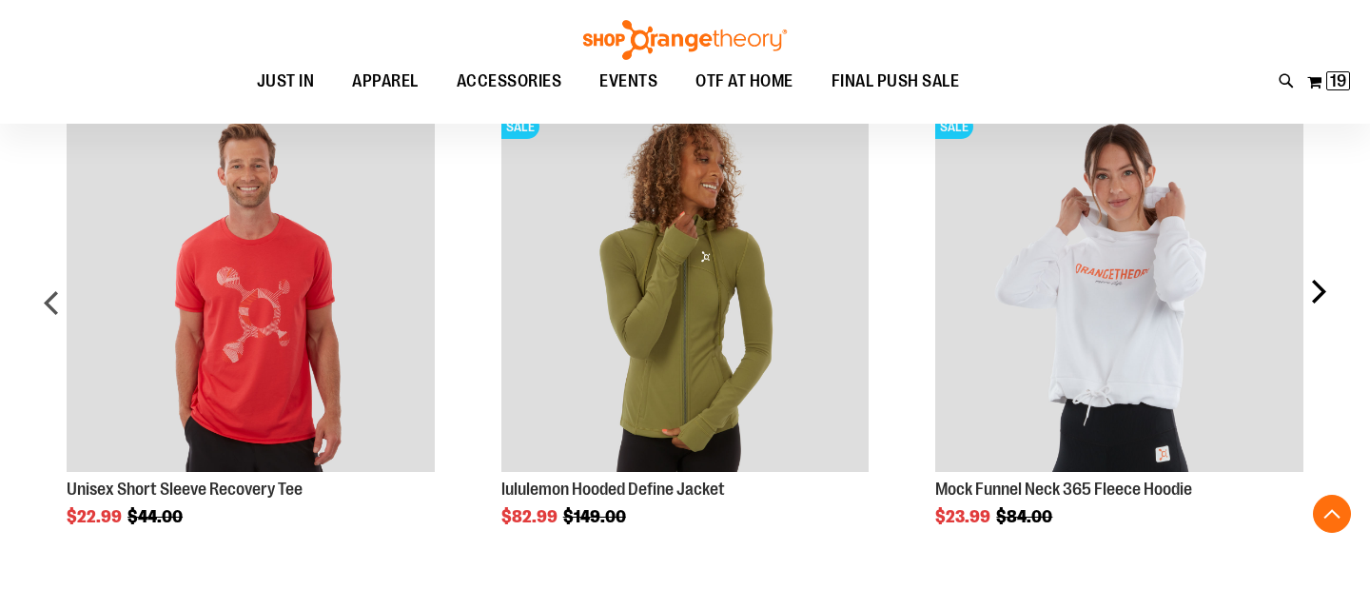
click at [1322, 282] on div "next" at bounding box center [1317, 310] width 38 height 468
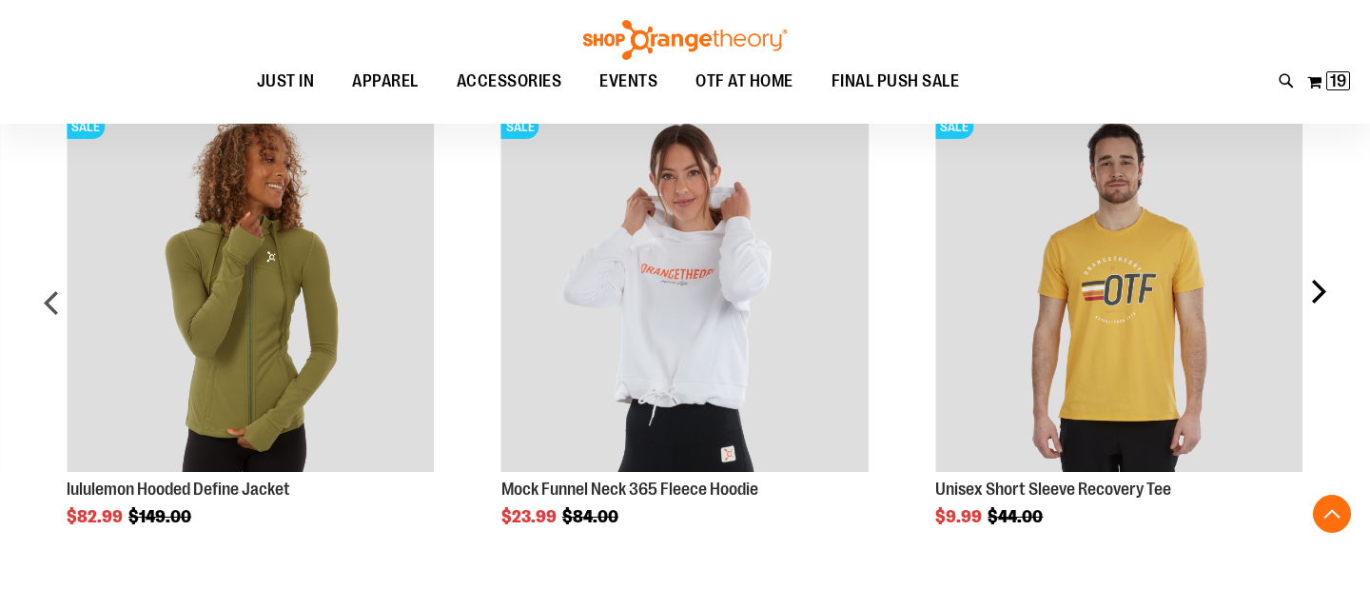
click at [1323, 283] on div "next" at bounding box center [1317, 310] width 38 height 468
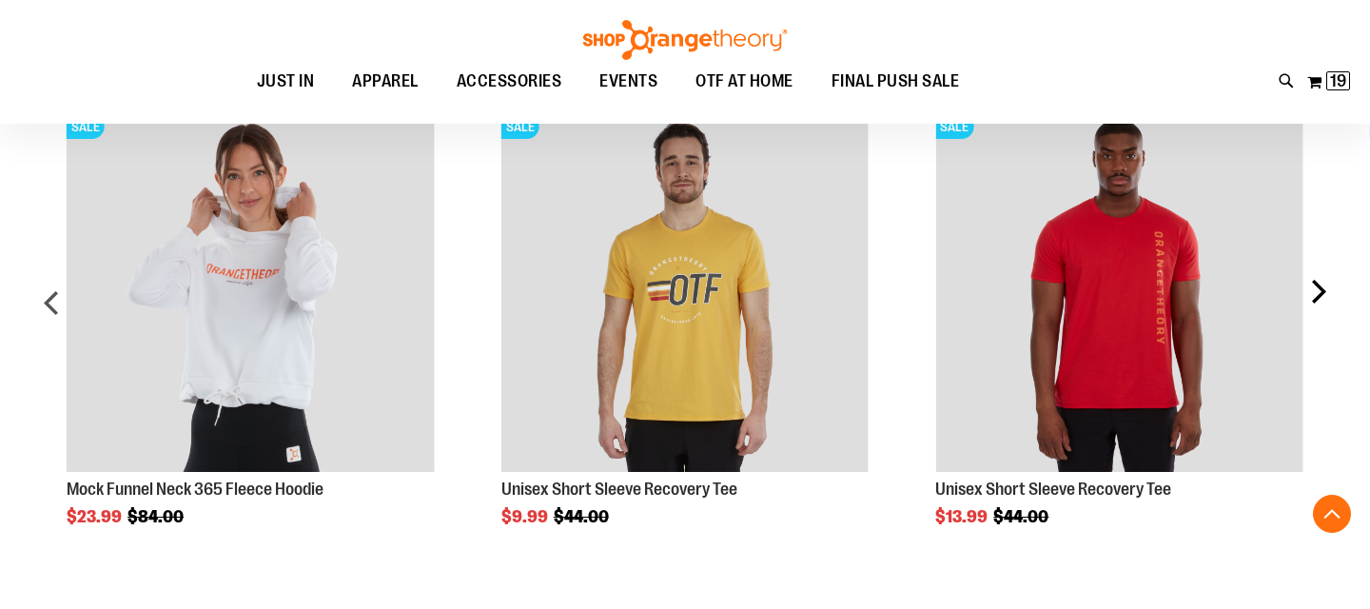
click at [1324, 283] on div "next" at bounding box center [1317, 310] width 38 height 468
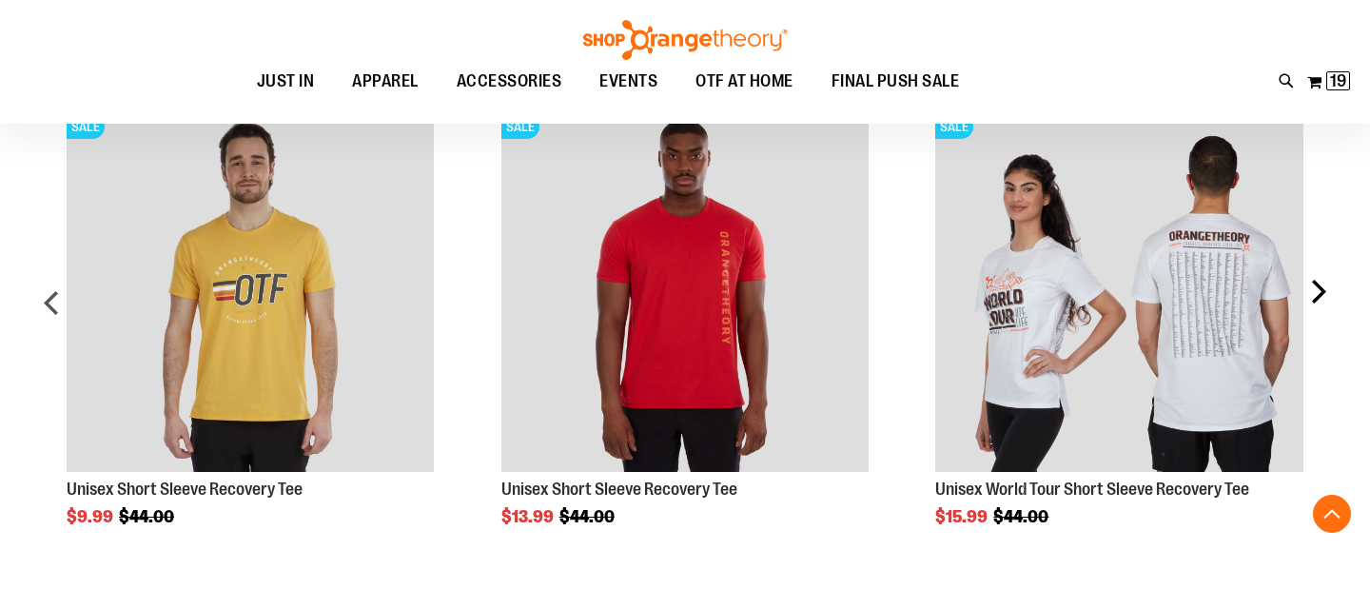
click at [1325, 284] on div "next" at bounding box center [1317, 310] width 38 height 468
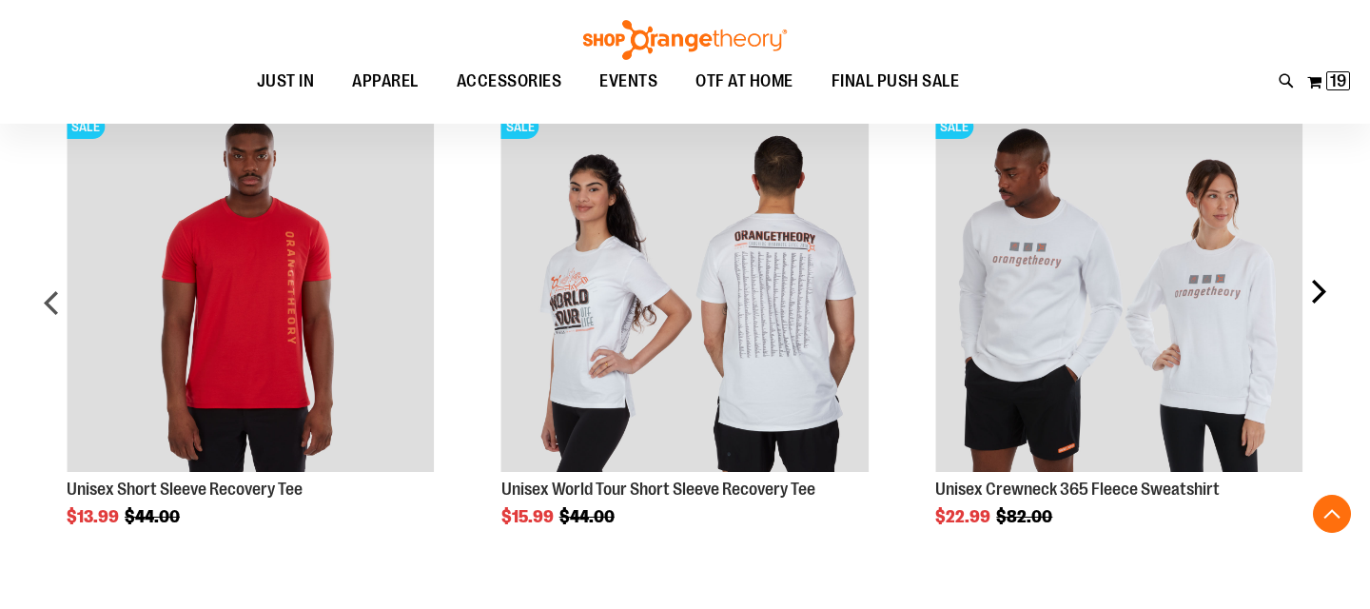
click at [1328, 286] on div "next" at bounding box center [1317, 310] width 38 height 468
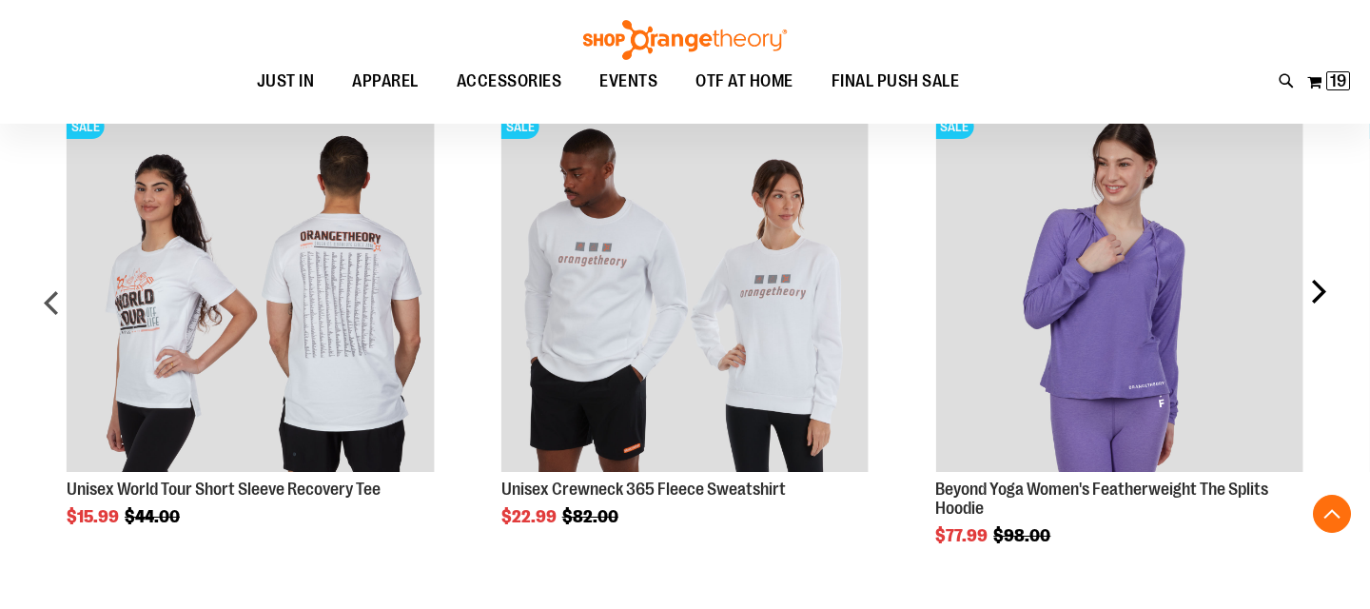
click at [1331, 288] on div "next" at bounding box center [1317, 310] width 38 height 468
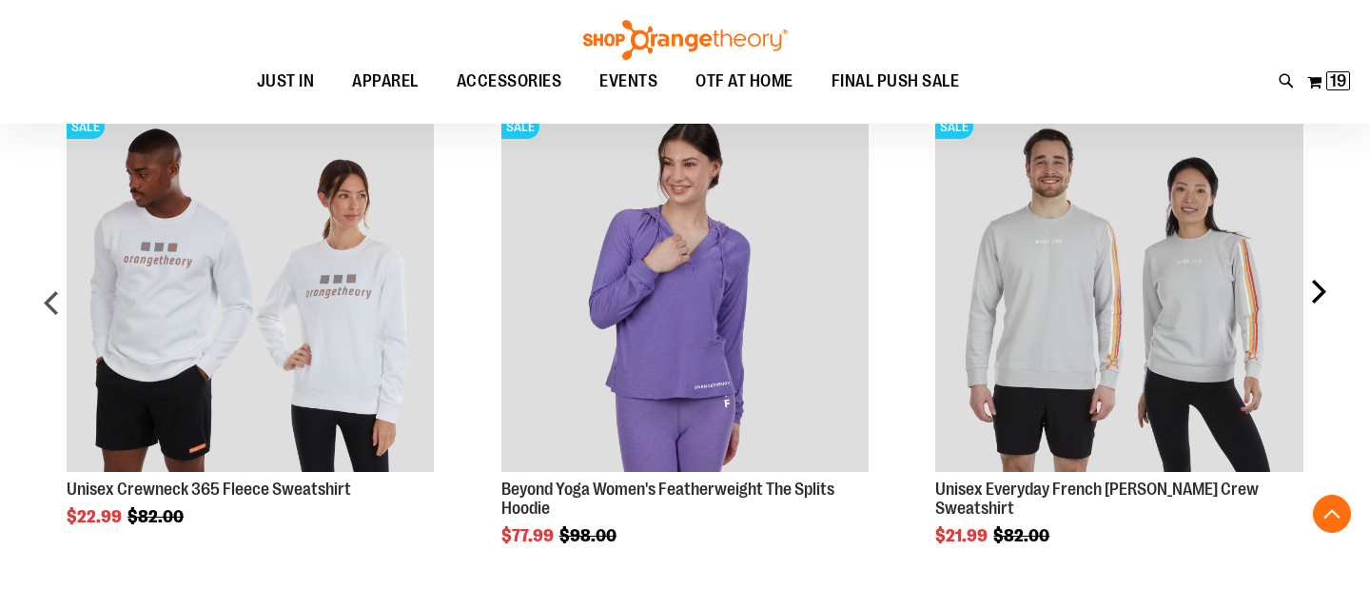
click at [1331, 288] on div "next" at bounding box center [1317, 310] width 38 height 468
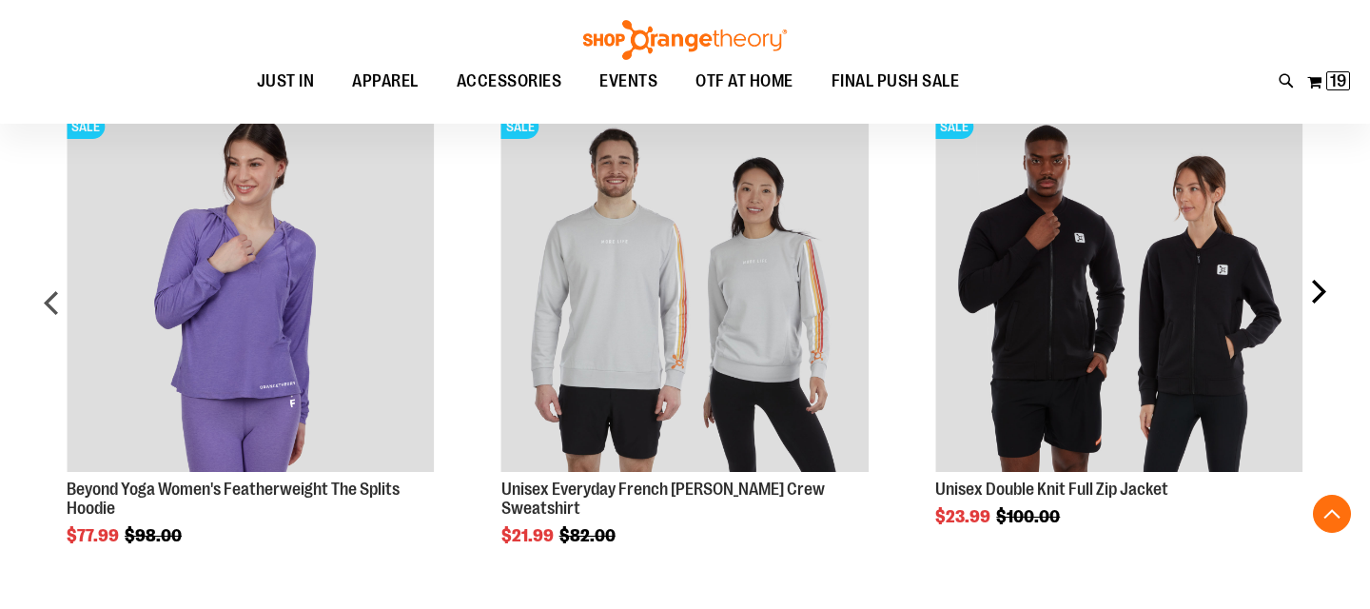
click at [1331, 288] on div "next" at bounding box center [1317, 310] width 38 height 468
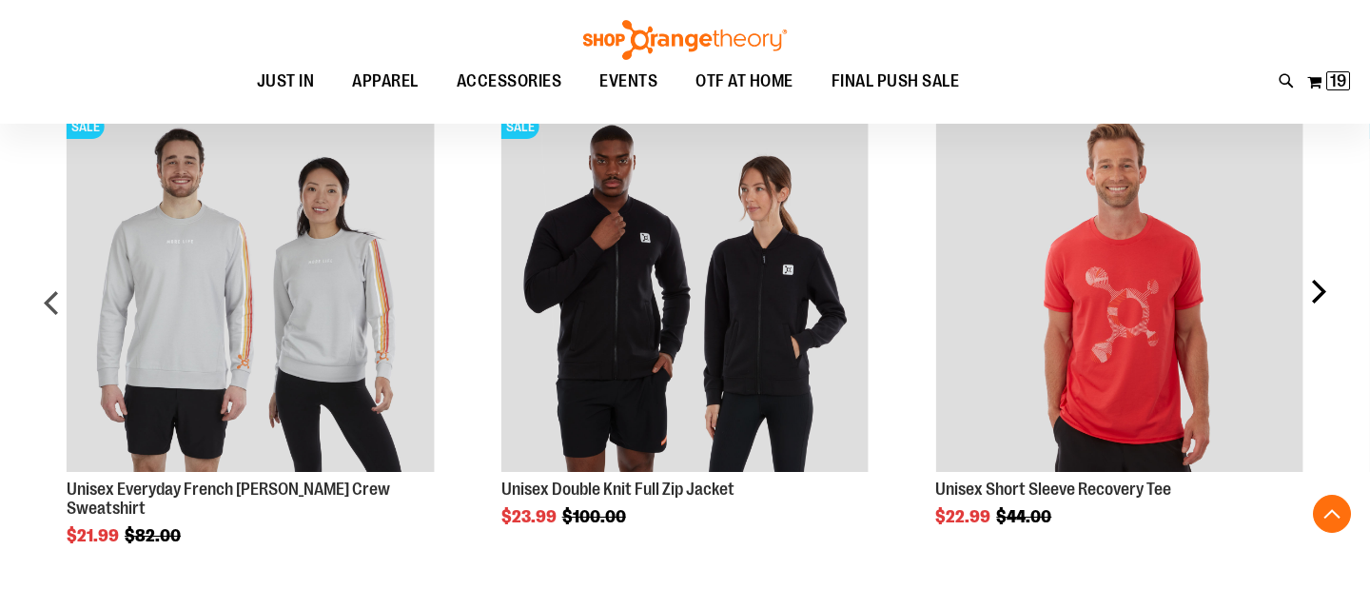
click at [1331, 288] on div "next" at bounding box center [1317, 310] width 38 height 468
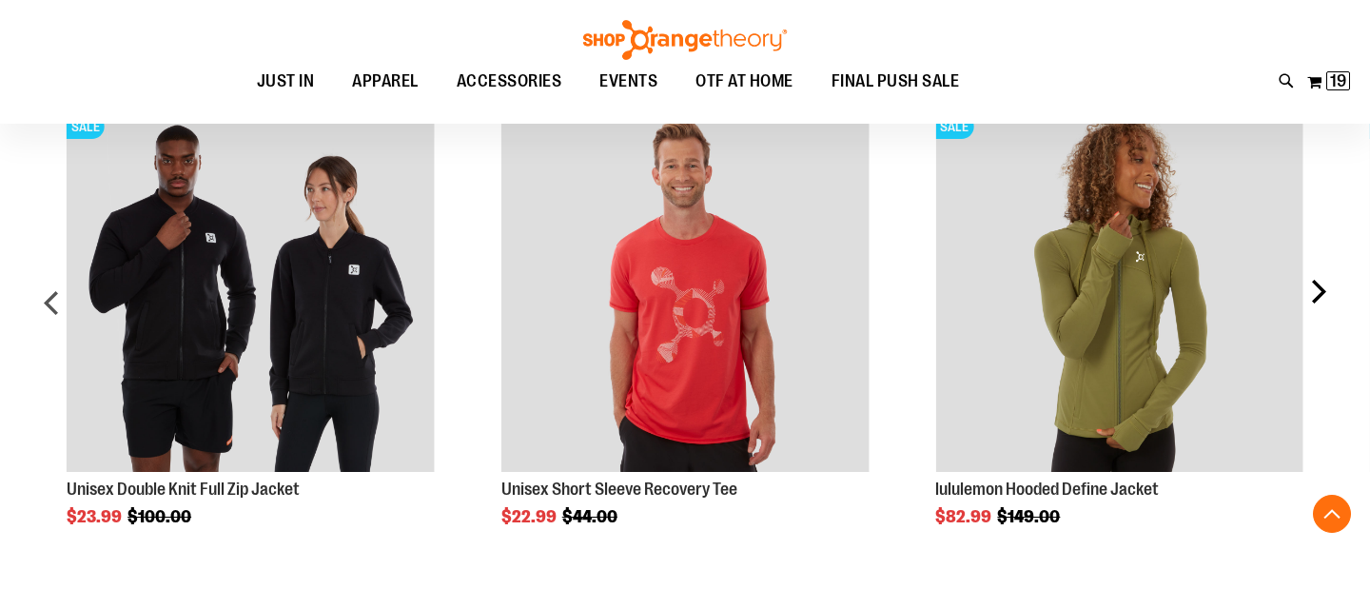
click at [1331, 288] on div "next" at bounding box center [1317, 310] width 38 height 468
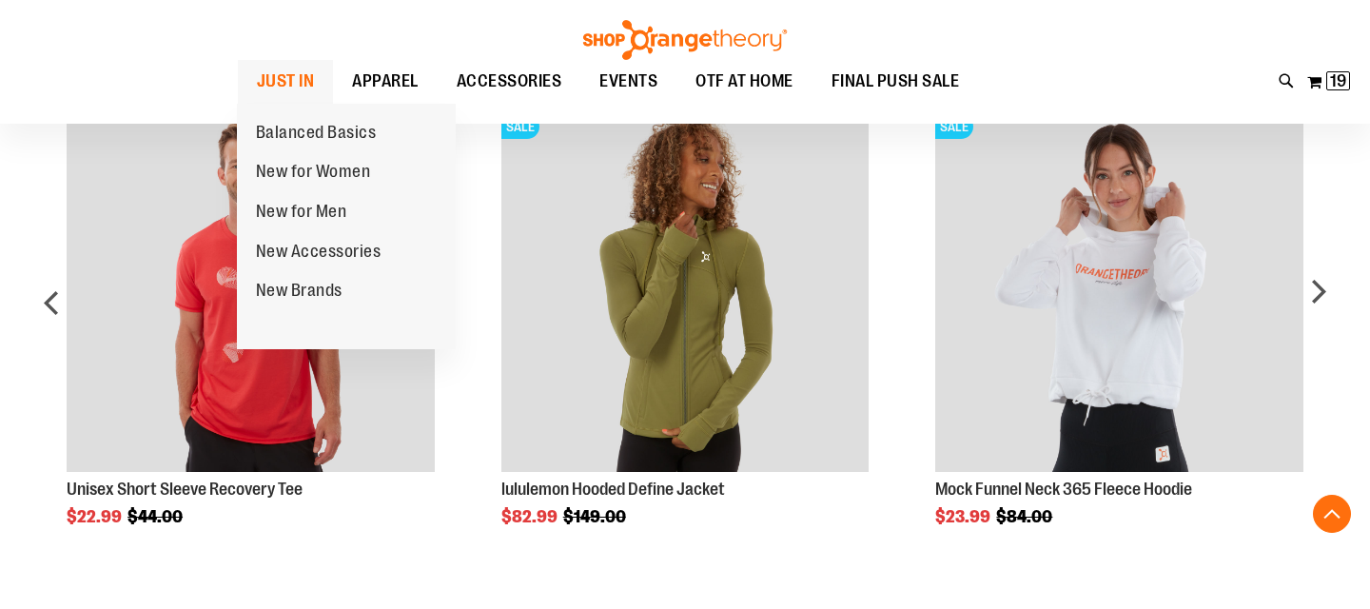
click at [306, 80] on span "JUST IN" at bounding box center [286, 81] width 58 height 43
click at [308, 130] on span "Balanced Basics" at bounding box center [316, 135] width 121 height 24
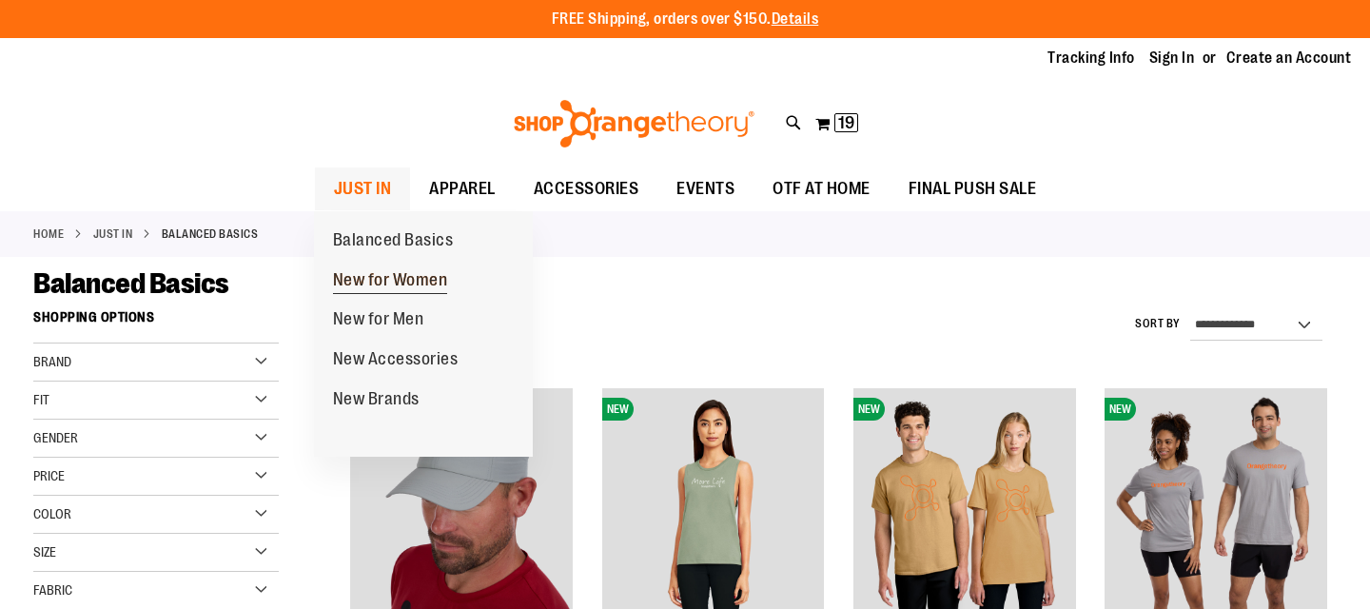
click at [392, 275] on span "New for Women" at bounding box center [390, 282] width 115 height 24
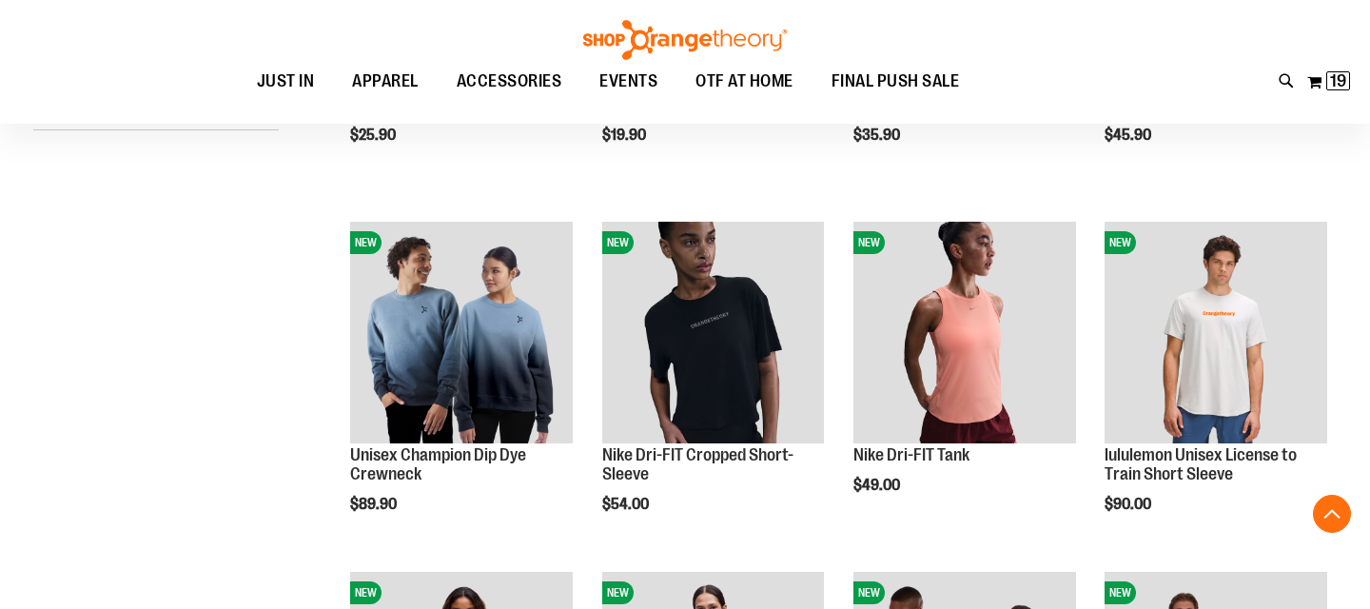
scroll to position [521, 0]
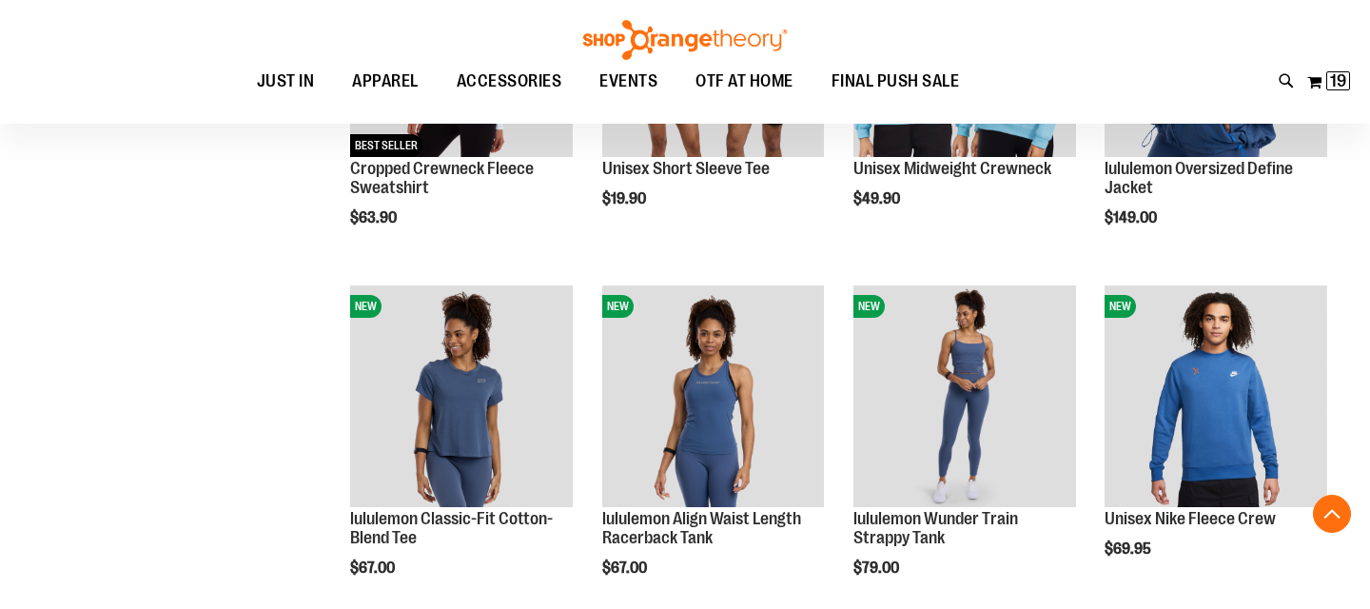
scroll to position [1512, 0]
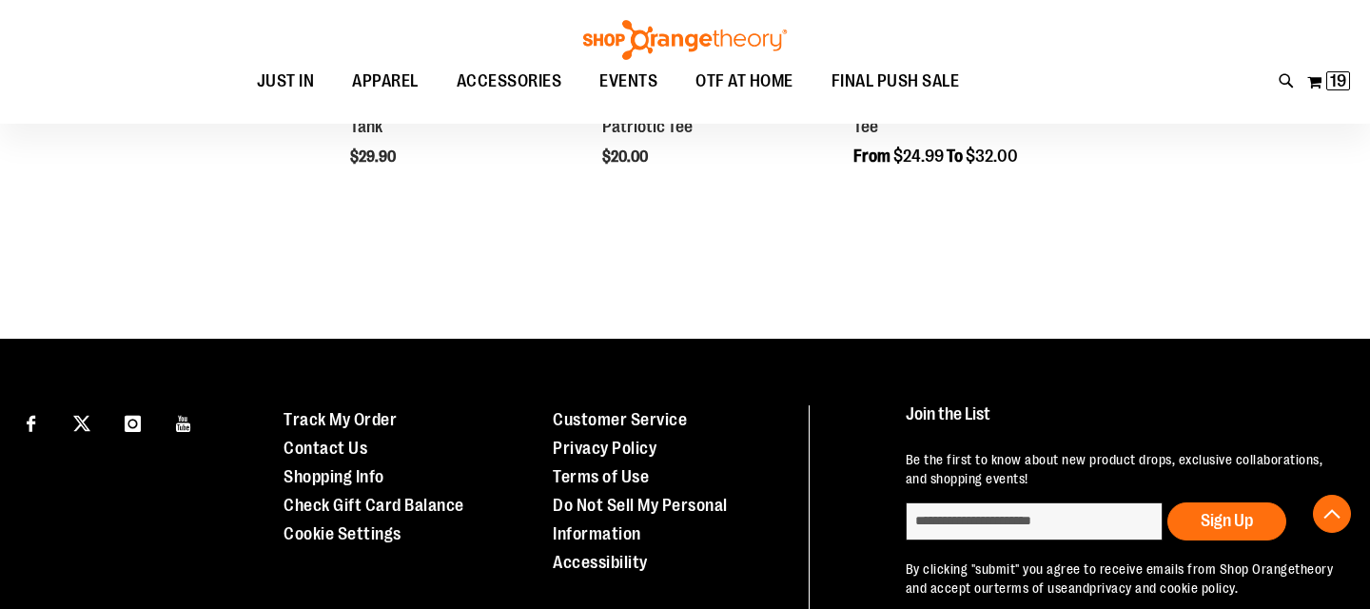
scroll to position [2969, 0]
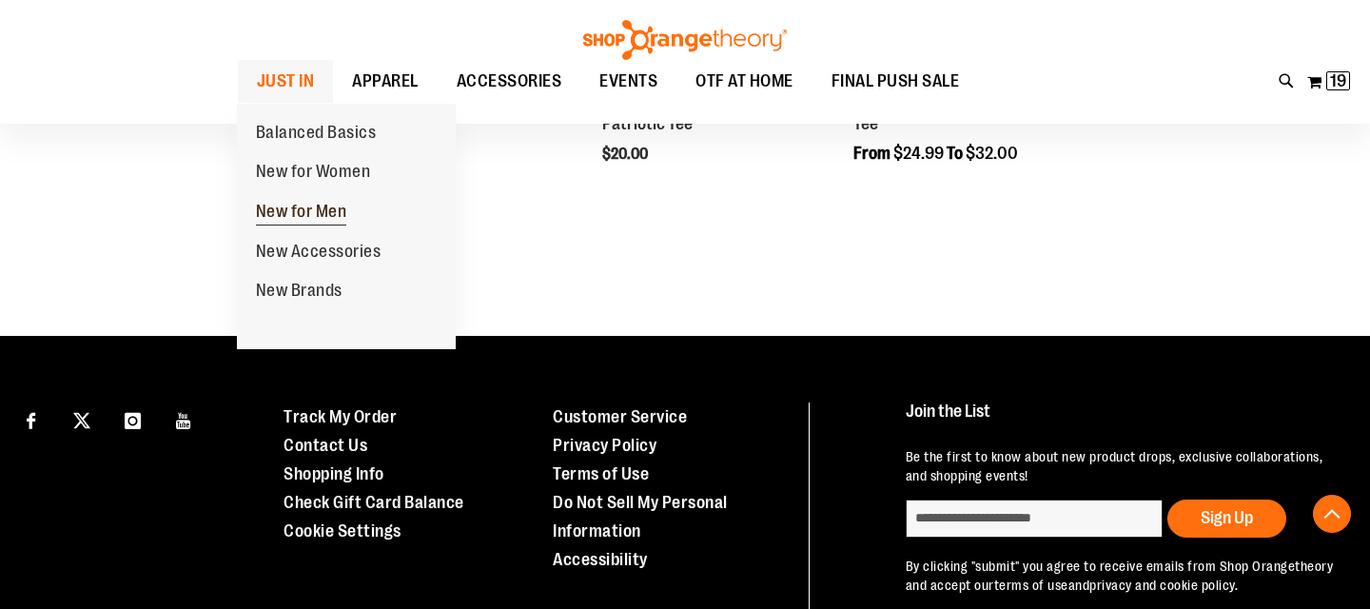
click at [304, 220] on span "New for Men" at bounding box center [301, 214] width 91 height 24
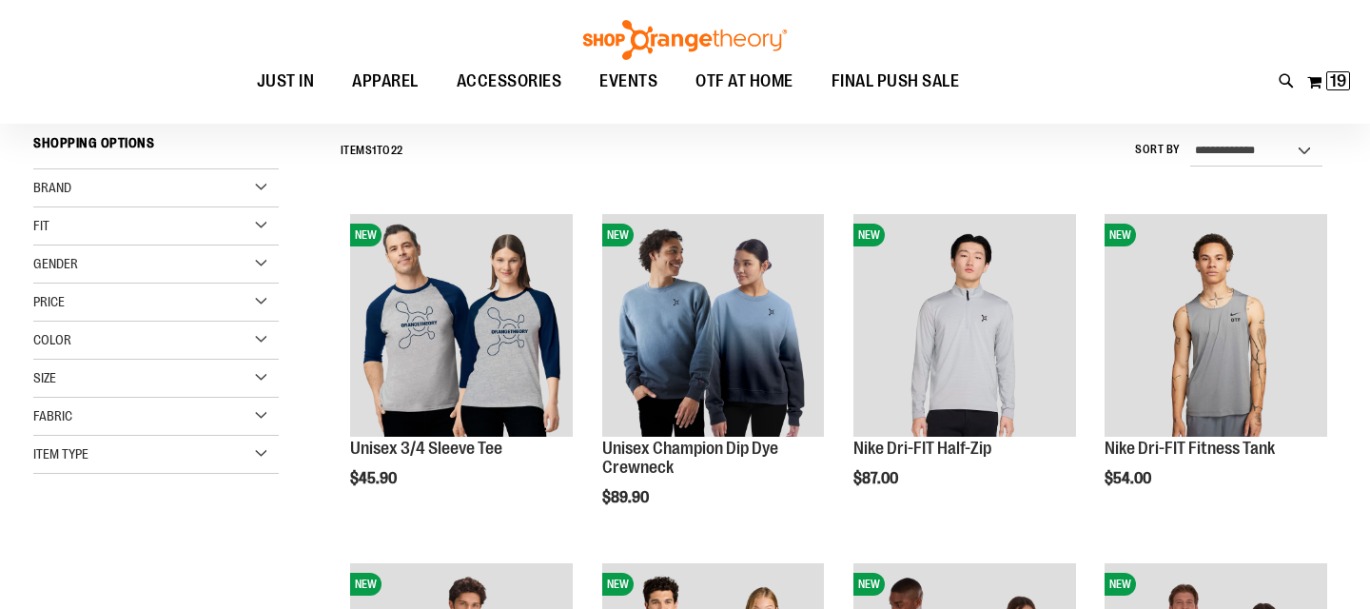
scroll to position [177, 0]
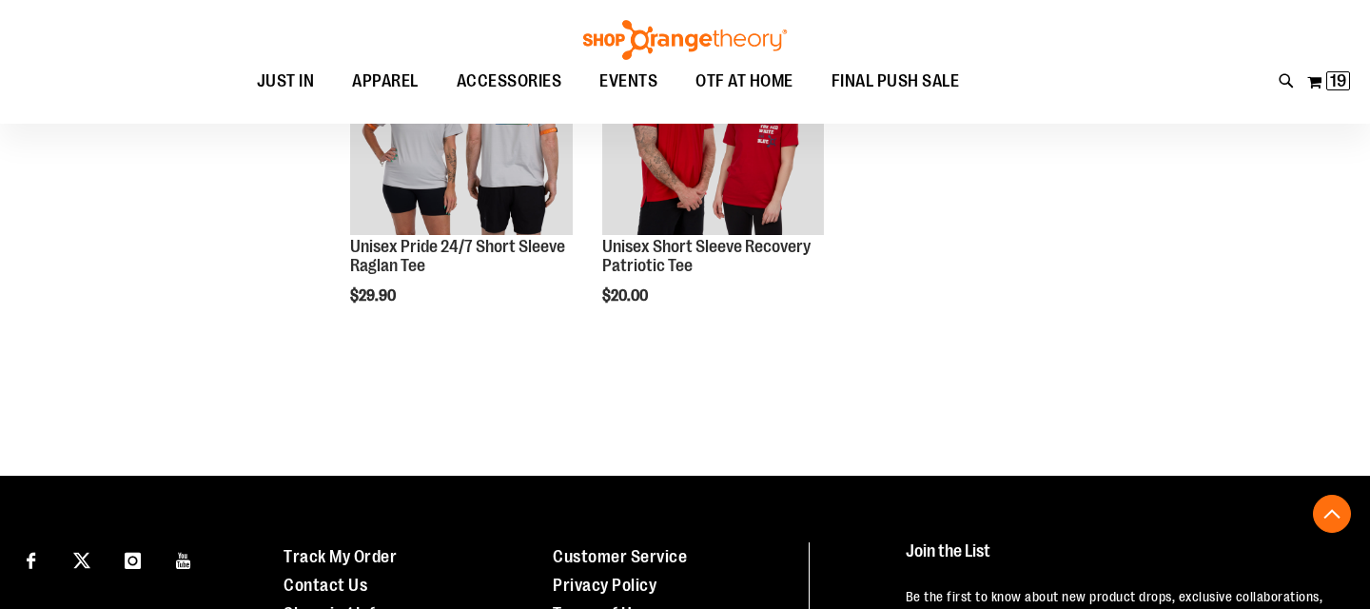
scroll to position [2145, 0]
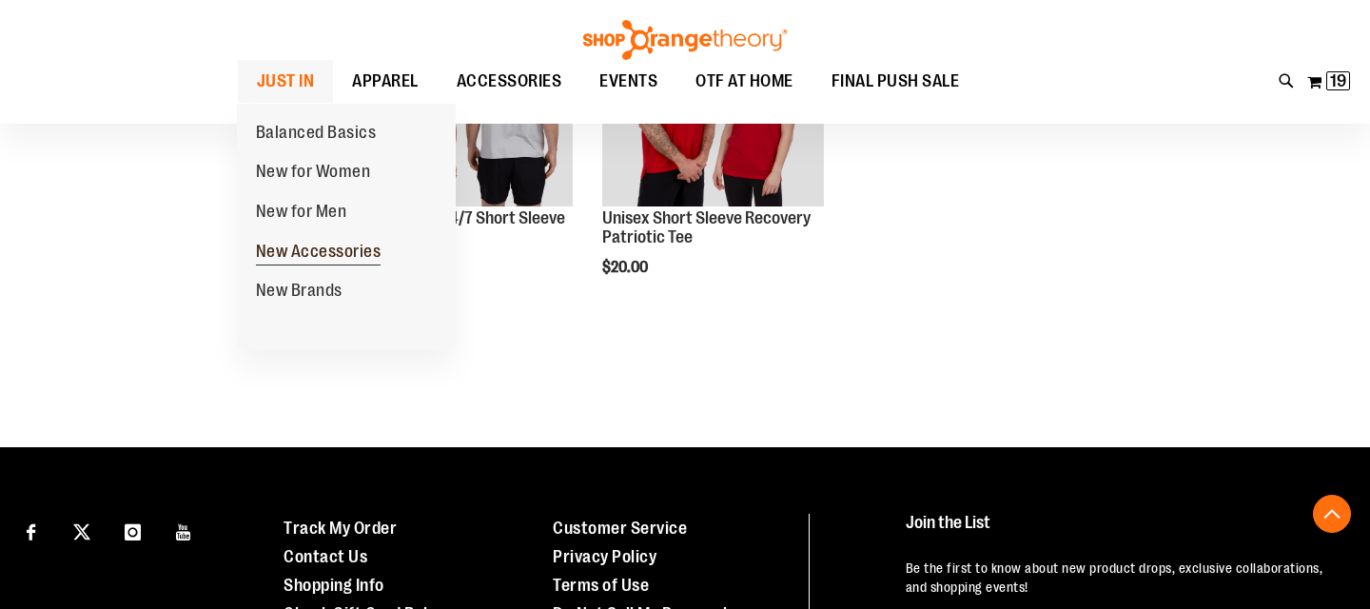
click at [302, 247] on span "New Accessories" at bounding box center [319, 254] width 126 height 24
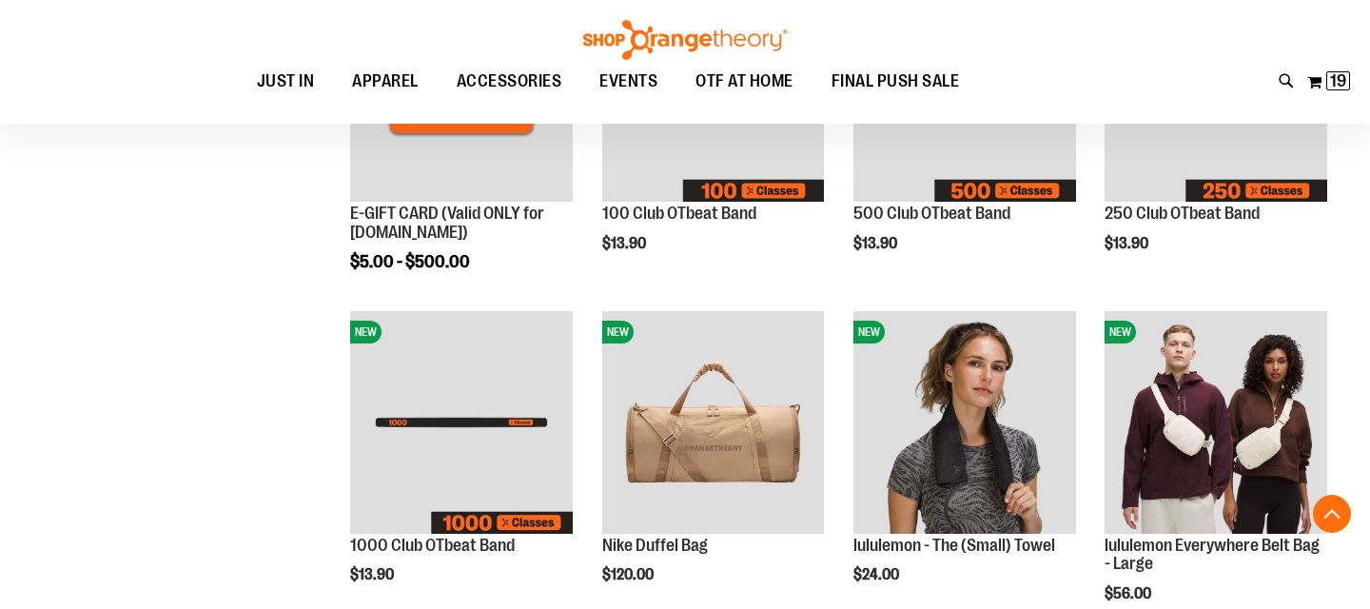
scroll to position [472, 0]
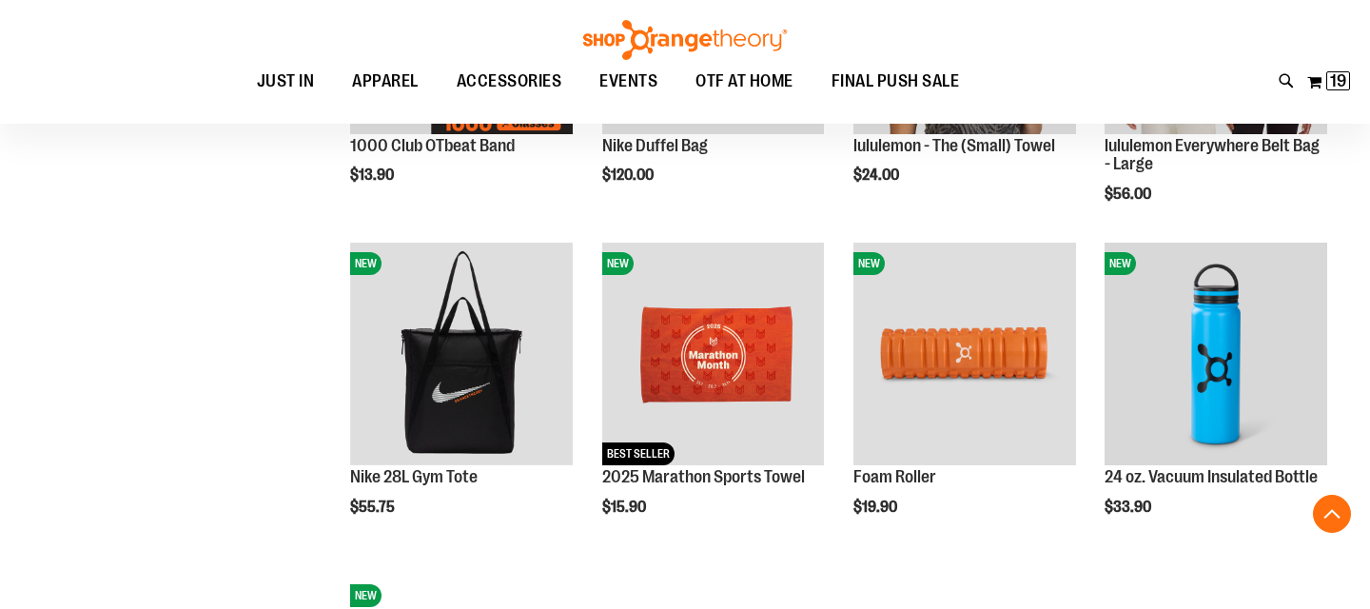
scroll to position [805, 0]
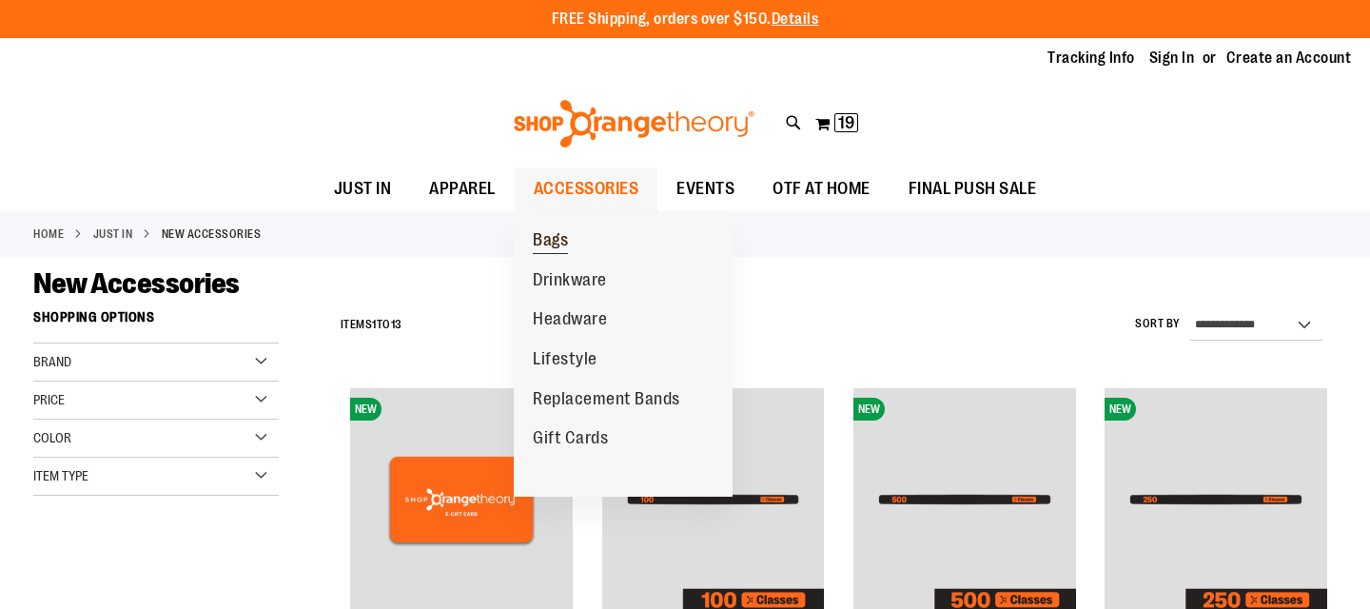
click at [552, 236] on span "Bags" at bounding box center [550, 242] width 35 height 24
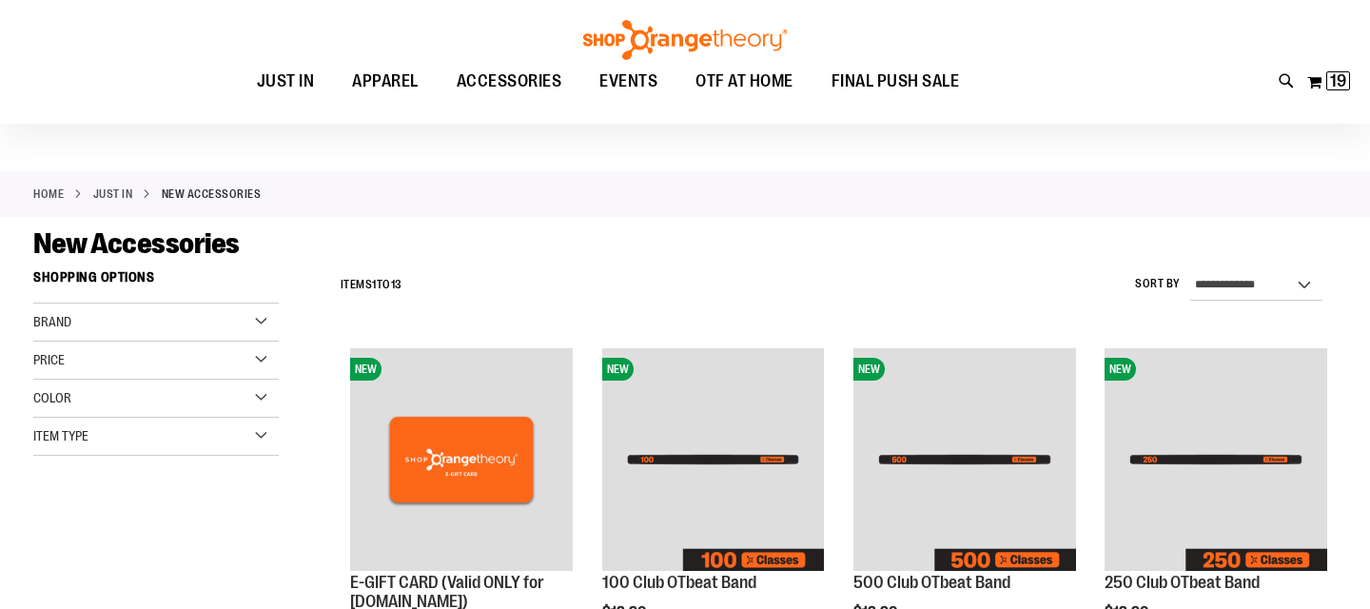
scroll to position [69, 0]
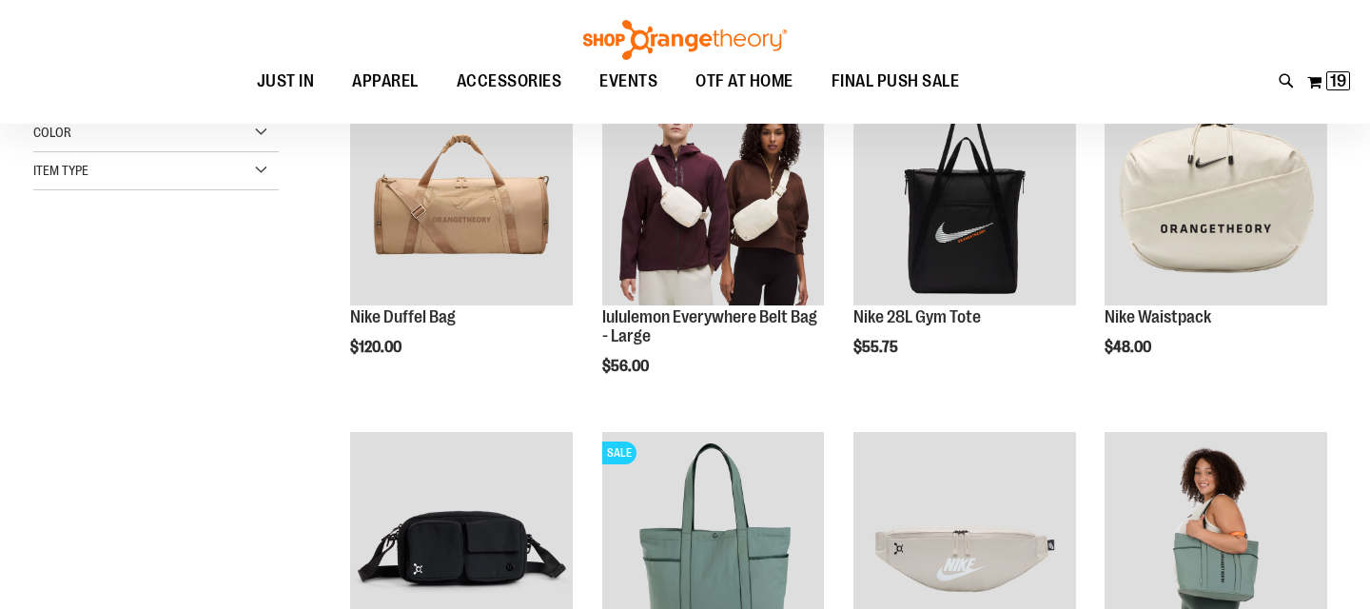
scroll to position [104, 0]
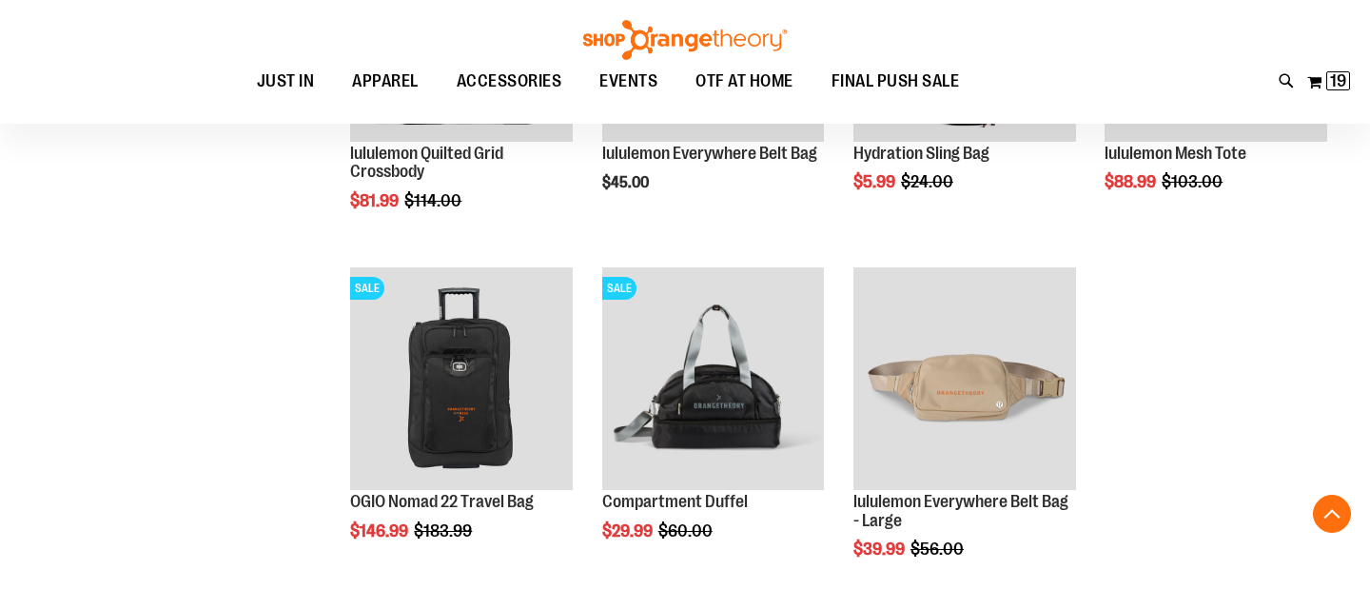
scroll to position [962, 0]
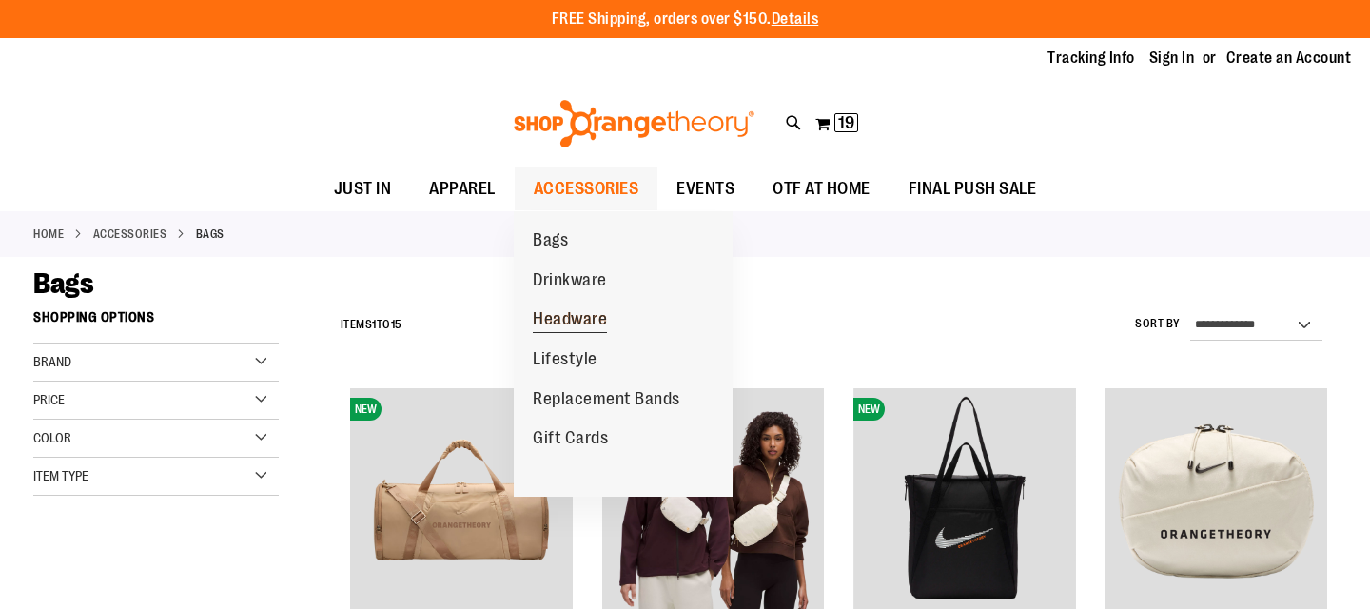
click at [583, 321] on span "Headware" at bounding box center [570, 321] width 74 height 24
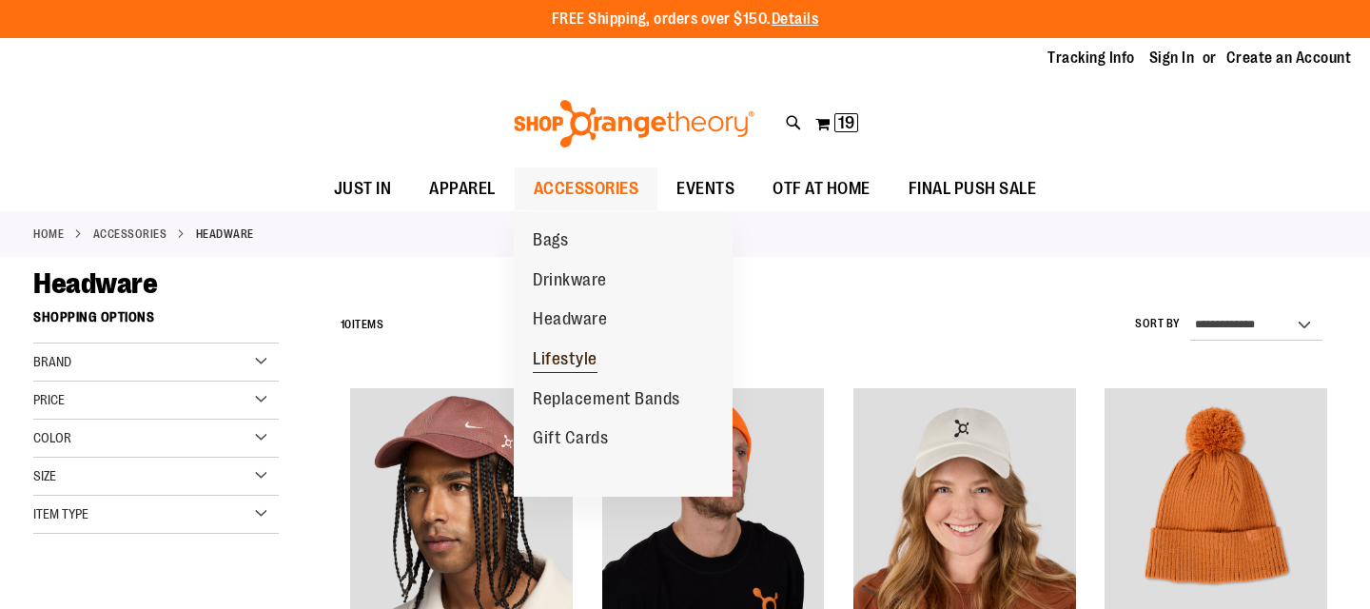
click at [582, 352] on span "Lifestyle" at bounding box center [565, 361] width 65 height 24
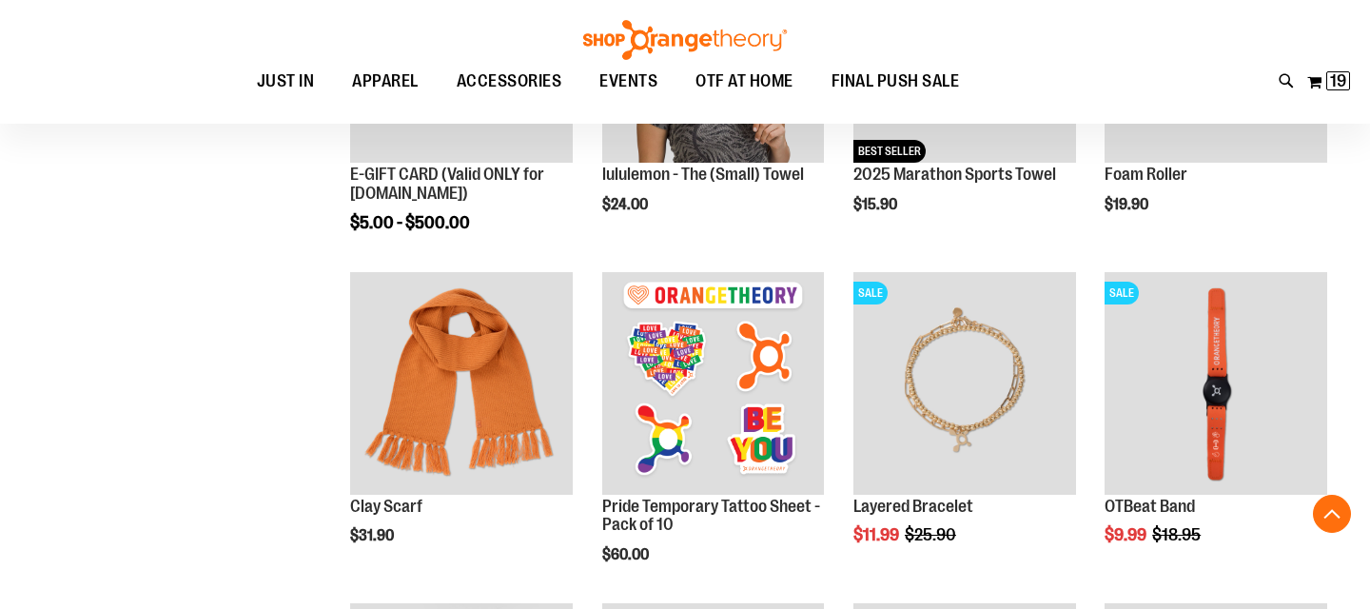
scroll to position [449, 0]
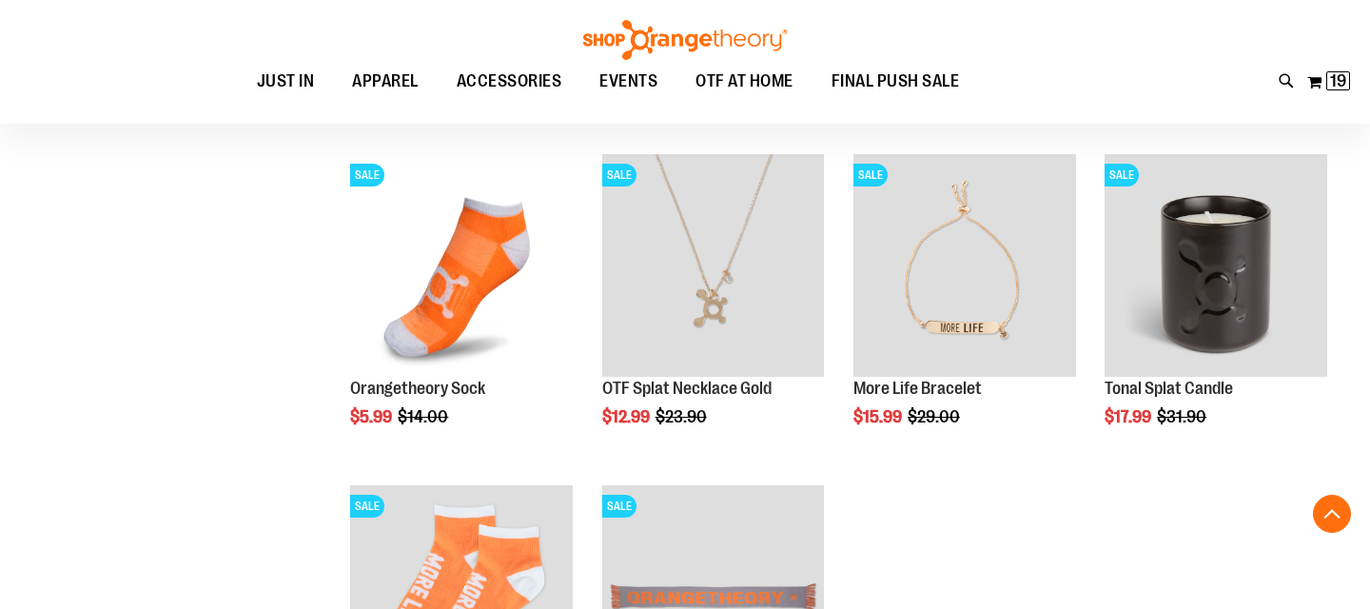
scroll to position [1222, 0]
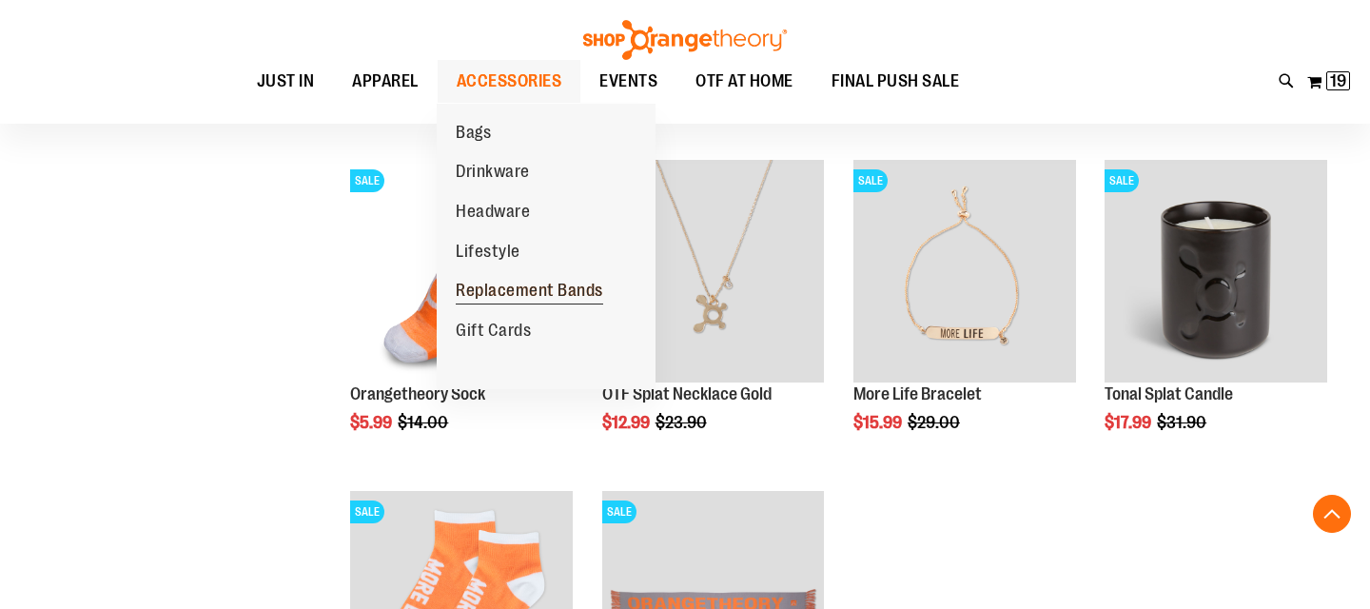
click at [533, 287] on span "Replacement Bands" at bounding box center [529, 293] width 147 height 24
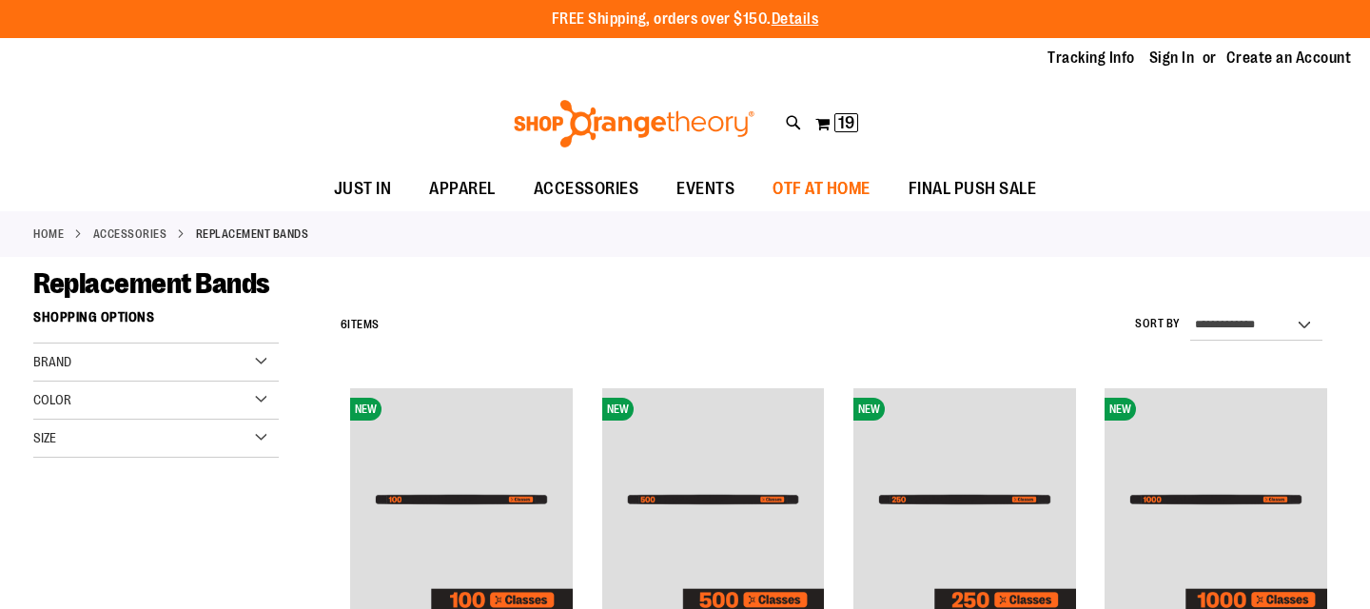
click at [805, 182] on span "OTF AT HOME" at bounding box center [821, 188] width 98 height 43
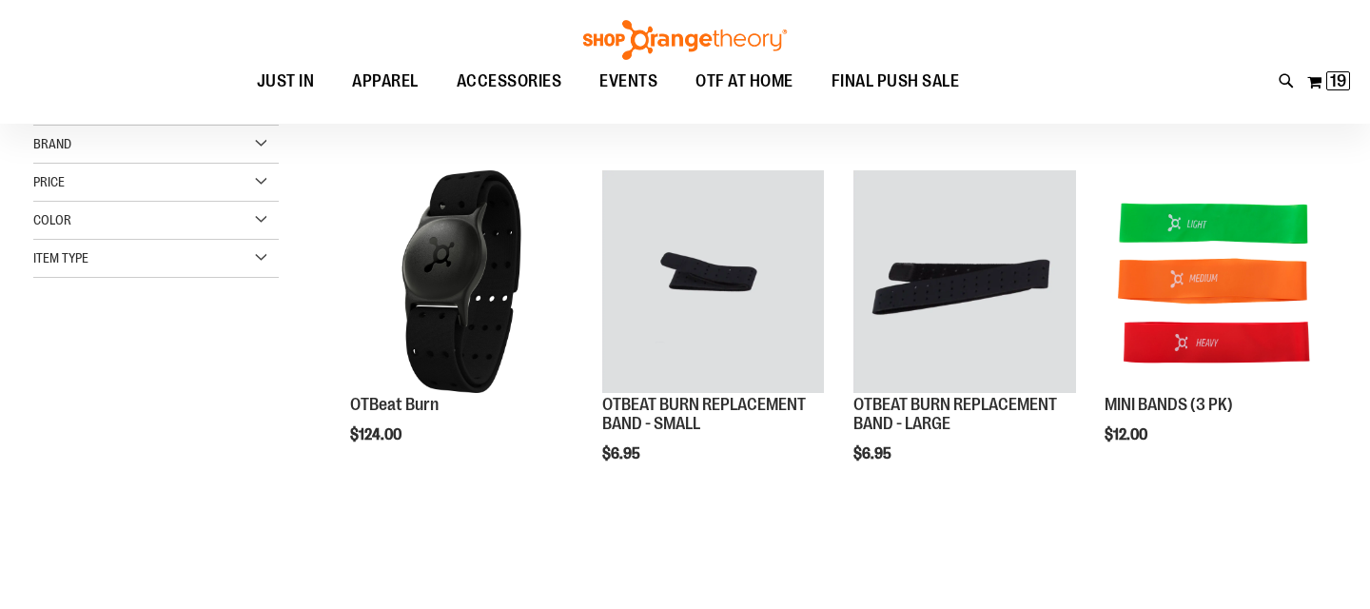
scroll to position [211, 0]
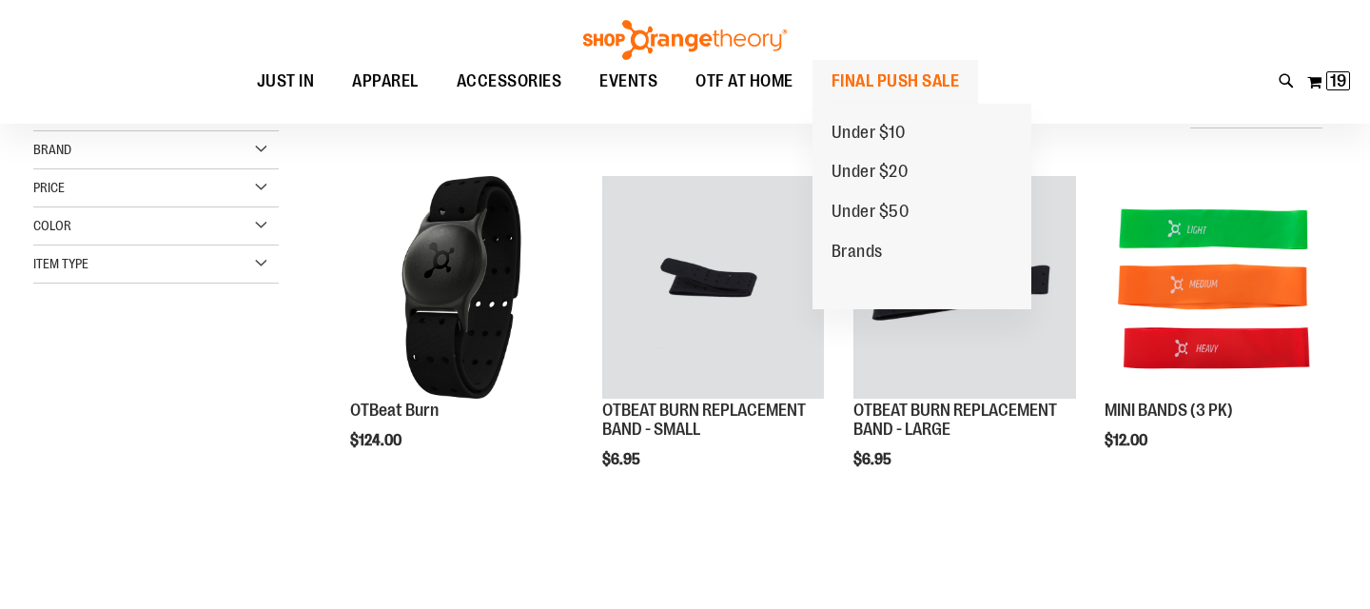
click at [889, 77] on span "FINAL PUSH SALE" at bounding box center [895, 81] width 128 height 43
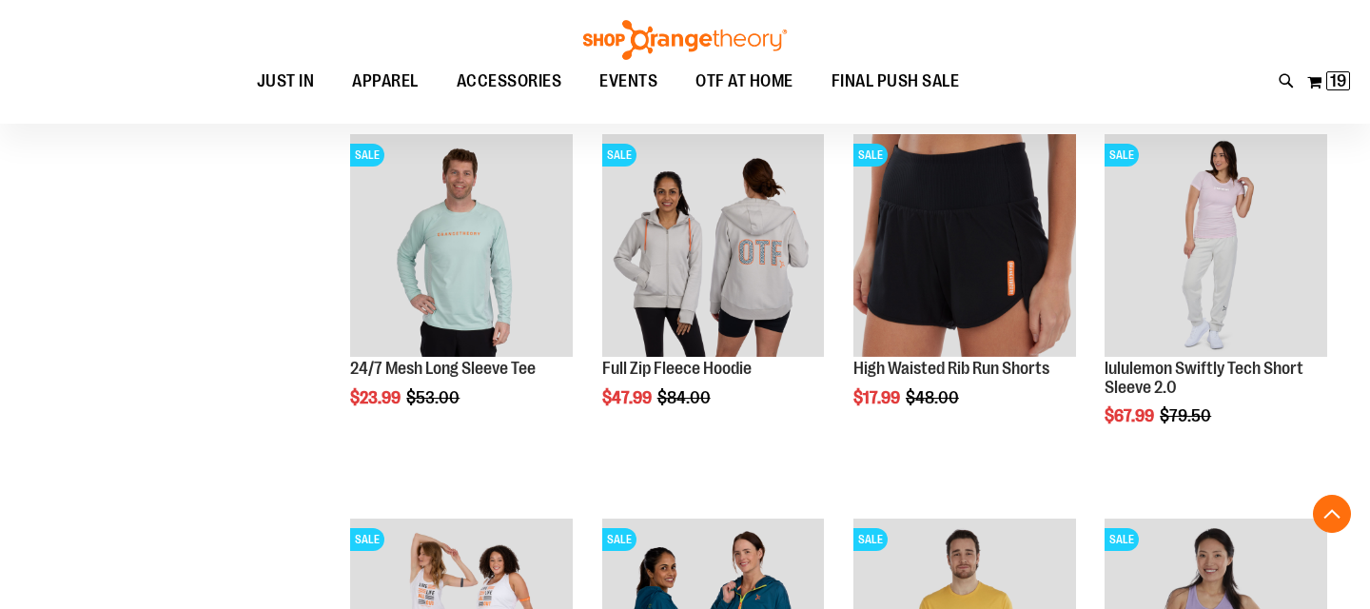
scroll to position [641, 0]
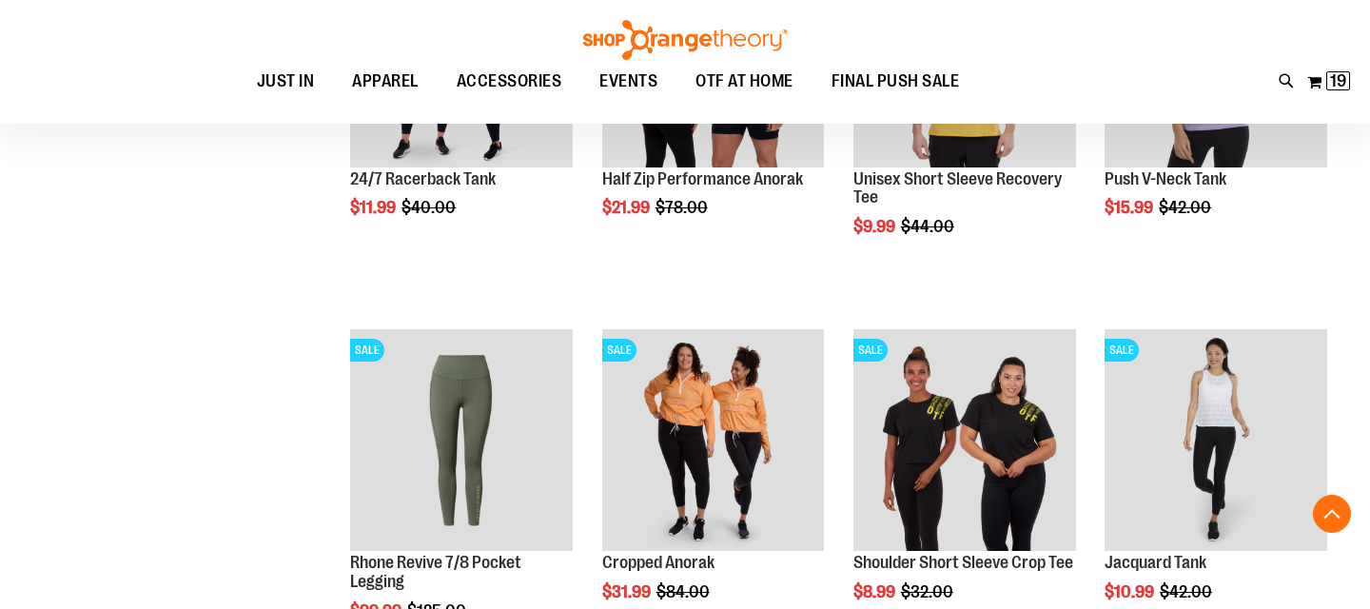
scroll to position [1216, 0]
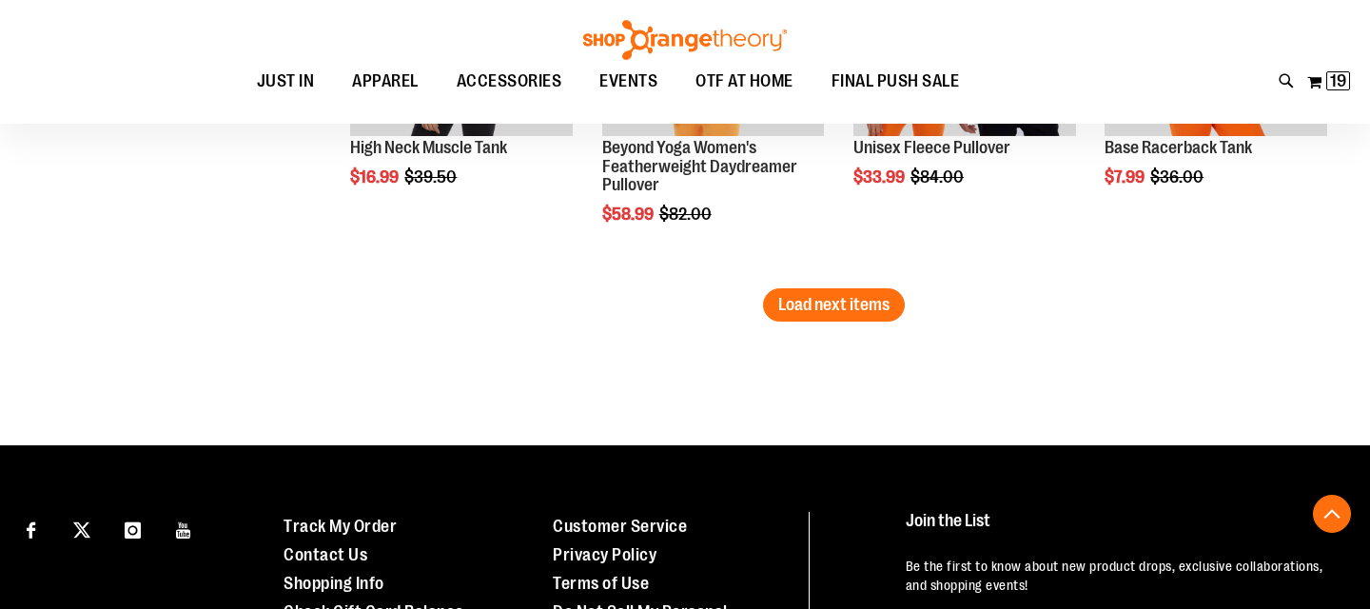
scroll to position [3552, 0]
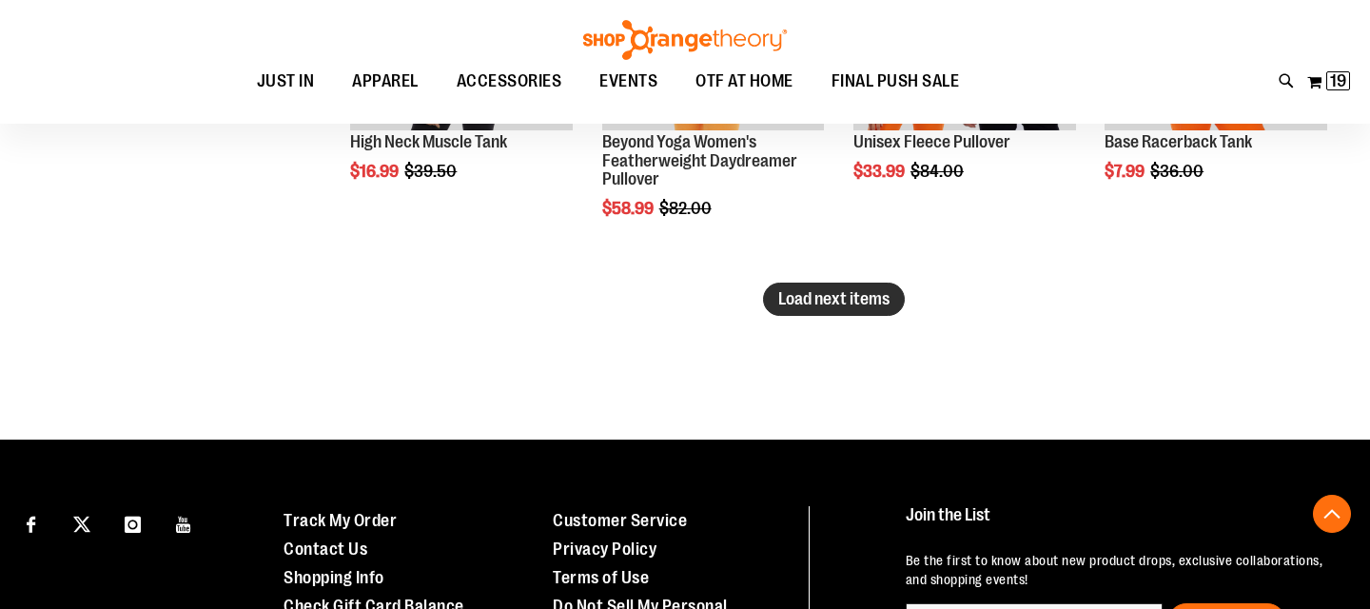
click at [824, 291] on span "Load next items" at bounding box center [833, 298] width 111 height 19
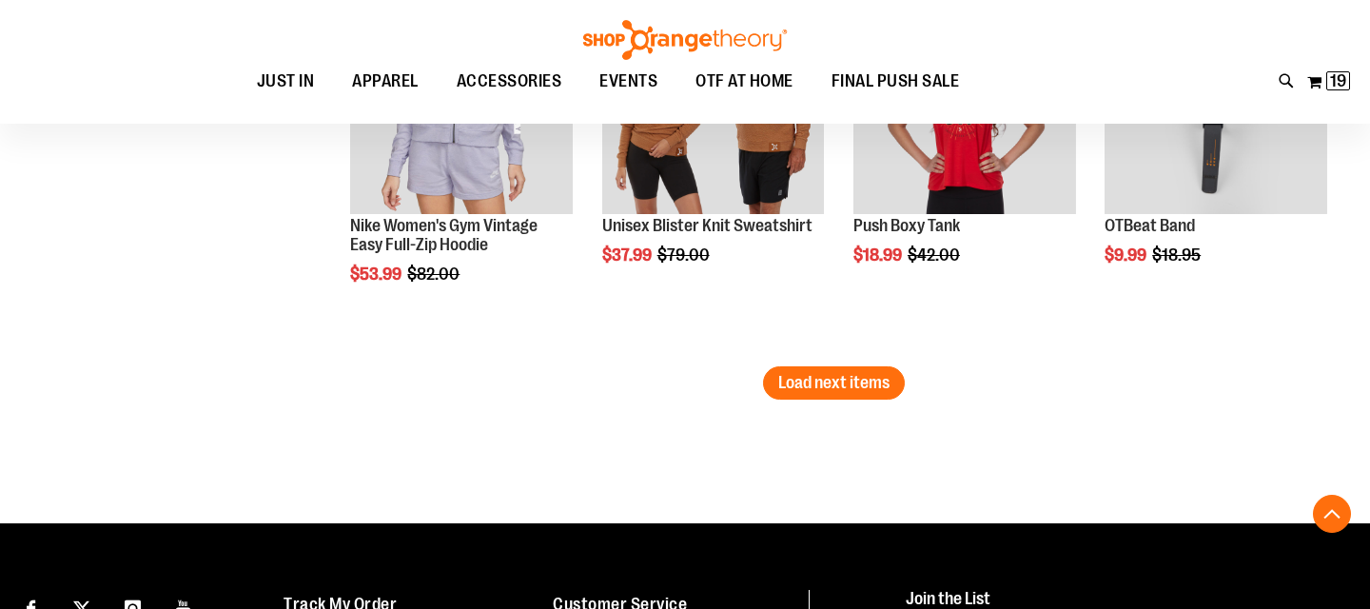
scroll to position [4628, 0]
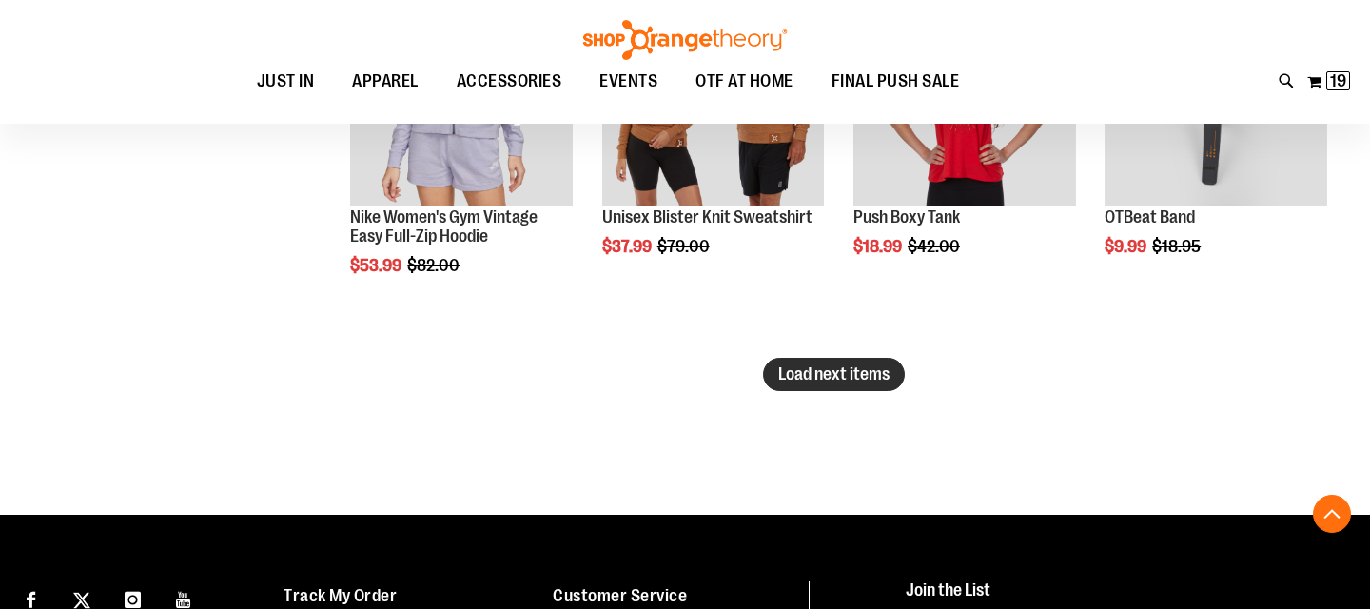
click at [833, 370] on span "Load next items" at bounding box center [833, 373] width 111 height 19
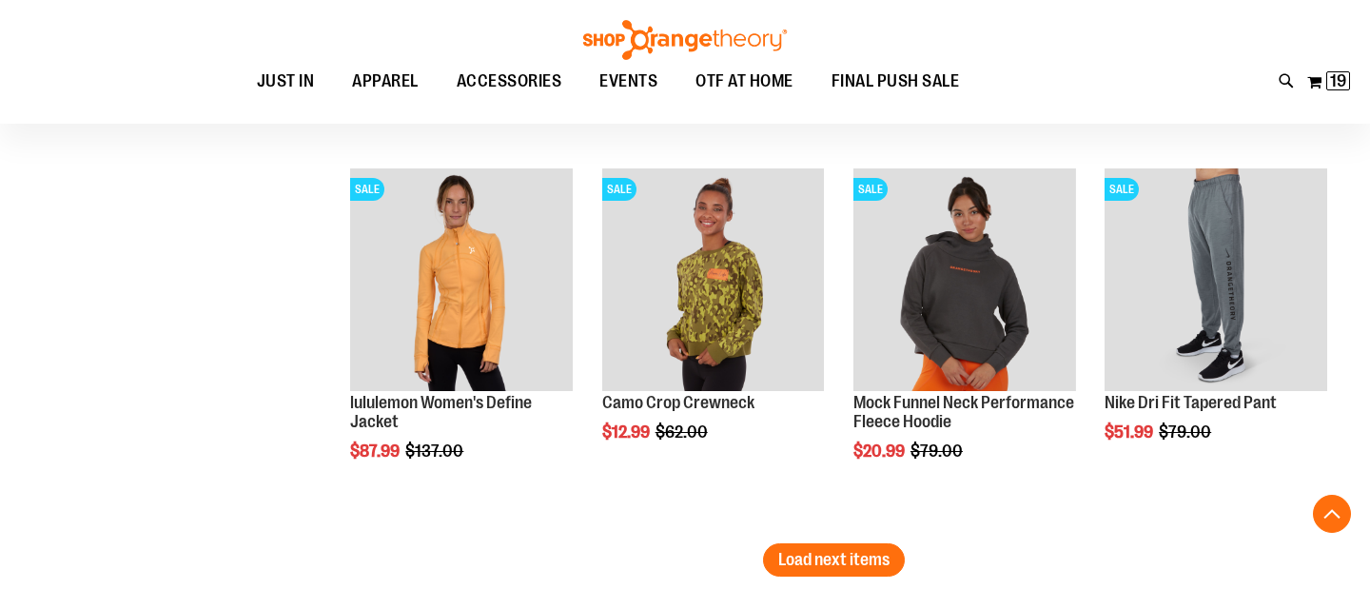
scroll to position [5596, 0]
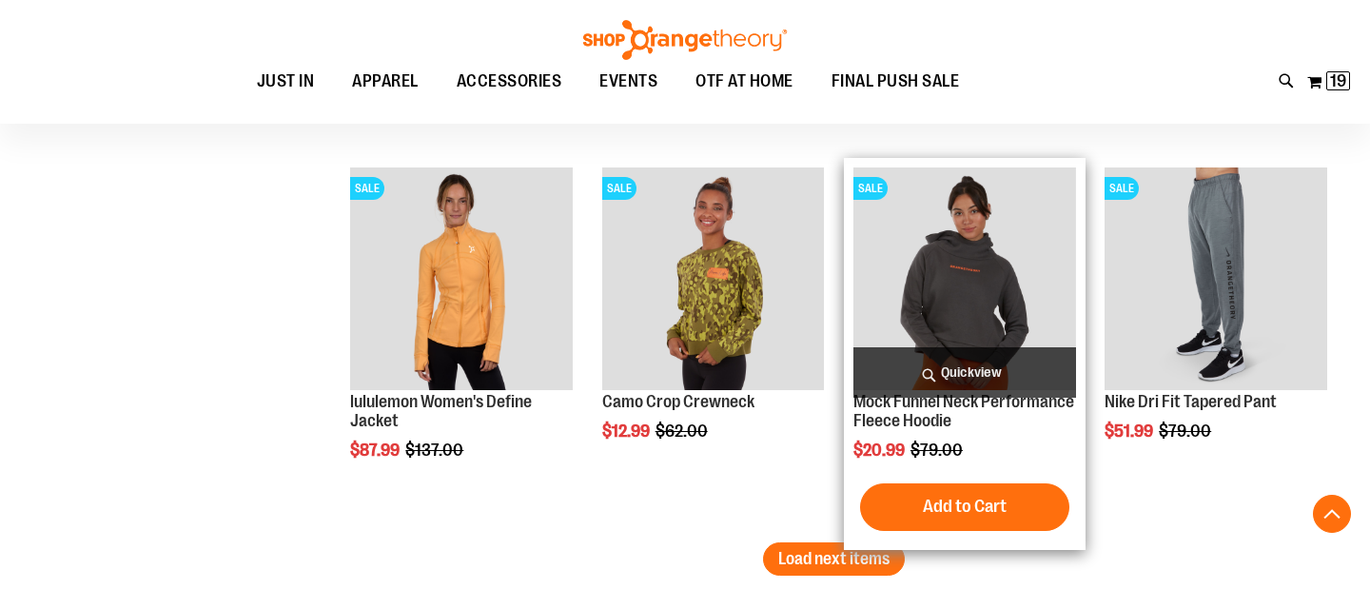
click at [943, 292] on img "product" at bounding box center [964, 278] width 223 height 223
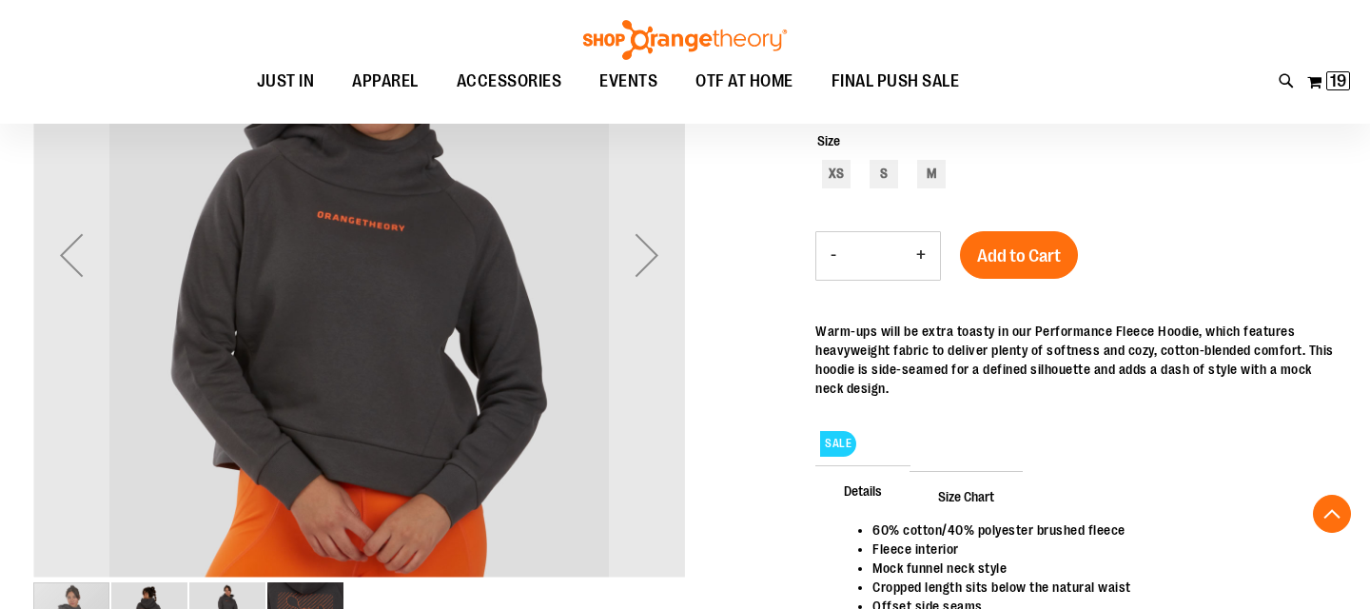
scroll to position [342, 0]
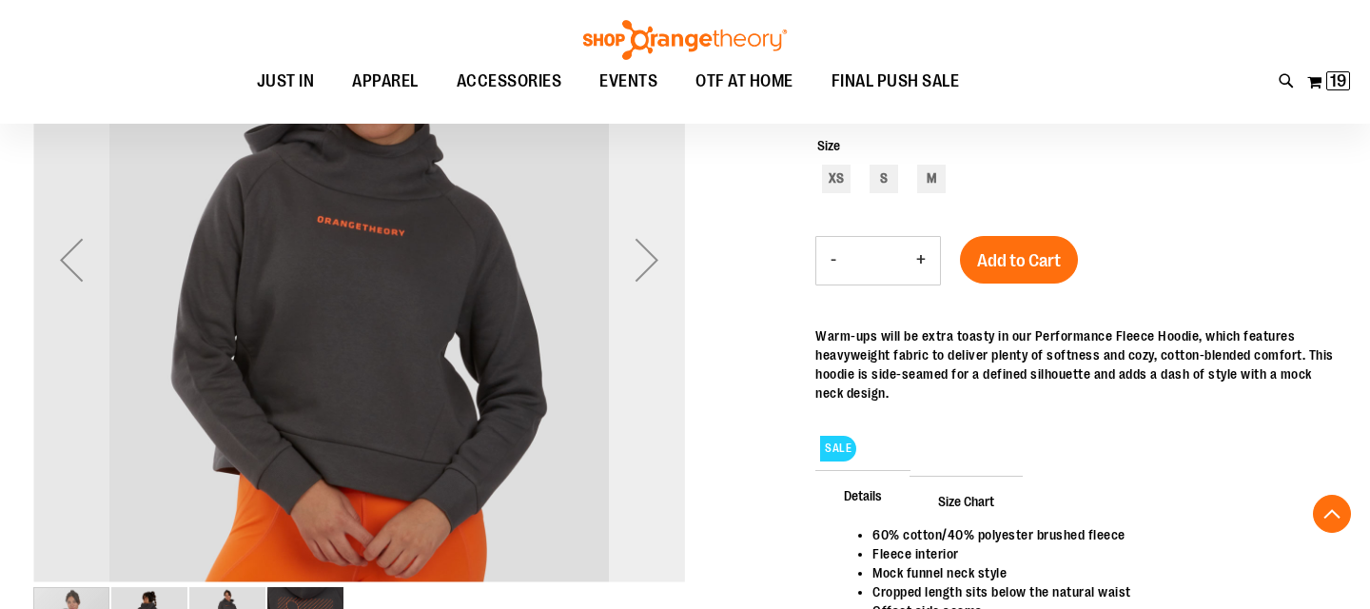
click at [651, 261] on div "Next" at bounding box center [647, 260] width 76 height 76
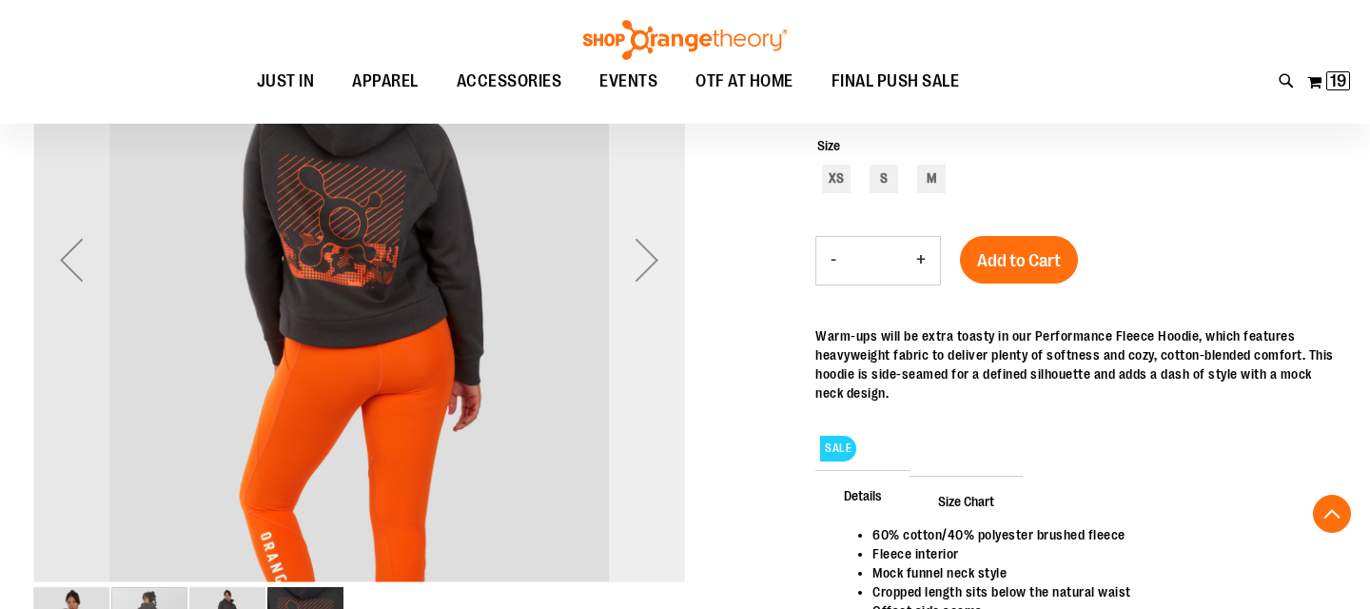
click at [651, 261] on div "Next" at bounding box center [647, 260] width 76 height 76
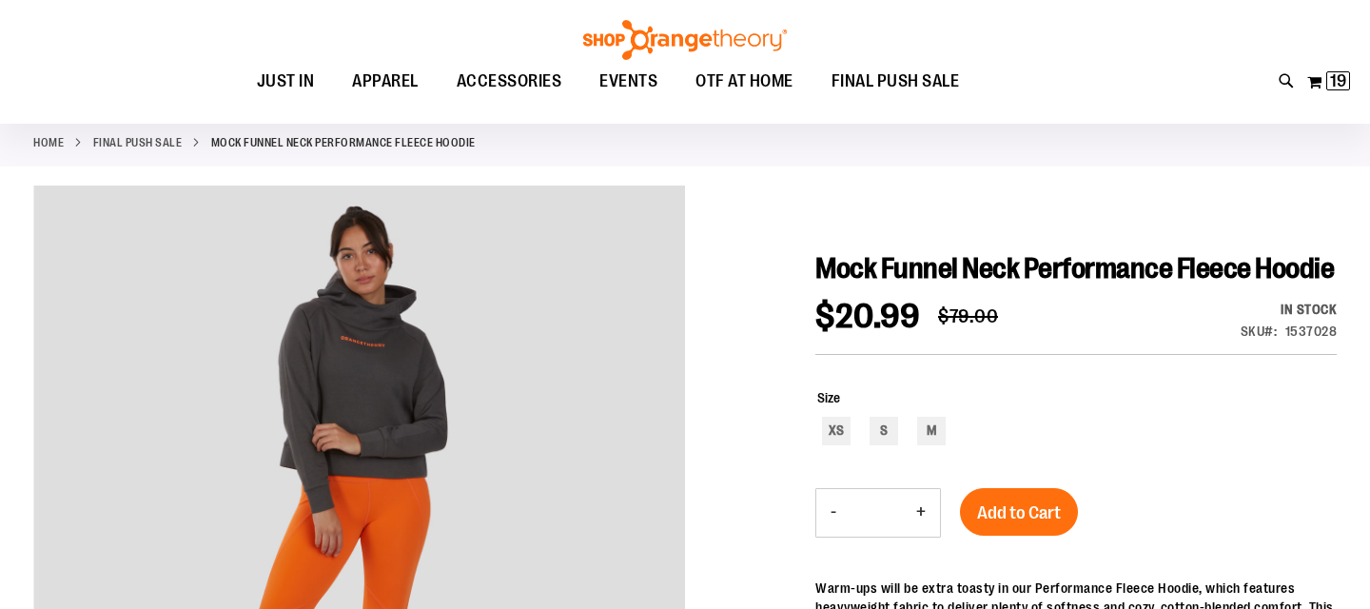
scroll to position [89, 0]
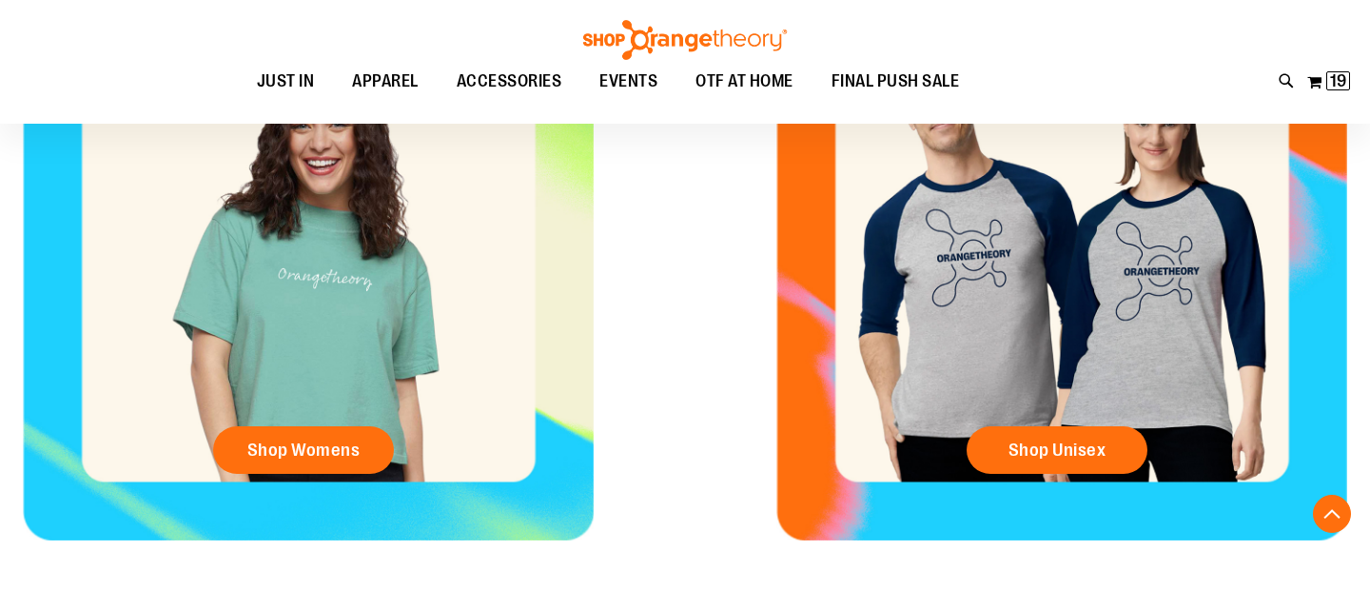
scroll to position [868, 0]
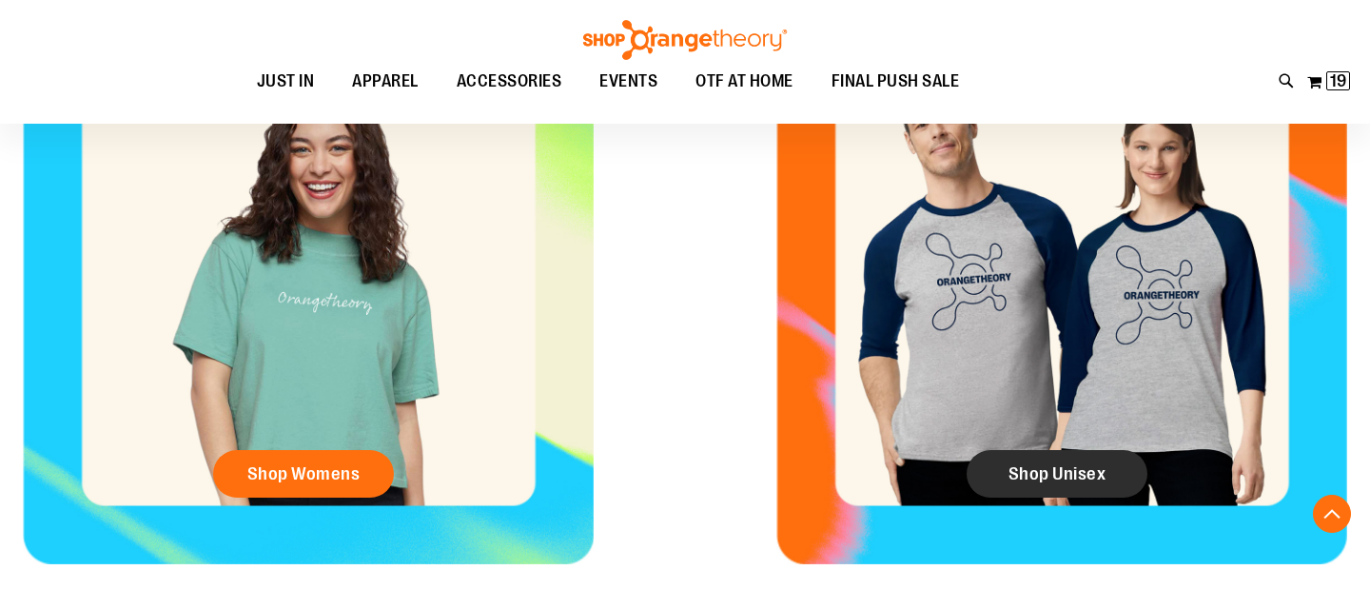
click at [1016, 468] on span "Shop Unisex" at bounding box center [1057, 473] width 98 height 21
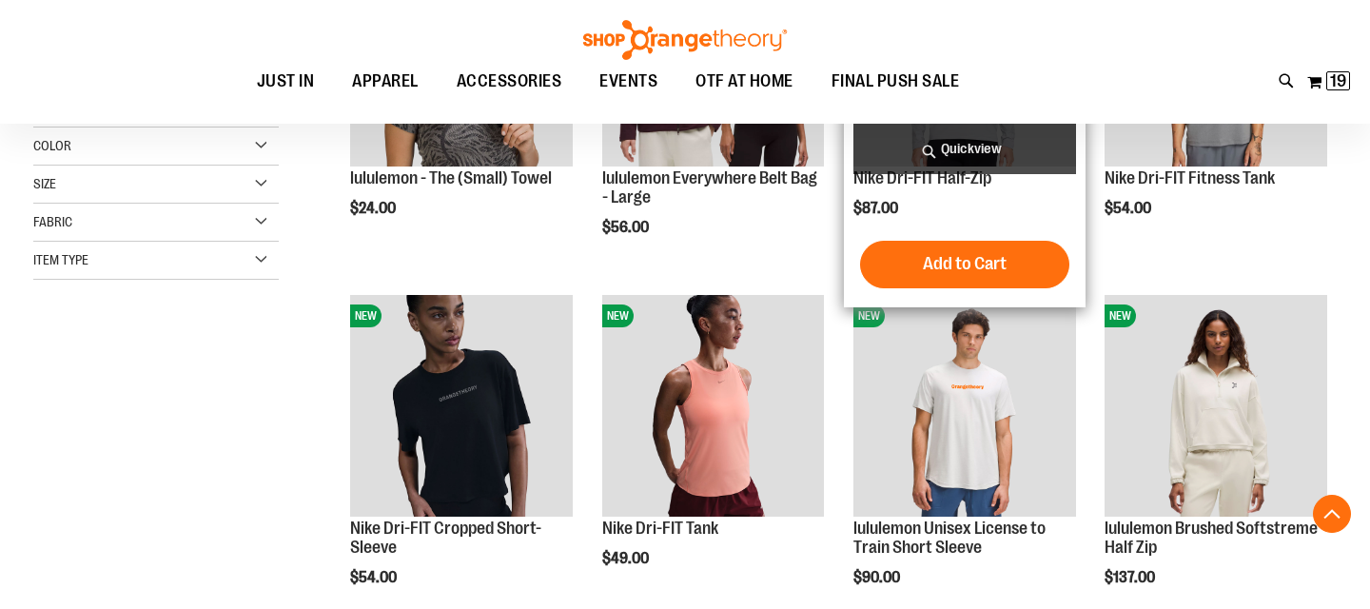
scroll to position [444, 0]
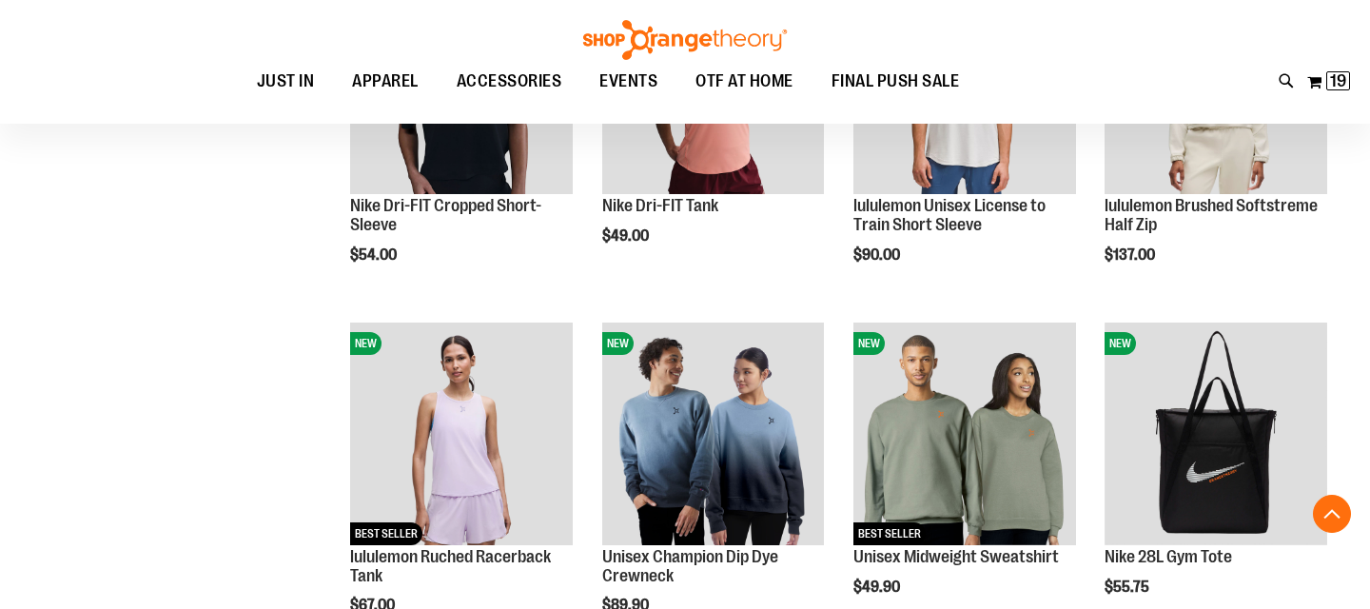
scroll to position [802, 0]
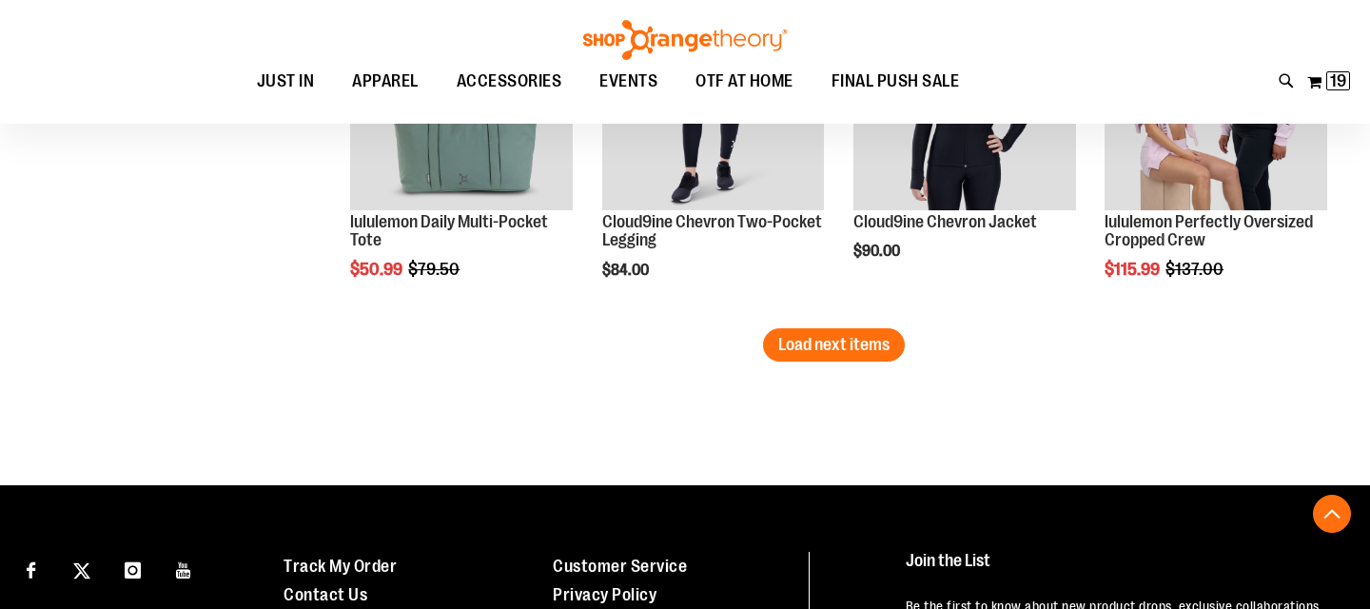
scroll to position [3204, 0]
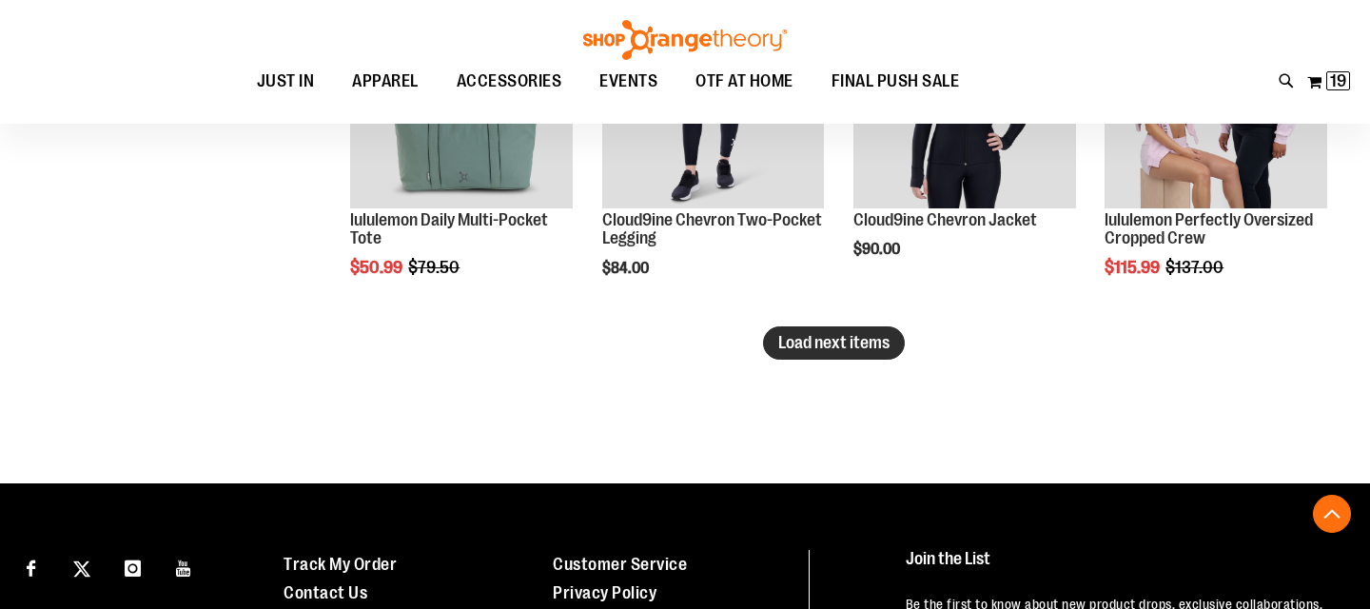
click at [864, 348] on span "Load next items" at bounding box center [833, 342] width 111 height 19
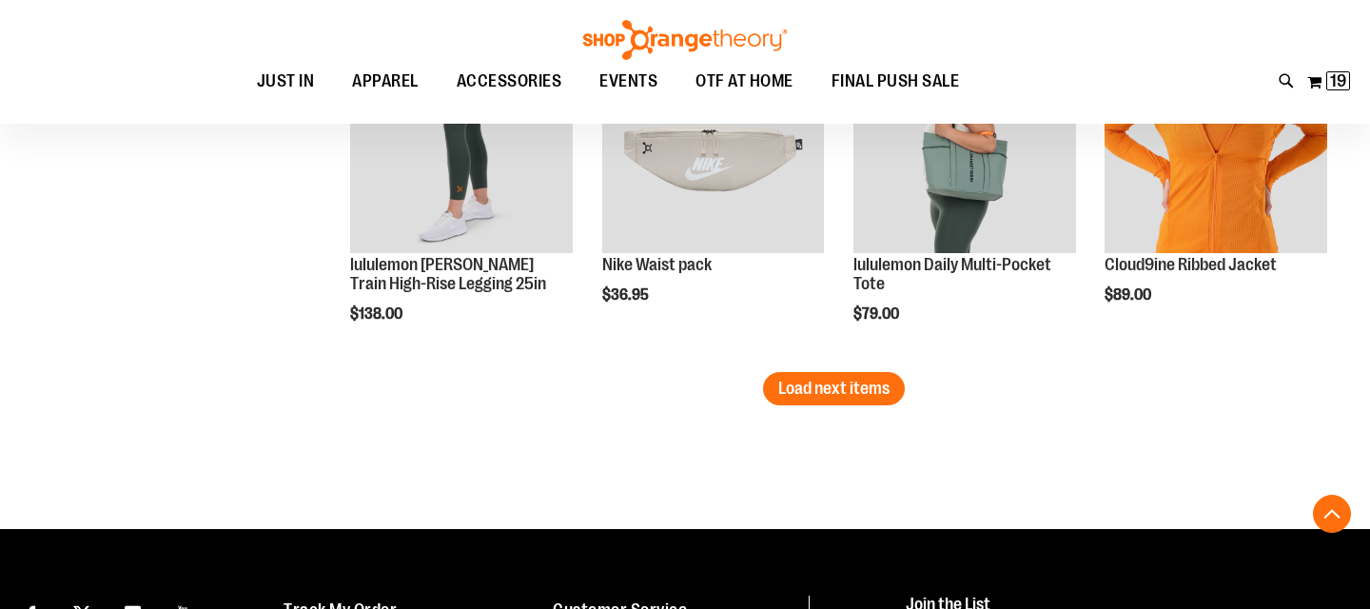
scroll to position [4214, 0]
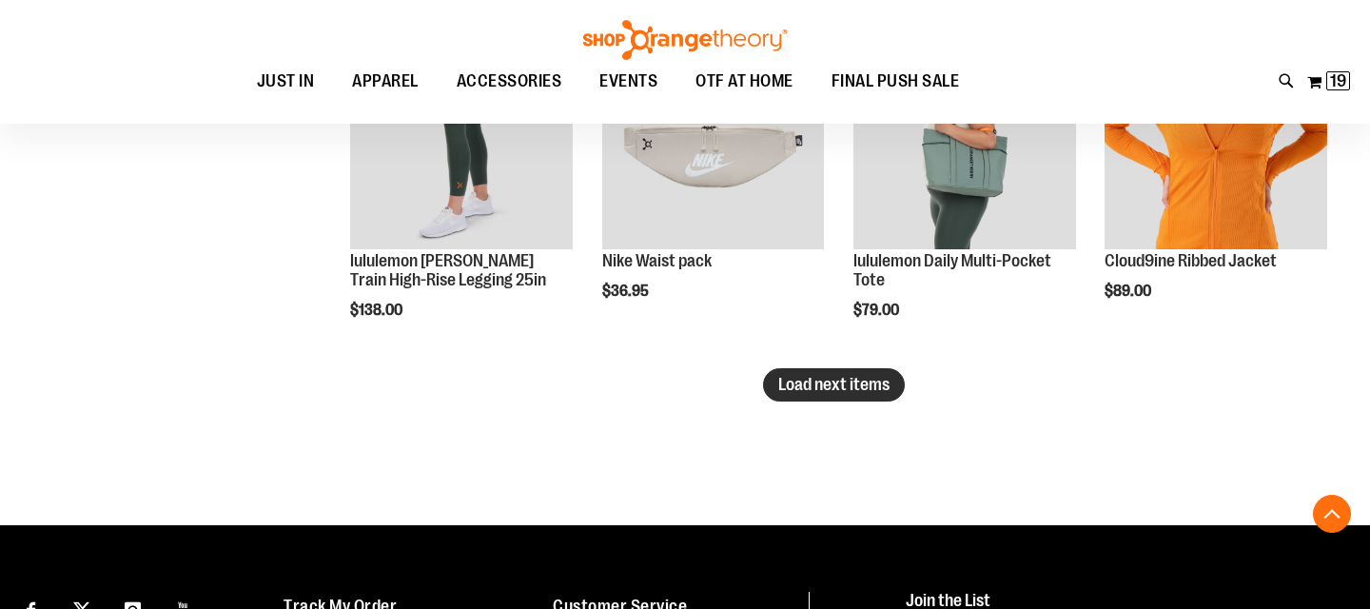
click at [803, 384] on span "Load next items" at bounding box center [833, 384] width 111 height 19
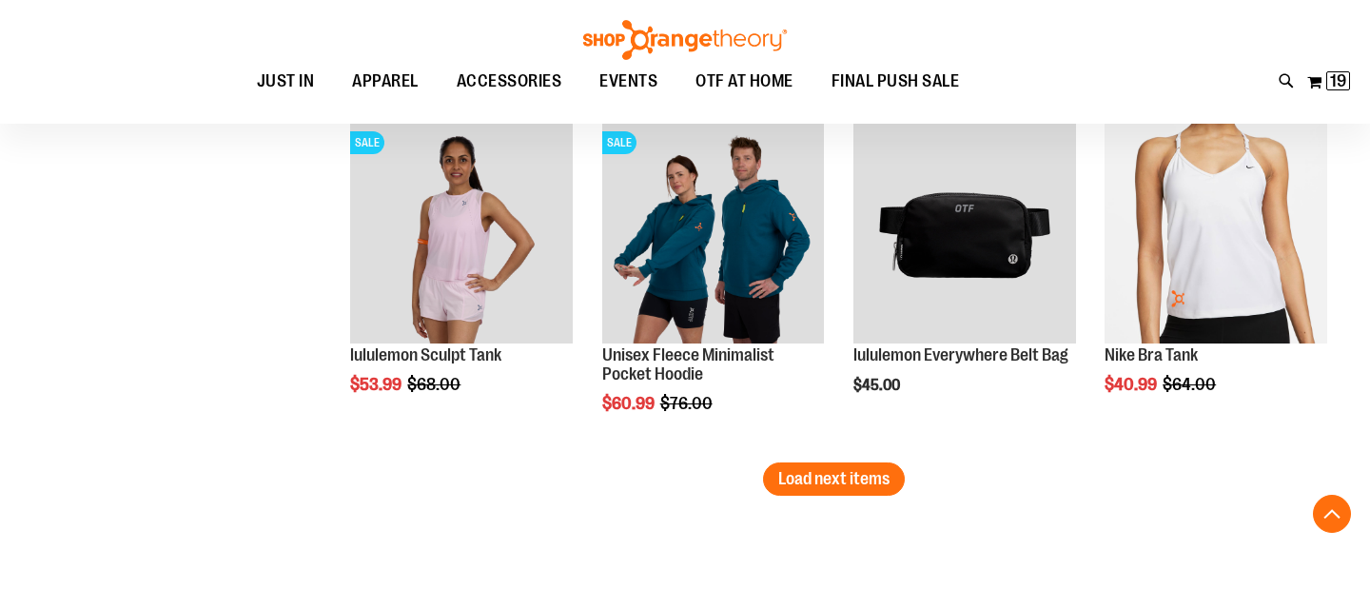
scroll to position [5165, 0]
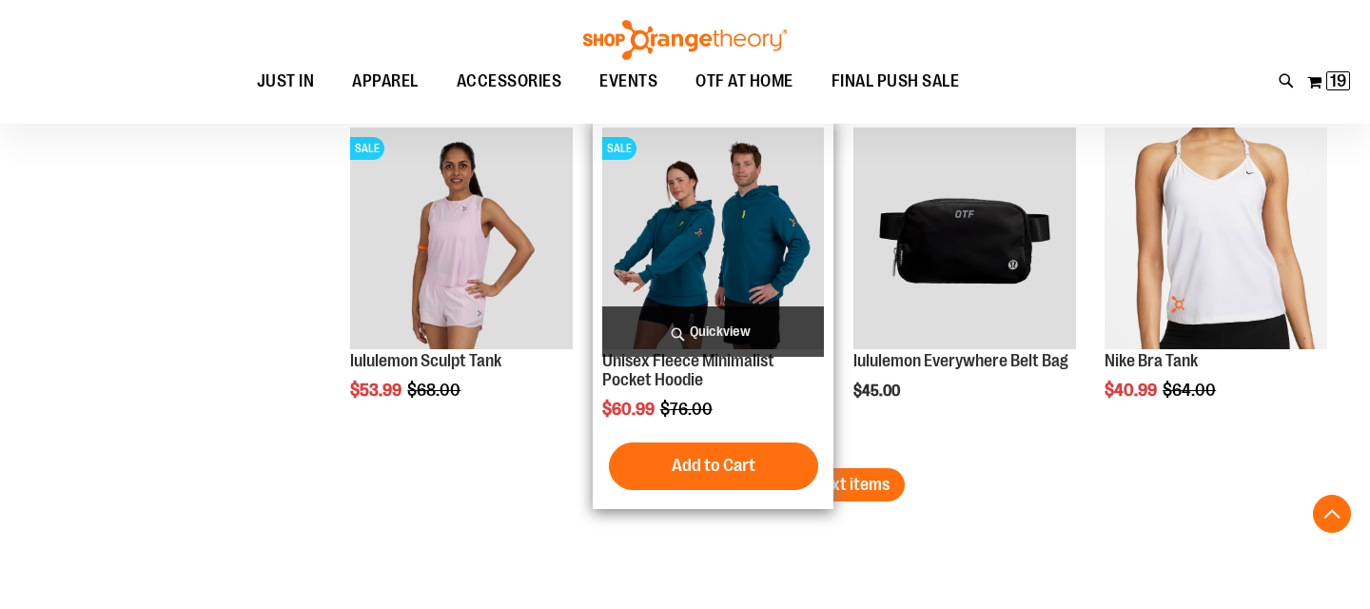
click at [736, 233] on img "product" at bounding box center [713, 238] width 223 height 223
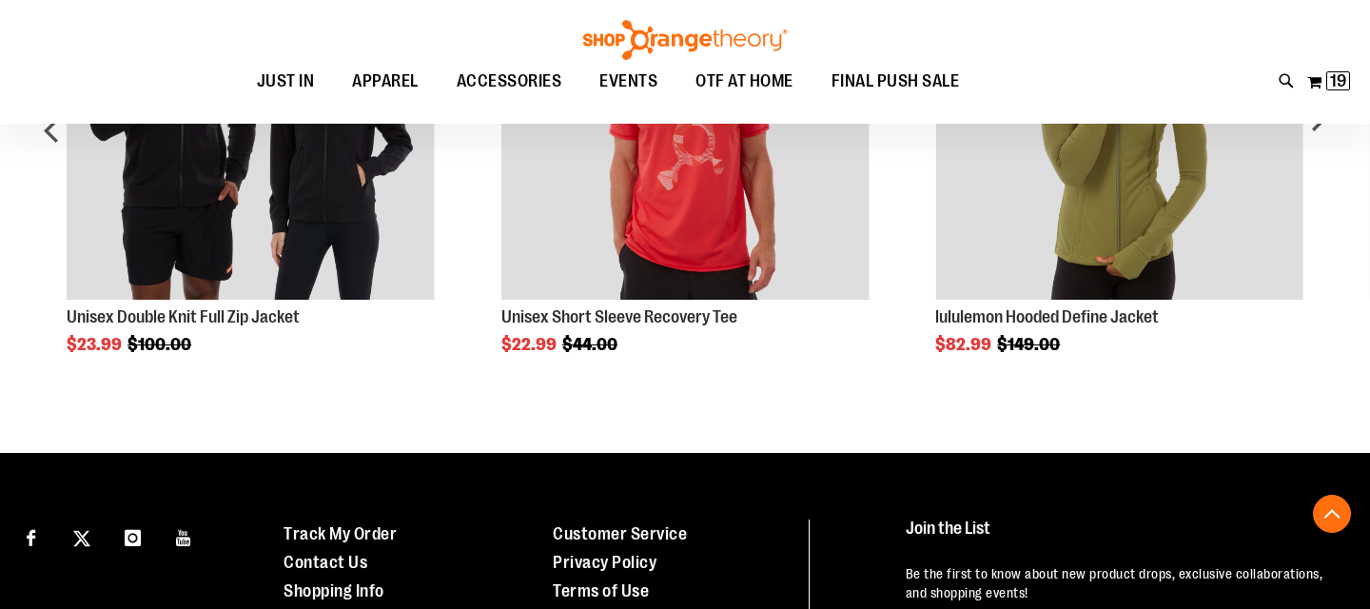
scroll to position [1530, 0]
